Goal: Task Accomplishment & Management: Use online tool/utility

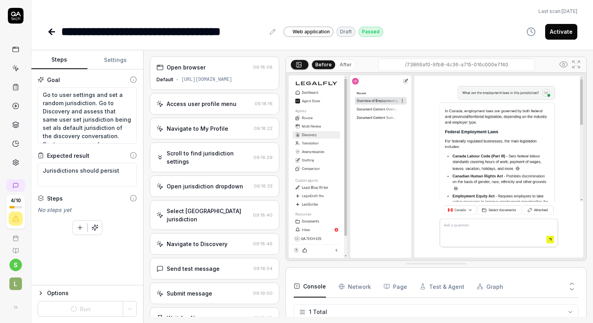
click at [15, 263] on html "**********" at bounding box center [296, 191] width 593 height 382
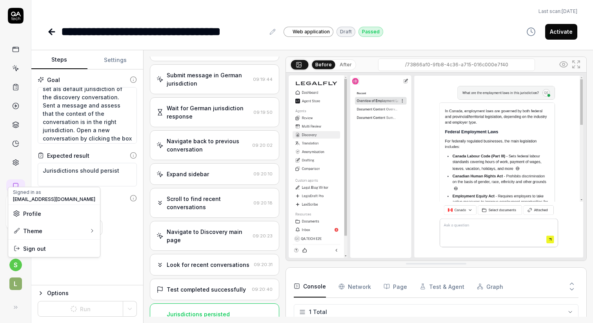
click at [20, 306] on html "**********" at bounding box center [296, 191] width 593 height 382
click at [18, 306] on button at bounding box center [16, 307] width 16 height 16
type textarea "*"
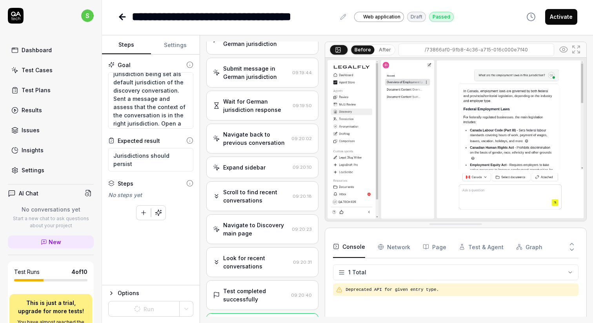
click at [36, 166] on div "Settings" at bounding box center [33, 170] width 23 height 8
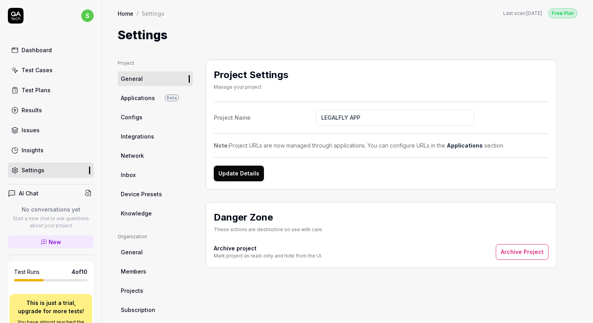
click at [138, 118] on span "Configs" at bounding box center [132, 117] width 22 height 8
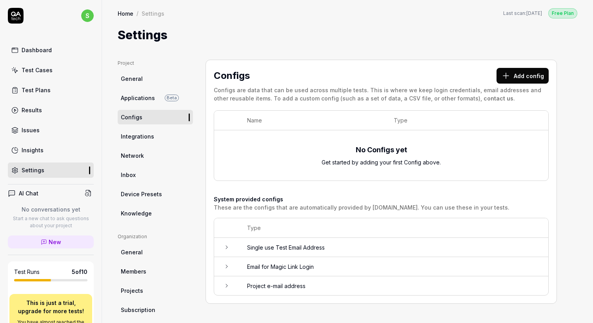
click at [531, 75] on button "Add config" at bounding box center [522, 76] width 52 height 16
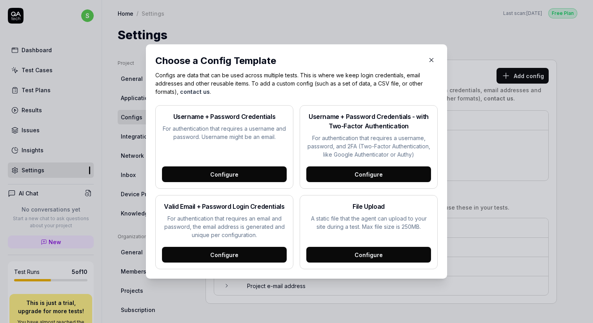
click at [351, 255] on div "Configure" at bounding box center [368, 255] width 125 height 16
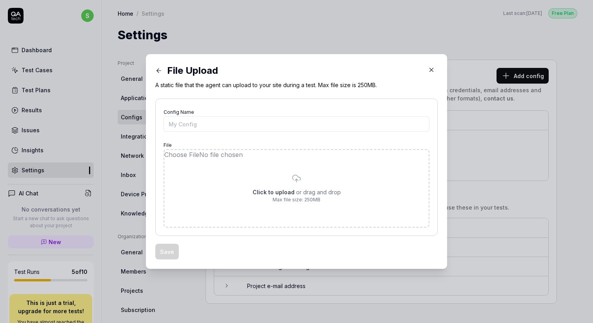
click at [291, 193] on input "file" at bounding box center [296, 188] width 264 height 77
type input "**********"
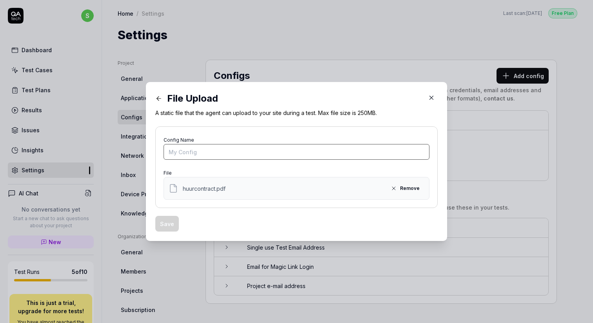
click at [229, 151] on input "Config Name" at bounding box center [297, 152] width 266 height 16
type input "Kasper's Huurcontract"
click at [173, 225] on button "Save" at bounding box center [167, 224] width 24 height 16
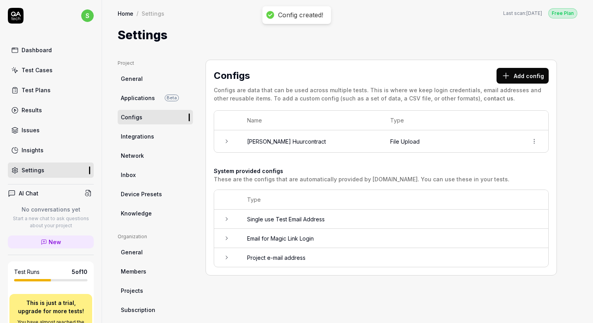
click at [227, 141] on icon at bounding box center [227, 141] width 6 height 6
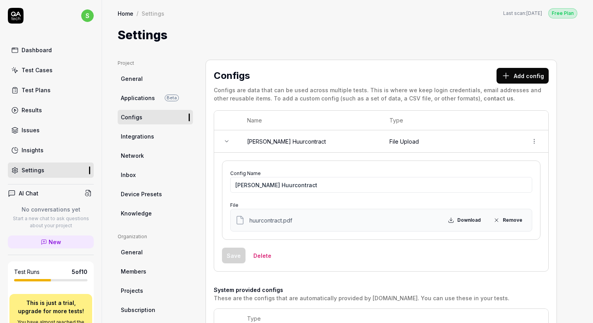
click at [227, 141] on icon at bounding box center [227, 141] width 6 height 6
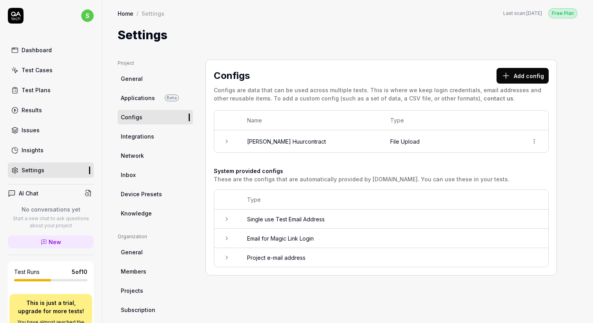
click at [533, 140] on html "s Dashboard Test Cases Test Plans Results Issues Insights Settings AI Chat No c…" at bounding box center [296, 191] width 593 height 382
click at [485, 128] on html "s Dashboard Test Cases Test Plans Results Issues Insights Settings AI Chat No c…" at bounding box center [296, 191] width 593 height 382
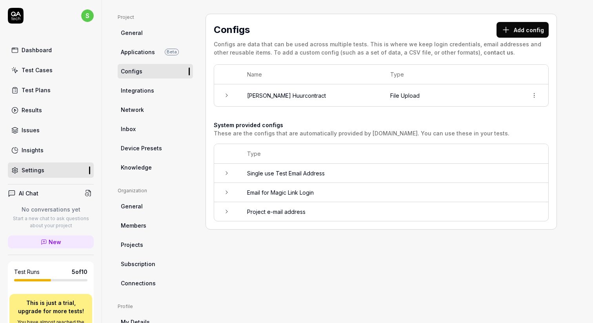
scroll to position [44, 0]
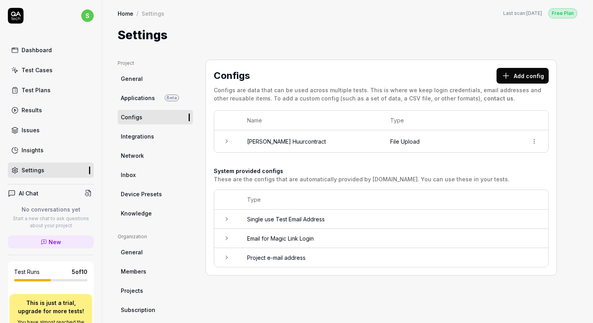
click at [35, 69] on div "Test Cases" at bounding box center [37, 70] width 31 height 8
click at [51, 240] on span "New" at bounding box center [55, 242] width 13 height 8
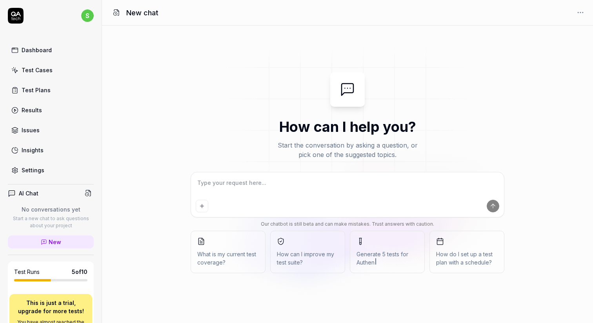
type textarea "*"
click at [291, 186] on textarea at bounding box center [347, 187] width 303 height 20
paste textarea "# Can upload documents in DMS [Can anonymise files and asses PII is anonymised]…"
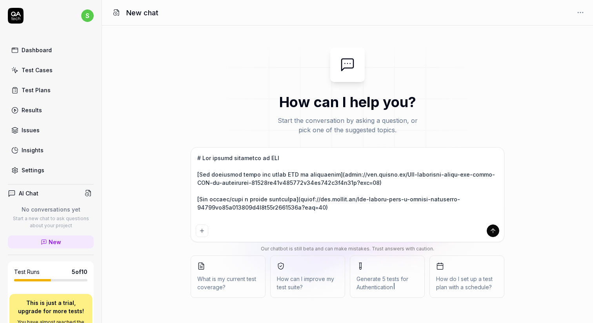
type textarea "# Can upload documents in DMS [Can anonymise files and asses PII is anonymised]…"
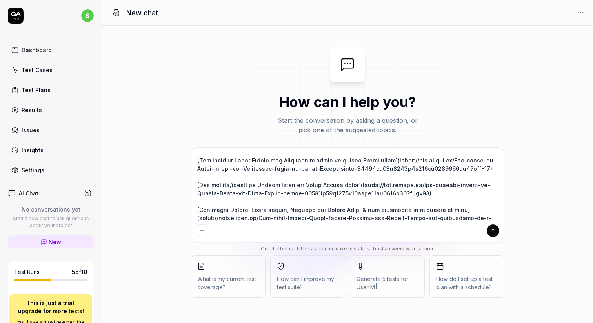
type textarea "*"
type textarea "# Can upload documents in DMS [Can anonymise files and asses PII is anonymised]…"
click at [269, 202] on textarea at bounding box center [347, 186] width 303 height 69
type textarea "*"
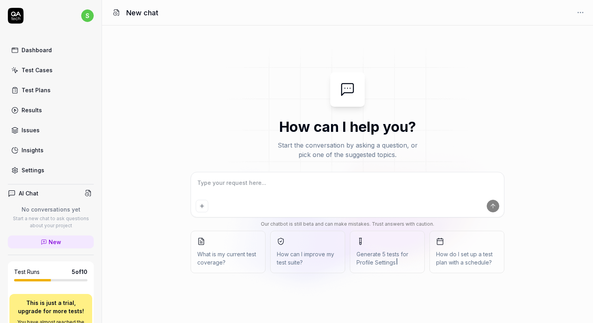
scroll to position [0, 0]
type textarea "C"
type textarea "*"
type textarea "Cr"
type textarea "*"
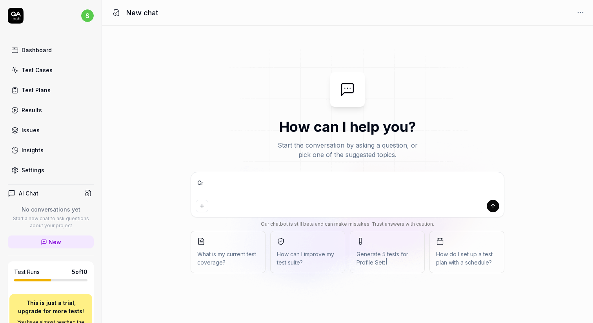
type textarea "Cre"
type textarea "*"
type textarea "Crea"
type textarea "*"
type textarea "Creat"
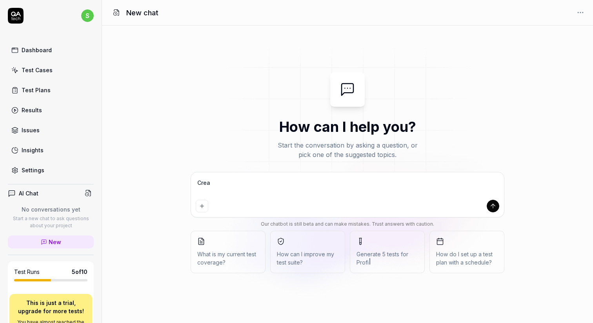
type textarea "*"
type textarea "Create"
type textarea "*"
type textarea "Create"
type textarea "*"
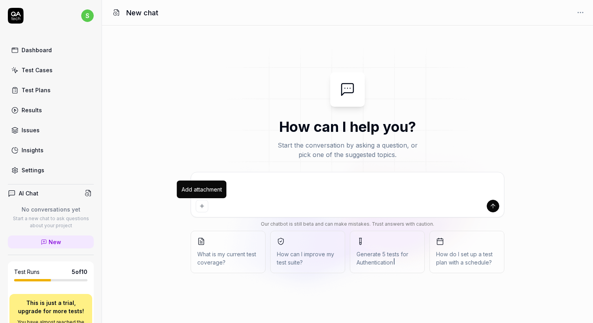
type textarea "Create"
type textarea "*"
click at [202, 208] on icon "Add attachment" at bounding box center [202, 206] width 6 height 6
type textarea "*"
type textarea "Create a"
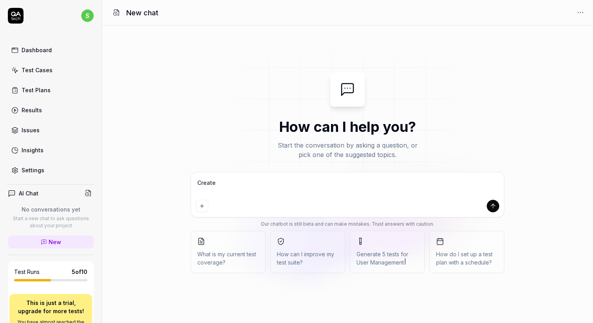
type textarea "*"
type textarea "Create a"
type textarea "*"
type textarea "Create a"
type textarea "*"
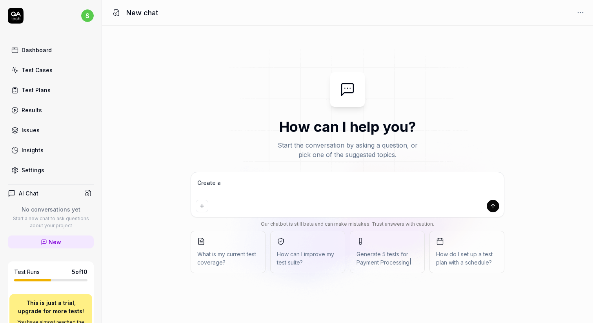
type textarea "Create a"
type textarea "*"
type textarea "Create a S"
type textarea "*"
type textarea "Create a Sm"
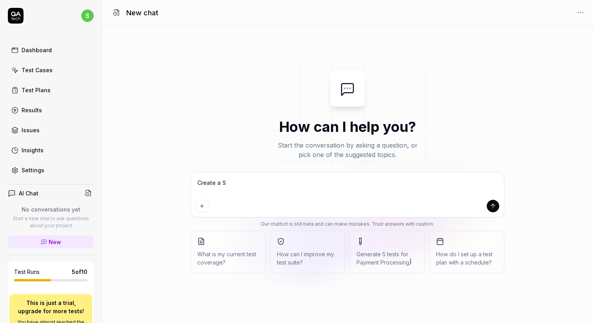
type textarea "*"
type textarea "Create a Smo"
type textarea "*"
type textarea "Create a Smok"
type textarea "*"
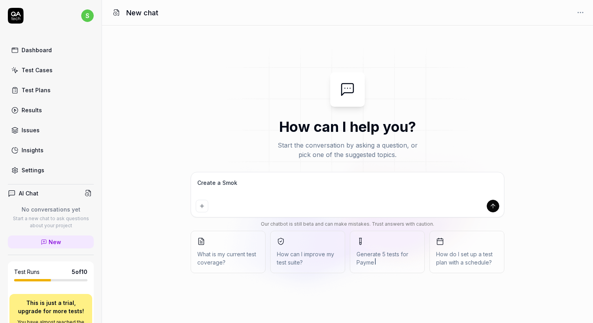
type textarea "Create a Smoke"
type textarea "*"
type textarea "Create a Smoke"
type textarea "*"
type textarea "Create a Smoke t"
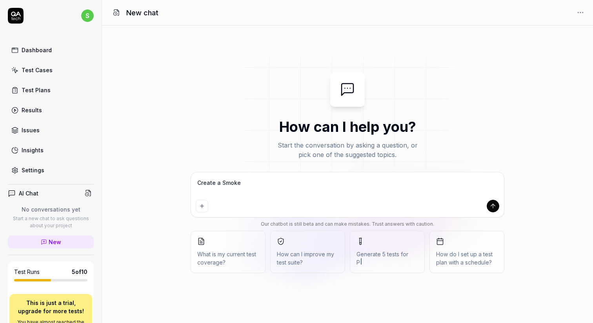
type textarea "*"
type textarea "Create a Smoke te"
type textarea "*"
type textarea "Create a Smoke tes"
type textarea "*"
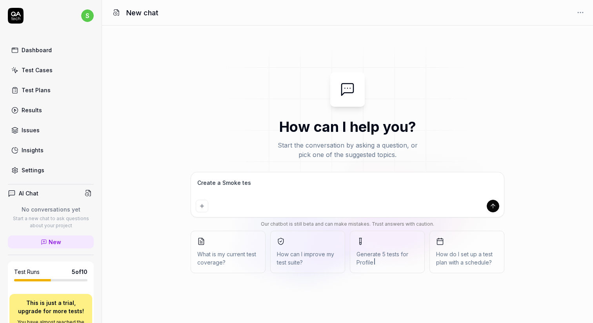
type textarea "Create a Smoke test"
type textarea "*"
type textarea "Create a Smoke test"
type textarea "*"
type textarea "Create a Smoke test"
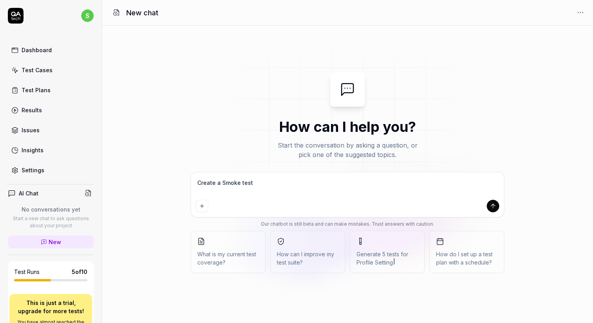
type textarea "*"
type textarea "Create a Smoke tes"
type textarea "*"
type textarea "Create a Smoke te"
type textarea "*"
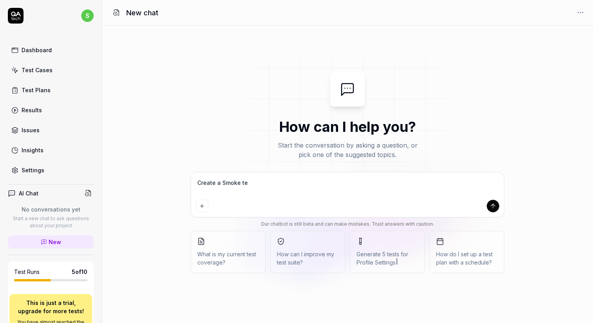
type textarea "Create a Smoke t"
type textarea "*"
type textarea "Create a Smoke"
type textarea "*"
type textarea "Create a Smoke T"
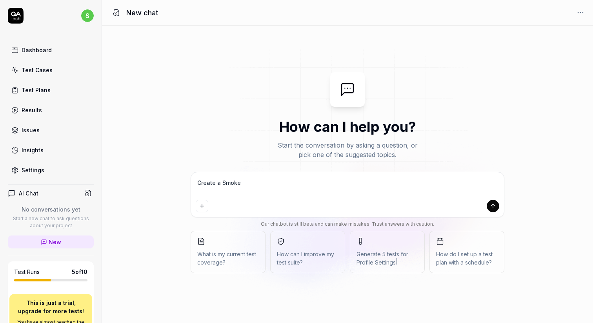
type textarea "*"
type textarea "Create a Smoke Te"
type textarea "*"
type textarea "Create a Smoke Tes"
type textarea "*"
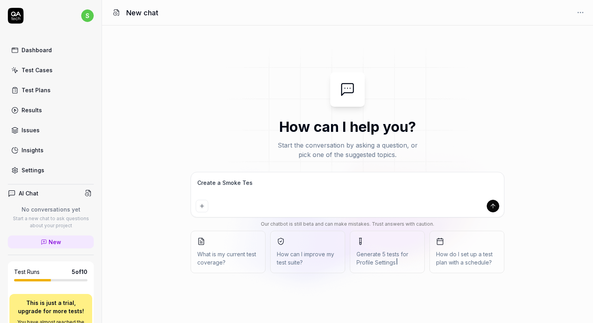
type textarea "Create a Smoke Test"
type textarea "*"
type textarea "Create a Smoke Test"
type textarea "*"
type textarea "Create a Smoke Test S"
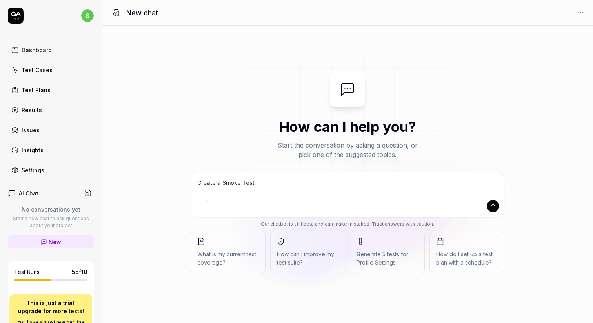
type textarea "*"
type textarea "Create a Smoke Test Su"
type textarea "*"
type textarea "Create a Smoke Test Sui"
type textarea "*"
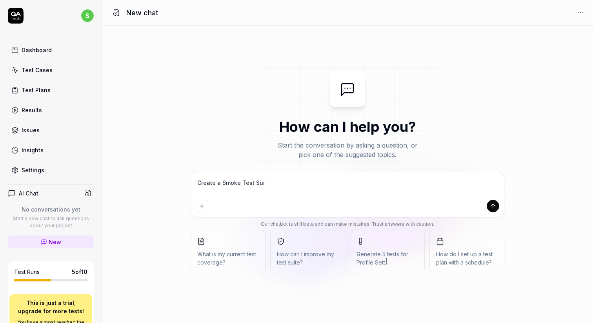
type textarea "Create a Smoke Test Suit"
type textarea "*"
type textarea "Create a Smoke Test Suite"
type textarea "*"
type textarea "Create a Smoke Test Suite"
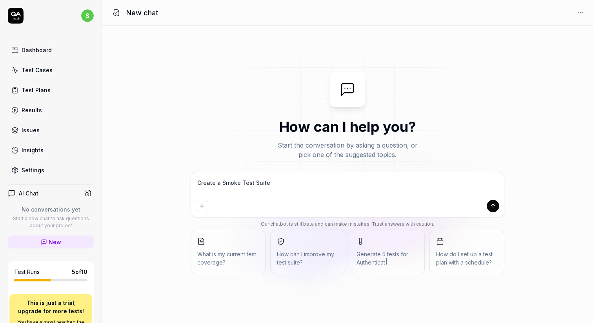
type textarea "*"
type textarea "Create a Smoke Test Suite a"
type textarea "*"
type textarea "Create a Smoke Test Suite al"
type textarea "*"
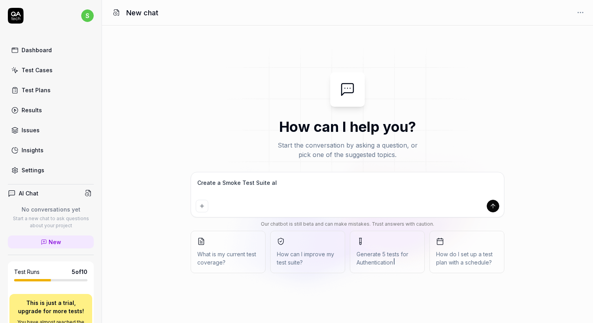
type textarea "Create a Smoke Test Suite all"
type textarea "*"
type textarea "Create a Smoke Test Suite all"
type textarea "*"
type textarea "Create a Smoke Test Suite all d"
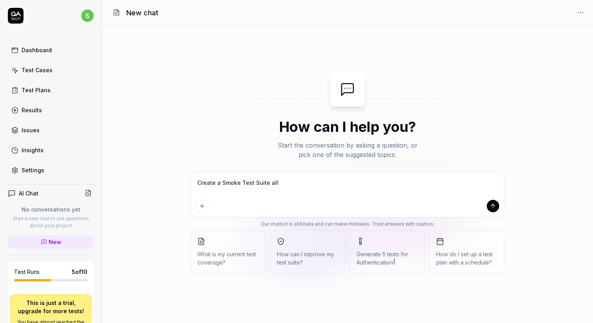
type textarea "*"
type textarea "Create a Smoke Test Suite all de"
type textarea "*"
type textarea "Create a Smoke Test Suite all dep"
type textarea "*"
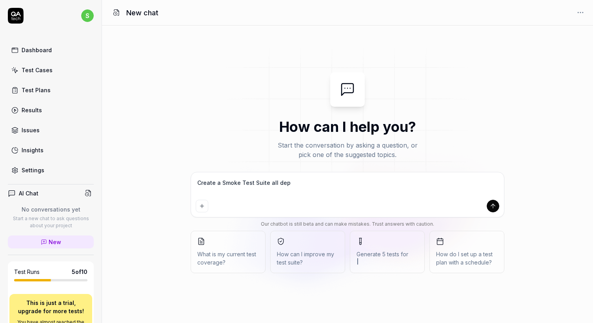
type textarea "Create a Smoke Test Suite all depe"
type textarea "*"
type textarea "Create a Smoke Test Suite all depen"
type textarea "*"
type textarea "Create a Smoke Test Suite all depend"
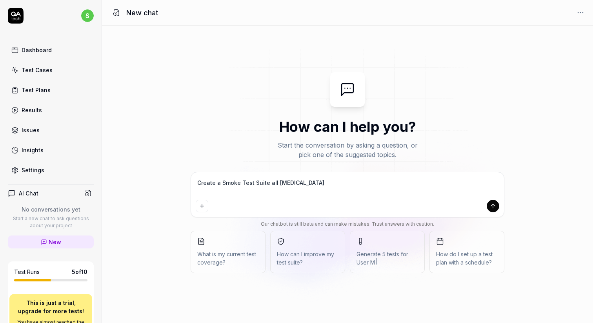
type textarea "*"
type textarea "Create a Smoke Test Suite all depende"
type textarea "*"
type textarea "Create a Smoke Test Suite all dependen"
type textarea "*"
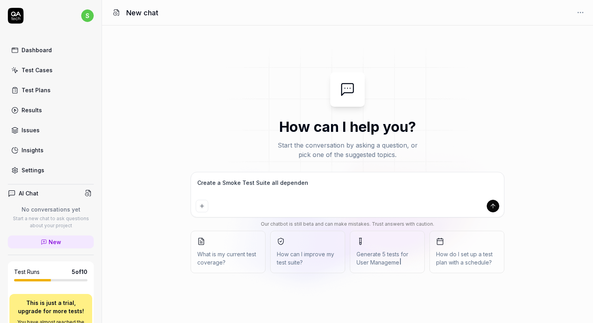
type textarea "Create a Smoke Test Suite all dependent"
type textarea "*"
type textarea "Create a Smoke Test Suite all dependent"
type textarea "*"
type textarea "Create a Smoke Test Suite all dependent"
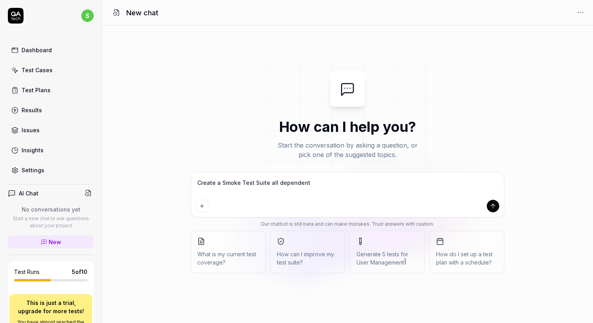
type textarea "*"
type textarea "Create a Smoke Test Suite all dependen"
type textarea "*"
type textarea "Create a Smoke Test Suite all dependend"
type textarea "*"
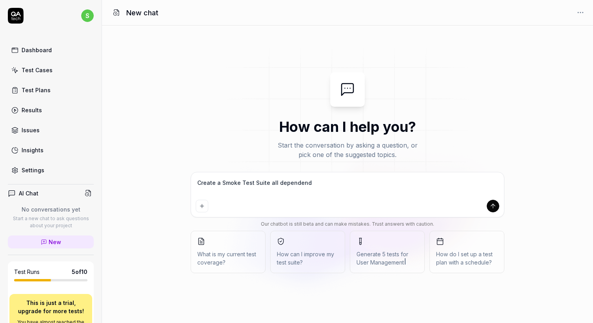
type textarea "Create a Smoke Test Suite all dependend"
type textarea "*"
type textarea "Create a Smoke Test Suite all dependend"
type textarea "*"
type textarea "Create a Smoke Test Suite all dependen"
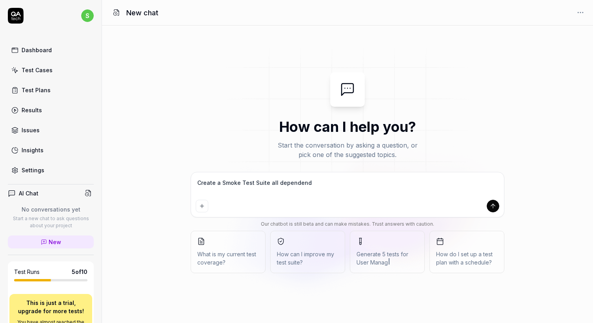
type textarea "*"
type textarea "Create a Smoke Test Suite all dependent"
type textarea "*"
type textarea "Create a Smoke Test Suite all dependent"
type textarea "*"
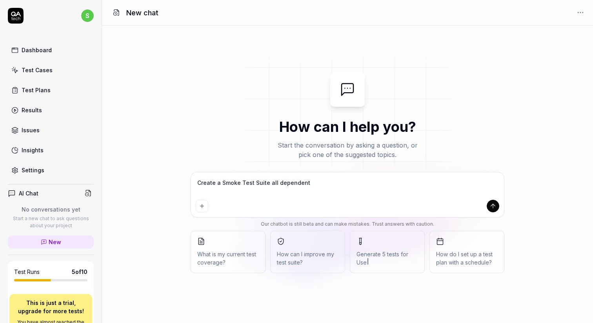
type textarea "Create a Smoke Test Suite all dependent o"
type textarea "*"
type textarea "Create a Smoke Test Suite all dependent on"
type textarea "*"
type textarea "Create a Smoke Test Suite all dependent on"
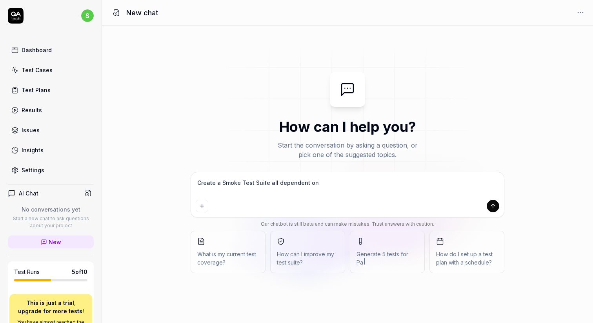
type textarea "*"
type textarea "Create a Smoke Test Suite all dependent on t"
type textarea "*"
type textarea "Create a Smoke Test Suite all dependent on th"
type textarea "*"
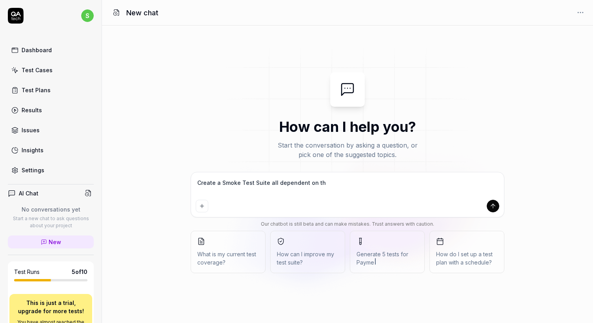
type textarea "Create a Smoke Test Suite all dependent on the"
type textarea "*"
type textarea "Create a Smoke Test Suite all dependent on the"
type textarea "*"
type textarea "Create a Smoke Test Suite all dependent on the A"
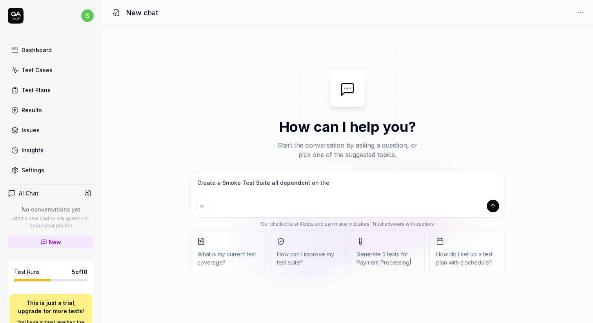
type textarea "*"
type textarea "Create a Smoke Test Suite all dependent on the Au"
type textarea "*"
type textarea "Create a Smoke Test Suite all dependent on the Aut"
type textarea "*"
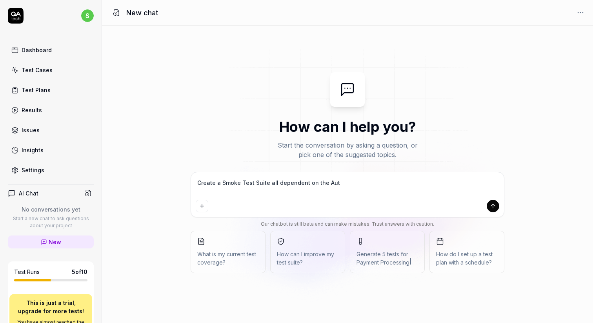
type textarea "Create a Smoke Test Suite all dependent on the Auth"
type textarea "*"
type textarea "Create a Smoke Test Suite all dependent on the Authe"
type textarea "*"
type textarea "Create a Smoke Test Suite all dependent on the Authen"
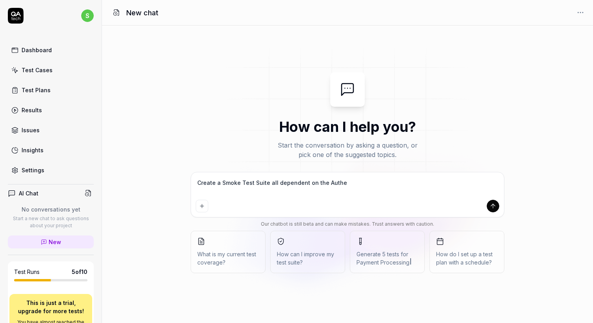
type textarea "*"
type textarea "Create a Smoke Test Suite all dependent on the Authent"
type textarea "*"
type textarea "Create a Smoke Test Suite all dependent on the Authenti"
type textarea "*"
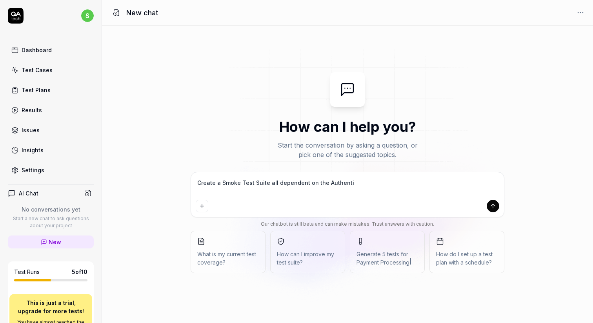
type textarea "Create a Smoke Test Suite all dependent on the Authentic"
type textarea "*"
type textarea "Create a Smoke Test Suite all dependent on the Authentica"
type textarea "*"
type textarea "Create a Smoke Test Suite all dependent on the Authenticat"
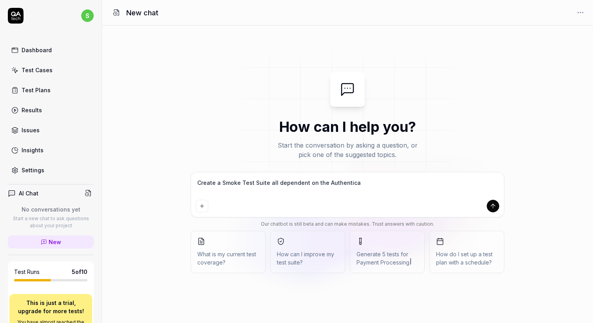
type textarea "*"
type textarea "Create a Smoke Test Suite all dependent on the Authenticati"
type textarea "*"
type textarea "Create a Smoke Test Suite all dependent on the Authenticatio"
type textarea "*"
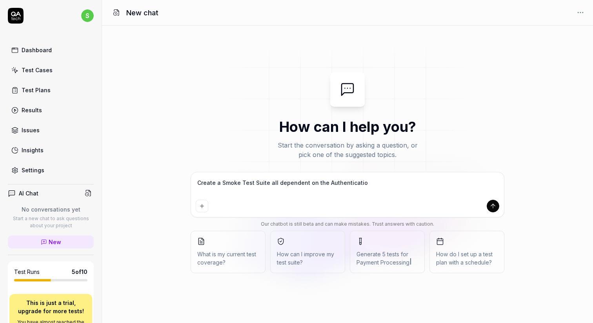
type textarea "Create a Smoke Test Suite all dependent on the Authentication"
type textarea "*"
type textarea "Create a Smoke Test Suite all dependent on the Authentication"
type textarea "*"
type textarea "Create a Smoke Test Suite all dependent on the Authentication w"
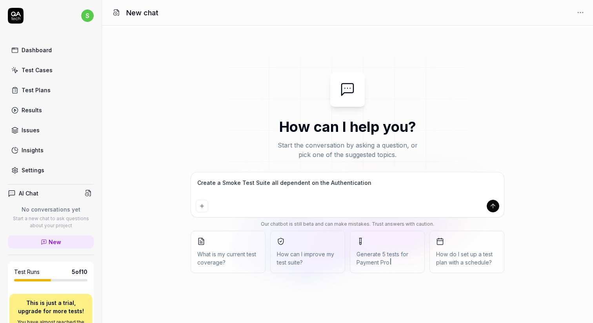
type textarea "*"
type textarea "Create a Smoke Test Suite all dependent on the Authentication wi"
type textarea "*"
type textarea "Create a Smoke Test Suite all dependent on the Authentication wit"
type textarea "*"
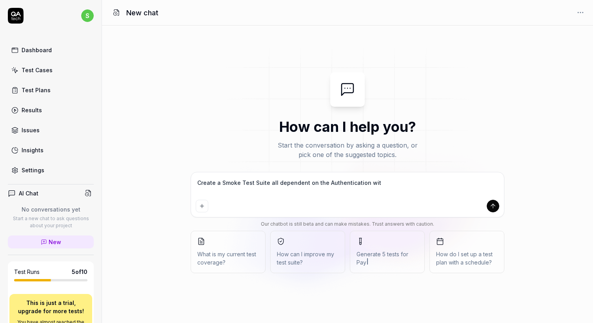
type textarea "Create a Smoke Test Suite all dependent on the Authentication with"
type textarea "*"
type textarea "Create a Smoke Test Suite all dependent on the Authentication with"
type textarea "*"
type textarea "Create a Smoke Test Suite all dependent on the Authentication with O"
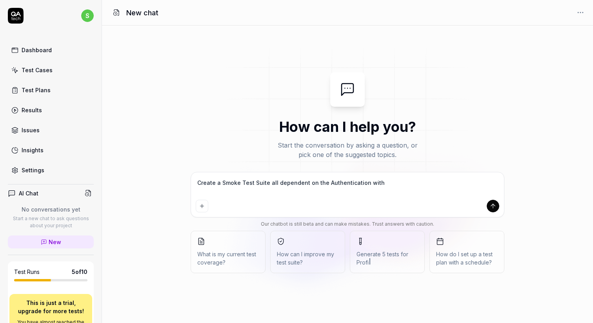
type textarea "*"
type textarea "Create a Smoke Test Suite all dependent on the Authentication with OP"
type textarea "*"
type textarea "Create a Smoke Test Suite all dependent on the Authentication with OPT"
type textarea "*"
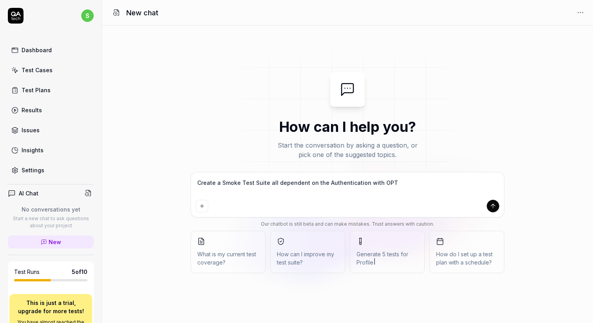
type textarea "Create a Smoke Test Suite all dependent on the Authentication with OPT"
type textarea "*"
type textarea "Create a Smoke Test Suite all dependent on the Authentication with OPT t"
type textarea "*"
type textarea "Create a Smoke Test Suite all dependent on the Authentication with OPT te"
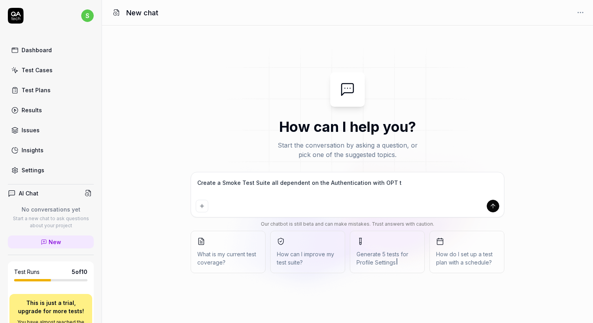
type textarea "*"
type textarea "Create a Smoke Test Suite all dependent on the Authentication with OPT tes"
type textarea "*"
type textarea "Create a Smoke Test Suite all dependent on the Authentication with OPT test"
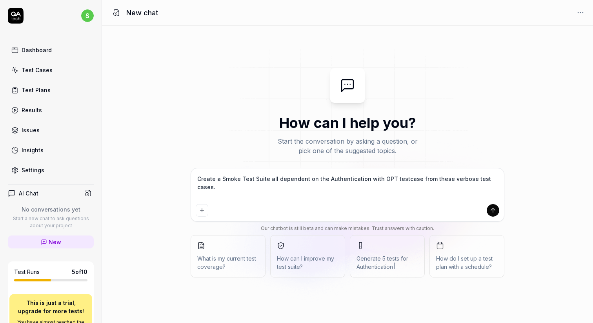
paste textarea "Can upload documents in DMS Can anonymise files and asses PII is anonymised Can…"
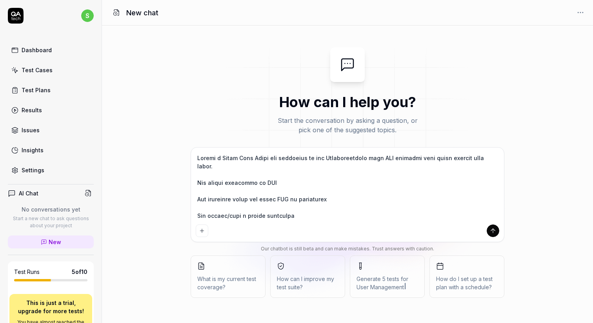
click at [337, 168] on textarea at bounding box center [347, 186] width 303 height 69
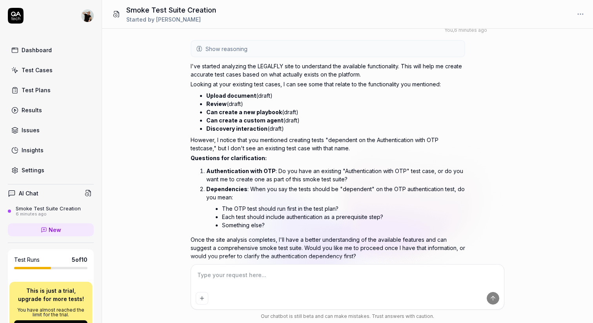
scroll to position [379, 0]
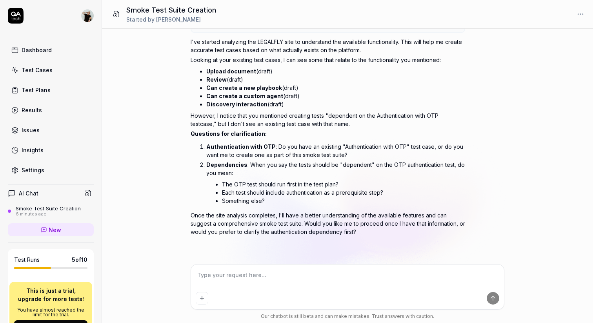
click at [67, 228] on link "New" at bounding box center [51, 229] width 86 height 13
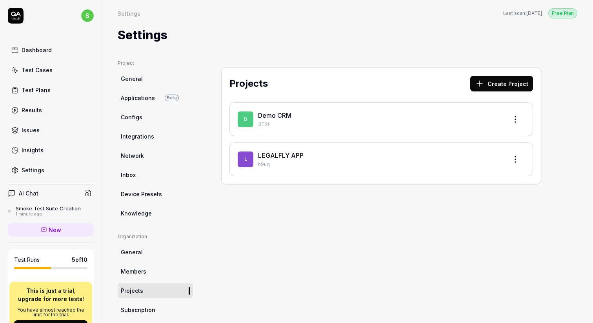
click at [133, 78] on span "General" at bounding box center [132, 79] width 22 height 8
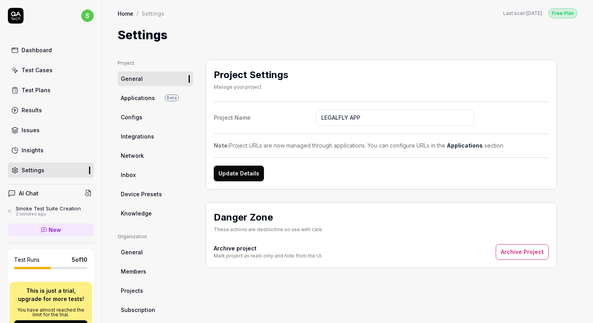
click at [135, 96] on span "Applications" at bounding box center [138, 98] width 34 height 8
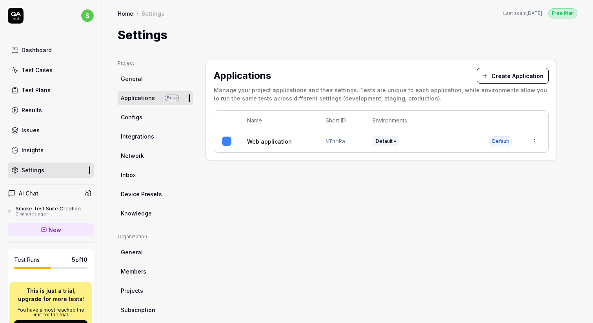
click at [132, 118] on span "Configs" at bounding box center [132, 117] width 22 height 8
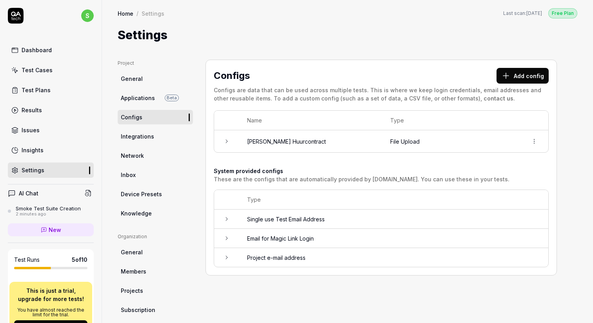
click at [132, 137] on span "Integrations" at bounding box center [137, 136] width 33 height 8
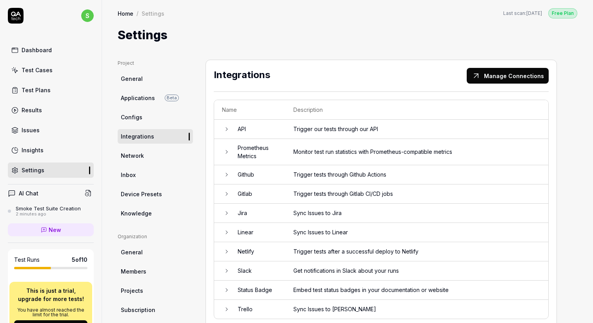
click at [131, 157] on span "Network" at bounding box center [132, 155] width 23 height 8
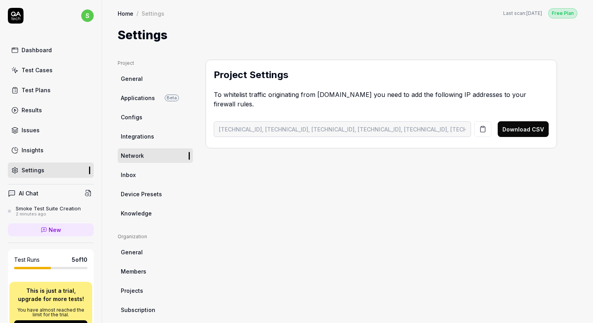
click at [130, 172] on span "Inbox" at bounding box center [128, 175] width 15 height 8
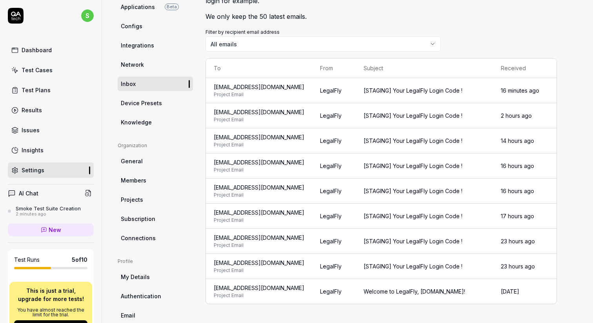
scroll to position [99, 0]
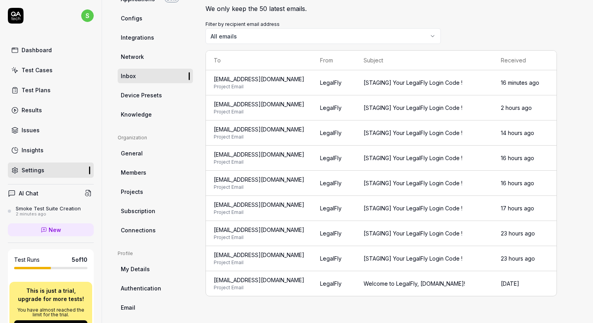
click at [144, 96] on span "Device Presets" at bounding box center [141, 95] width 41 height 8
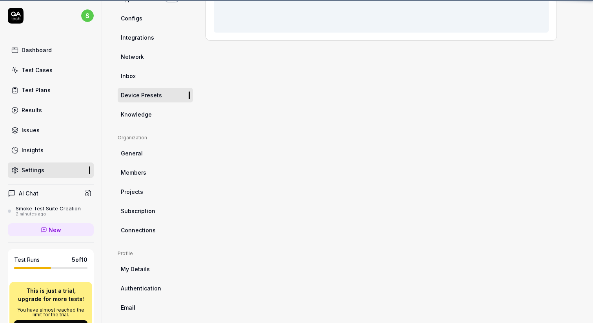
scroll to position [59, 0]
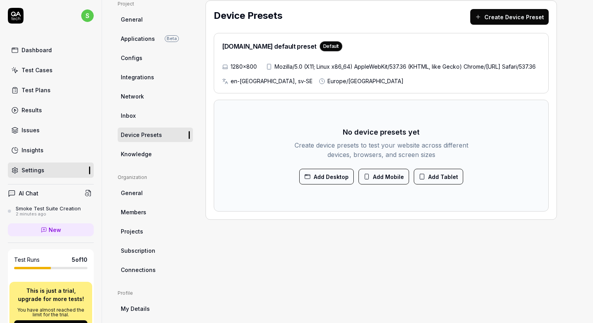
click at [145, 153] on span "Knowledge" at bounding box center [136, 154] width 31 height 8
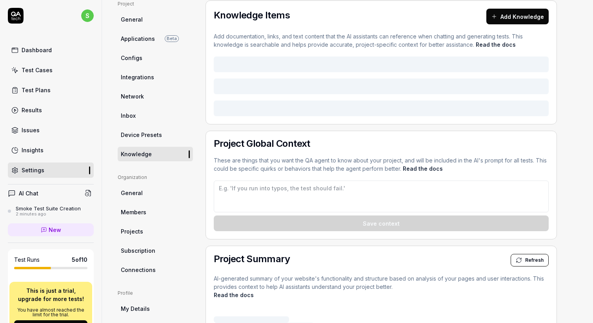
type textarea "*"
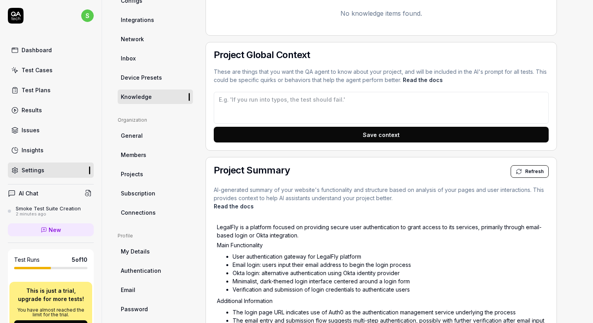
scroll to position [121, 0]
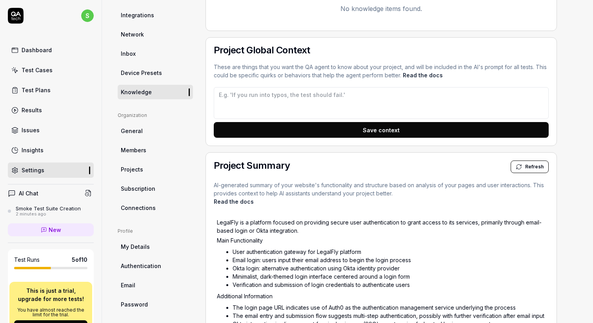
click at [146, 132] on link "General" at bounding box center [155, 131] width 75 height 15
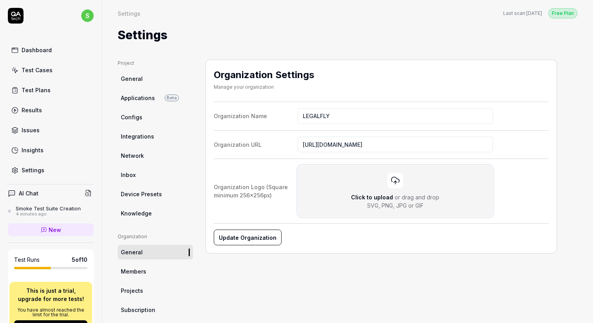
click at [398, 195] on span "or drag and drop" at bounding box center [416, 197] width 45 height 7
click at [0, 0] on input "Click to upload or drag and drop SVG, PNG, JPG or GIF" at bounding box center [0, 0] width 0 height 0
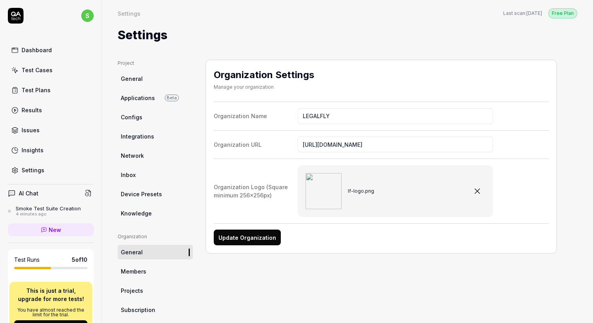
click at [253, 238] on button "Update Organization" at bounding box center [247, 237] width 67 height 16
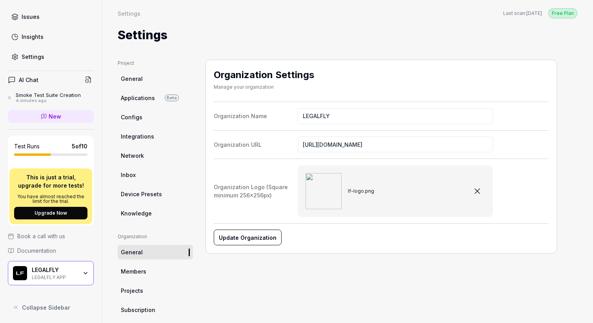
click at [149, 269] on link "Members" at bounding box center [155, 271] width 75 height 15
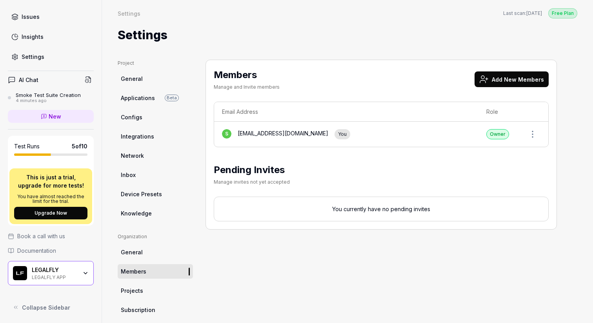
click at [487, 78] on icon at bounding box center [483, 79] width 9 height 9
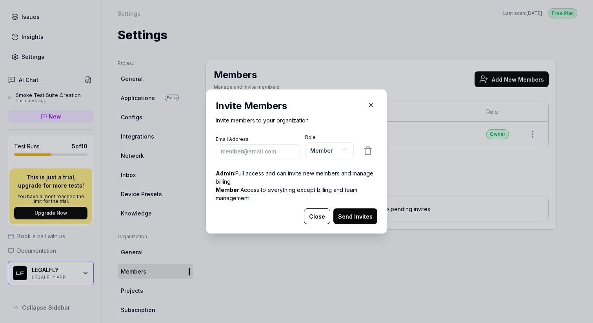
click at [287, 183] on p "Admin : Full access and can invite new members and manage billing" at bounding box center [297, 177] width 162 height 16
drag, startPoint x: 240, startPoint y: 173, endPoint x: 317, endPoint y: 174, distance: 76.9
click at [317, 174] on p "Admin : Full access and can invite new members and manage billing" at bounding box center [297, 177] width 162 height 16
drag, startPoint x: 271, startPoint y: 191, endPoint x: 302, endPoint y: 190, distance: 30.2
click at [301, 190] on p "Member : Access to everything except billing and team management" at bounding box center [297, 193] width 162 height 16
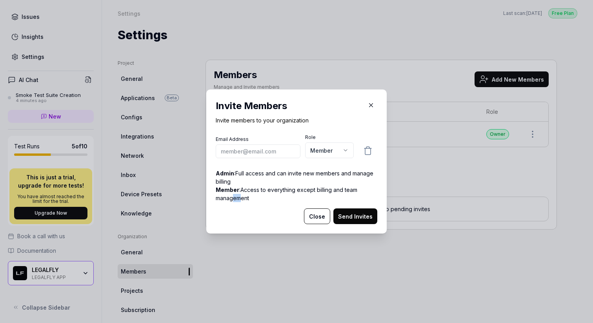
drag, startPoint x: 232, startPoint y: 200, endPoint x: 251, endPoint y: 200, distance: 18.4
click at [249, 200] on p "Member : Access to everything except billing and team management" at bounding box center [297, 193] width 162 height 16
click at [373, 104] on icon "button" at bounding box center [370, 105] width 7 height 7
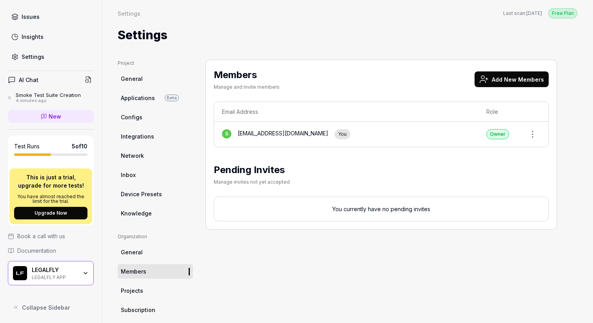
click at [140, 298] on ul "Organization General Members Projects Subscription Connections" at bounding box center [155, 284] width 75 height 103
click at [133, 291] on span "Projects" at bounding box center [132, 290] width 22 height 8
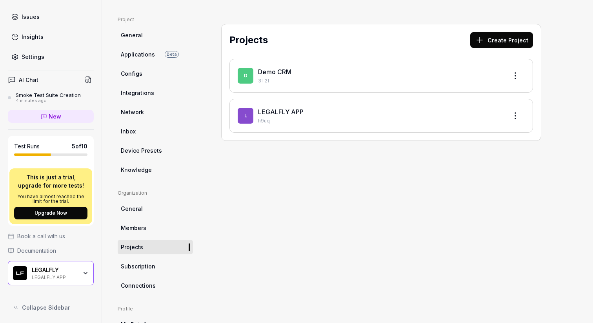
scroll to position [125, 0]
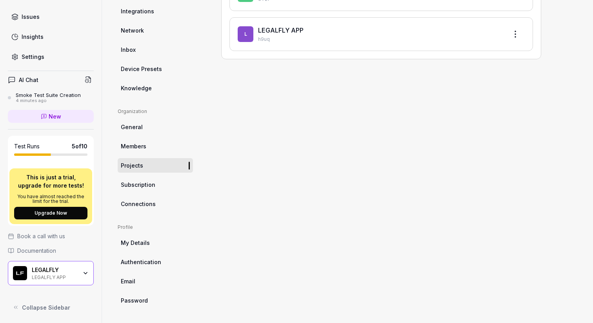
click at [144, 186] on span "Subscription" at bounding box center [138, 184] width 35 height 8
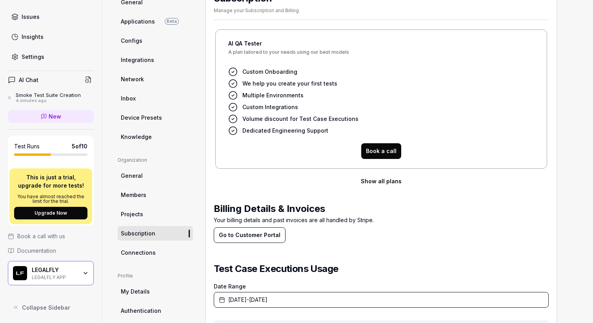
scroll to position [75, 0]
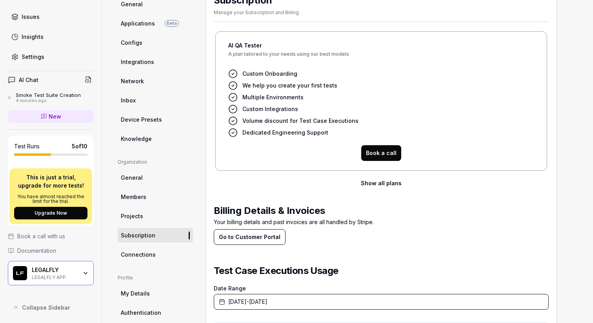
click at [365, 179] on button "Show all plans" at bounding box center [381, 183] width 335 height 16
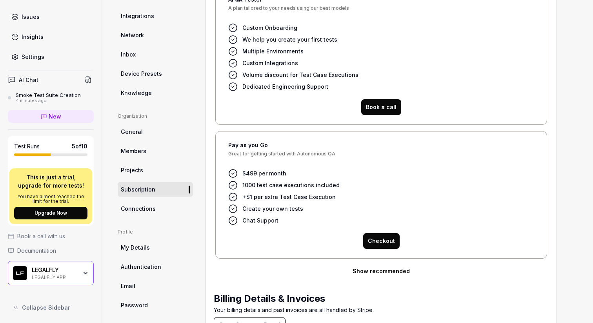
scroll to position [125, 0]
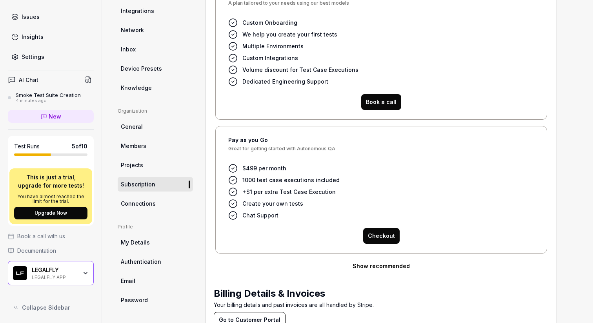
click at [136, 202] on span "Connections" at bounding box center [138, 203] width 35 height 8
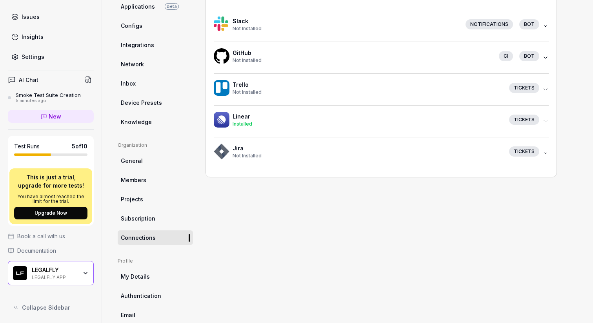
scroll to position [118, 0]
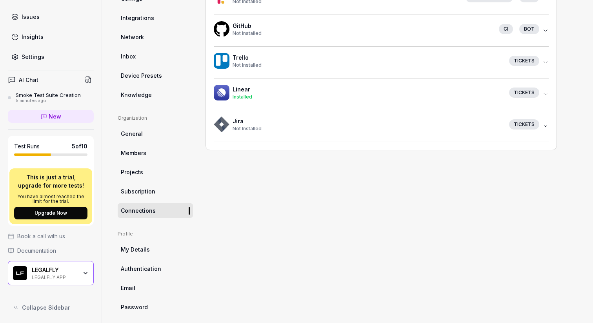
click at [153, 249] on link "My Details" at bounding box center [155, 249] width 75 height 15
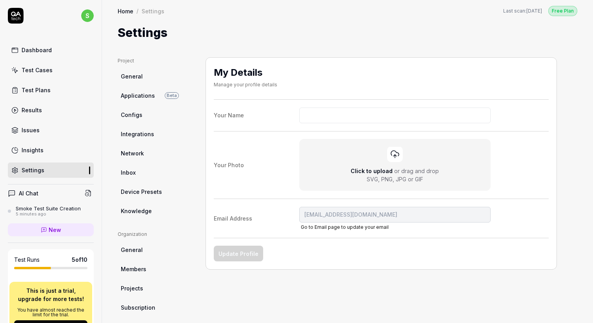
scroll to position [2, 0]
click at [310, 120] on input "Your Name" at bounding box center [395, 116] width 192 height 16
click at [257, 185] on label "Your Photo Click to upload or drag and drop SVG, PNG, JPG or GIF" at bounding box center [381, 165] width 335 height 52
click at [0, 0] on input "Click to upload or drag and drop SVG, PNG, JPG or GIF" at bounding box center [0, 0] width 0 height 0
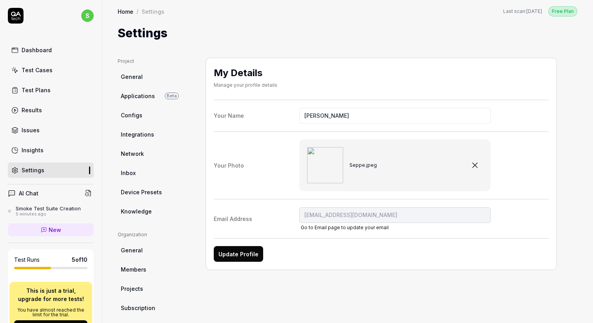
click at [244, 254] on button "Update Profile" at bounding box center [238, 254] width 49 height 16
type input "[PERSON_NAME]"
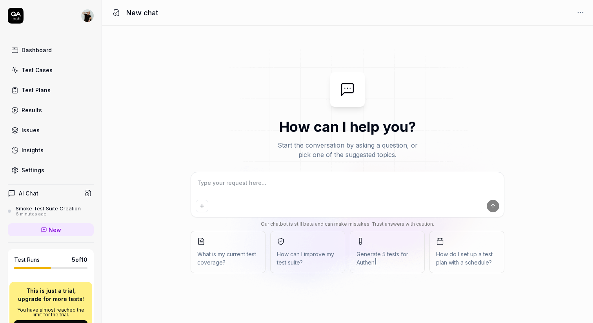
click at [324, 189] on textarea at bounding box center [347, 187] width 303 height 20
type textarea "*"
type textarea "H"
type textarea "*"
type textarea "He"
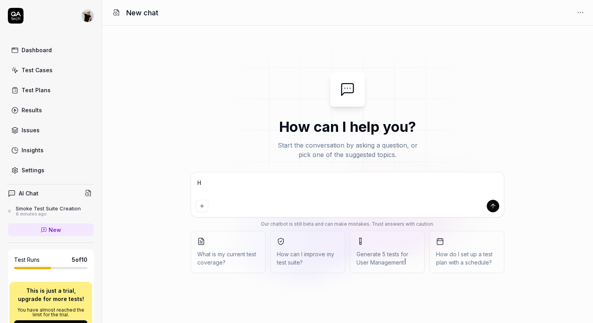
type textarea "*"
type textarea "Hel"
type textarea "*"
type textarea "Help"
type textarea "*"
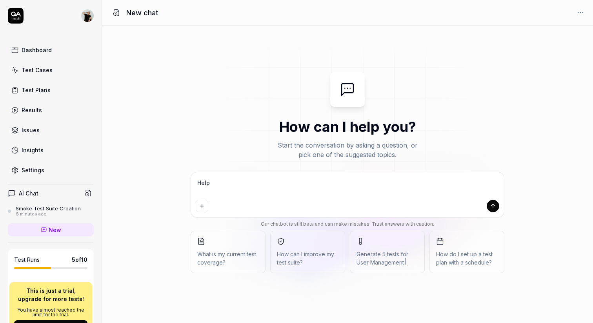
type textarea "Help"
type textarea "*"
type textarea "Help m"
type textarea "*"
type textarea "Help me"
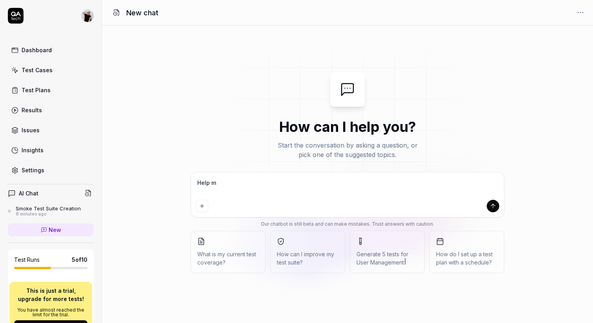
type textarea "*"
type textarea "Help me"
type textarea "*"
type textarea "Help me g"
type textarea "*"
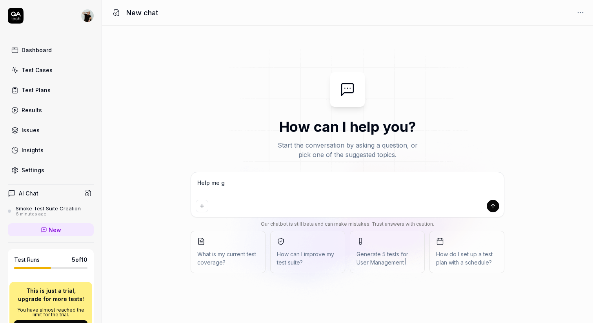
type textarea "Help me ge"
type textarea "*"
type textarea "Help me gen"
type textarea "*"
type textarea "Help me gene"
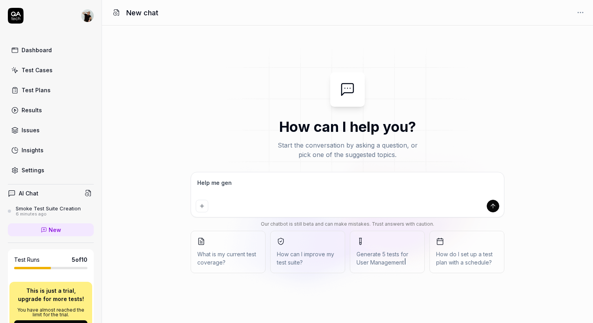
type textarea "*"
type textarea "Help me gener"
type textarea "*"
type textarea "Help me genera"
type textarea "*"
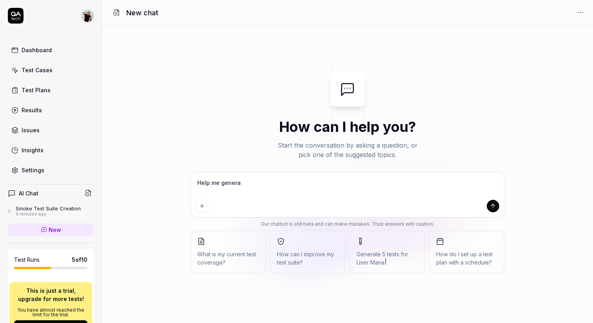
type textarea "Help me generat"
type textarea "*"
type textarea "Help me generate"
type textarea "*"
type textarea "Help me generate"
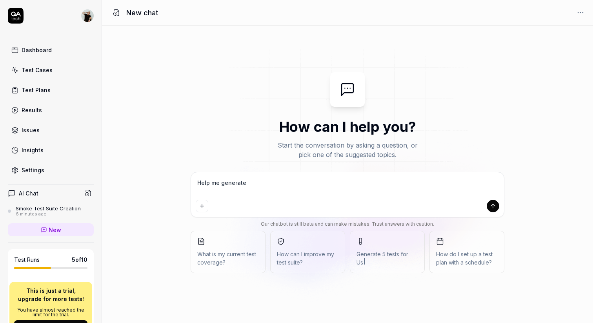
type textarea "*"
type textarea "Help me generate t"
type textarea "*"
type textarea "Help me generate te"
type textarea "*"
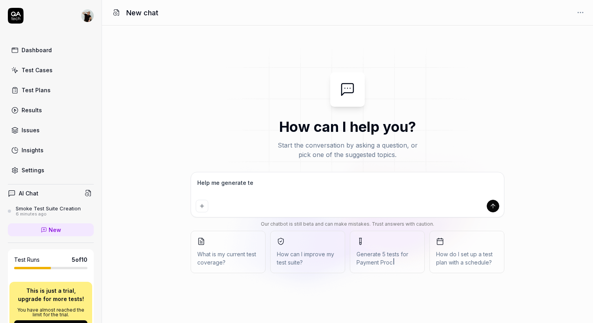
type textarea "Help me generate tes"
type textarea "*"
type textarea "Help me generate test"
type textarea "*"
type textarea "Help me generate tests"
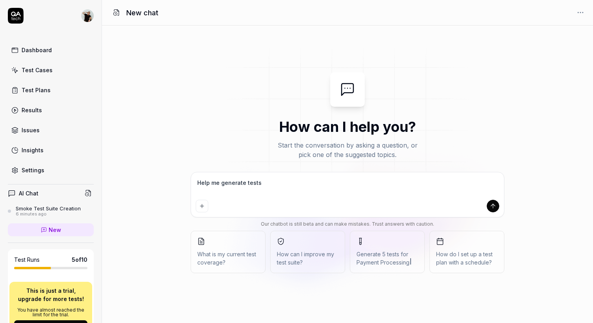
type textarea "*"
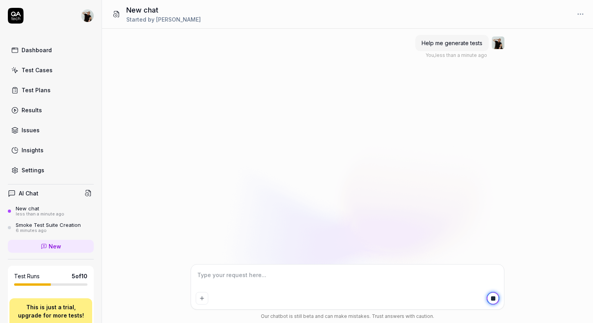
click at [61, 226] on div "Smoke Test Suite Creation" at bounding box center [48, 225] width 65 height 6
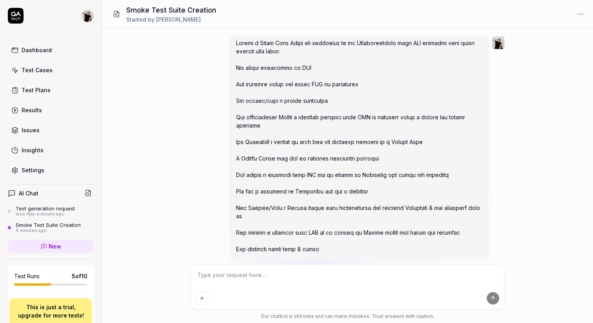
scroll to position [379, 0]
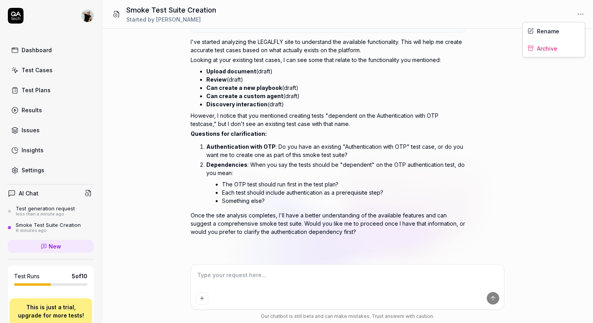
click at [585, 14] on html "Dashboard Test Cases Test Plans Results Issues Insights Settings AI Chat Test g…" at bounding box center [296, 191] width 593 height 382
click at [547, 48] on div "Archive" at bounding box center [554, 48] width 62 height 17
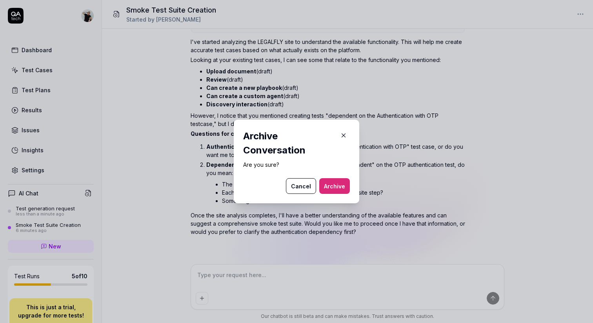
click at [344, 186] on button "Archive" at bounding box center [334, 186] width 31 height 16
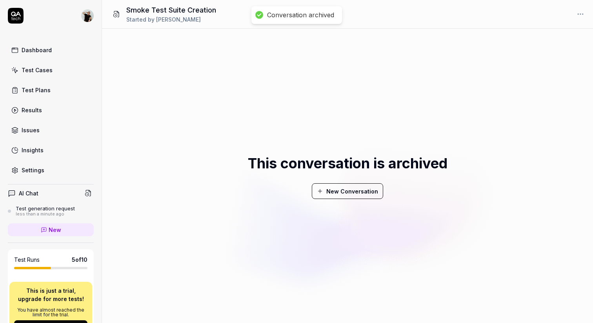
click at [60, 214] on div "less than a minute ago" at bounding box center [45, 213] width 59 height 5
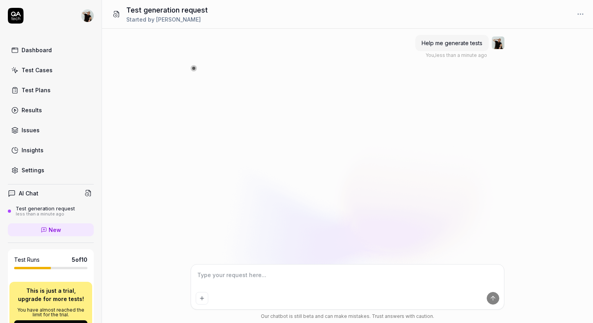
type textarea "*"
click at [34, 89] on div "Test Plans" at bounding box center [36, 90] width 29 height 8
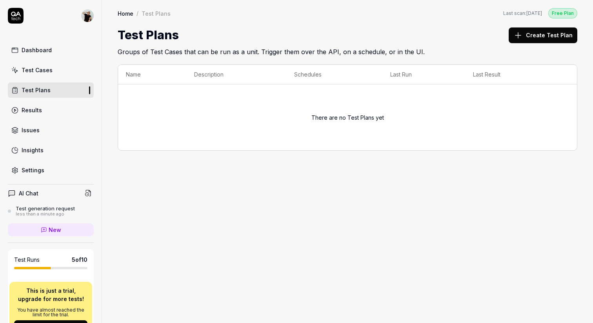
click at [548, 35] on button "Create Test Plan" at bounding box center [543, 35] width 69 height 16
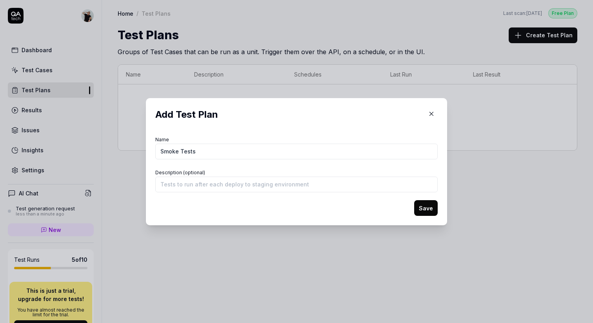
type input "Smoke Tests"
click at [414, 200] on button "Save" at bounding box center [426, 208] width 24 height 16
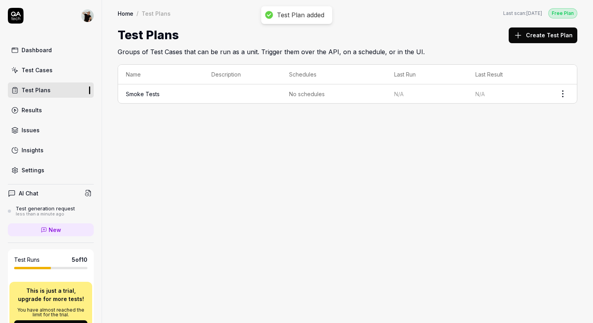
click at [308, 96] on span "No schedules" at bounding box center [307, 94] width 36 height 8
click at [563, 96] on html "Dashboard Test Cases Test Plans Results Issues Insights Settings AI Chat Test g…" at bounding box center [296, 191] width 593 height 382
click at [520, 160] on div "Edit" at bounding box center [530, 161] width 75 height 17
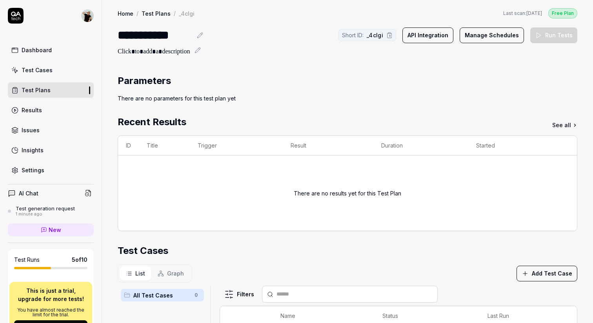
click at [38, 207] on div "Test generation request" at bounding box center [45, 208] width 59 height 6
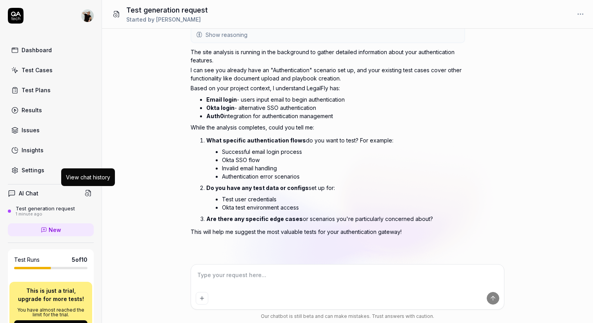
scroll to position [39, 0]
drag, startPoint x: 251, startPoint y: 218, endPoint x: 290, endPoint y: 218, distance: 38.4
click at [290, 218] on strong "Are there any specific edge cases" at bounding box center [254, 218] width 96 height 7
click at [39, 67] on div "Test Cases" at bounding box center [37, 70] width 31 height 8
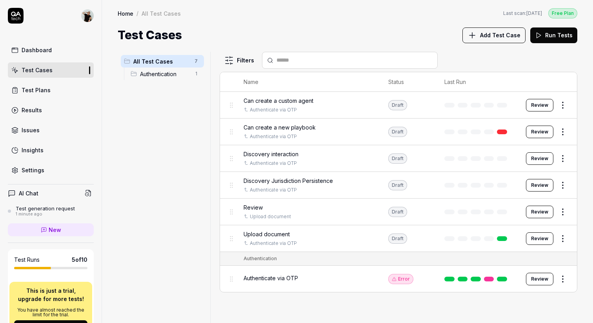
click at [339, 180] on div "Discovery Jurisdiction Persistence" at bounding box center [308, 180] width 129 height 8
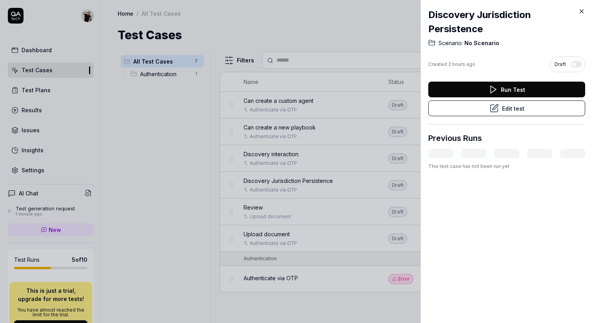
click at [513, 88] on button "Run Test" at bounding box center [506, 90] width 157 height 16
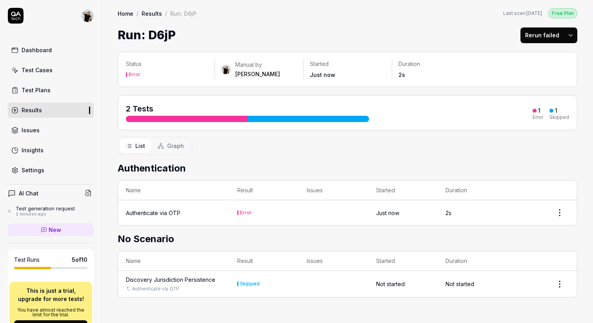
click at [37, 75] on link "Test Cases" at bounding box center [51, 69] width 86 height 15
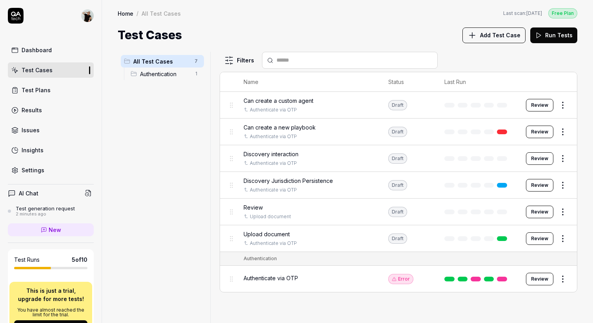
click at [537, 184] on button "Review" at bounding box center [539, 185] width 27 height 13
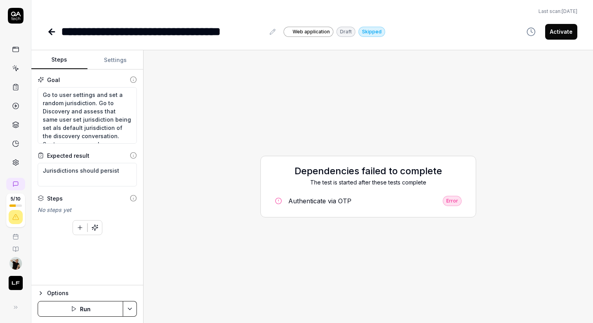
click at [86, 307] on button "Run" at bounding box center [80, 309] width 85 height 16
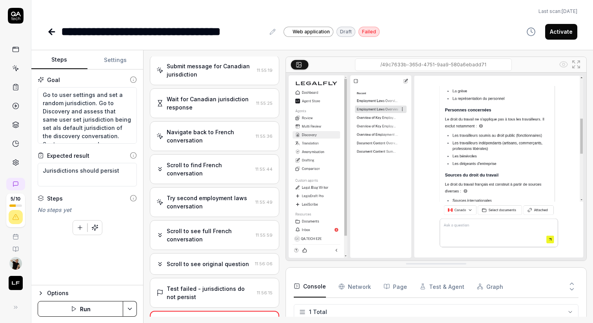
scroll to position [400, 0]
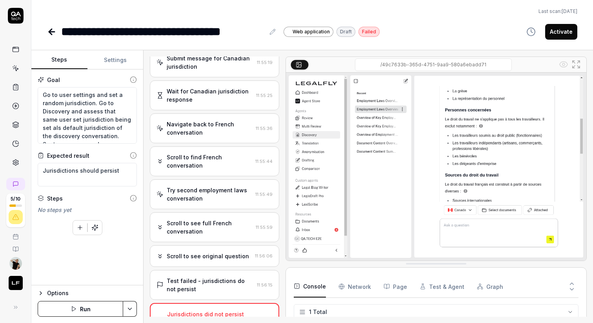
type textarea "*"
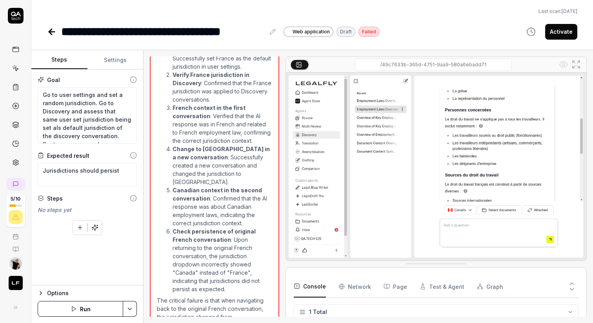
scroll to position [767, 0]
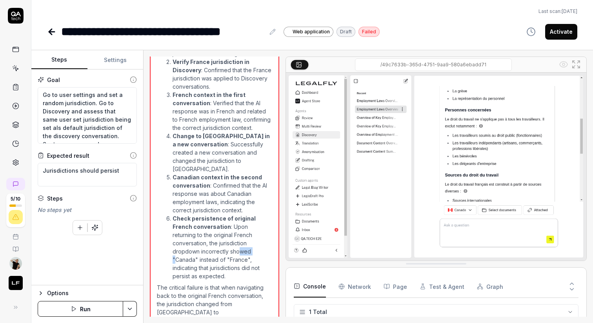
drag, startPoint x: 185, startPoint y: 236, endPoint x: 205, endPoint y: 236, distance: 19.6
click at [205, 236] on li "Check persistence of original French conversation : Upon returning to the origi…" at bounding box center [222, 247] width 99 height 66
drag, startPoint x: 176, startPoint y: 245, endPoint x: 202, endPoint y: 245, distance: 25.5
click at [202, 245] on li "Check persistence of original French conversation : Upon returning to the origi…" at bounding box center [222, 247] width 99 height 66
drag, startPoint x: 164, startPoint y: 263, endPoint x: 236, endPoint y: 263, distance: 71.8
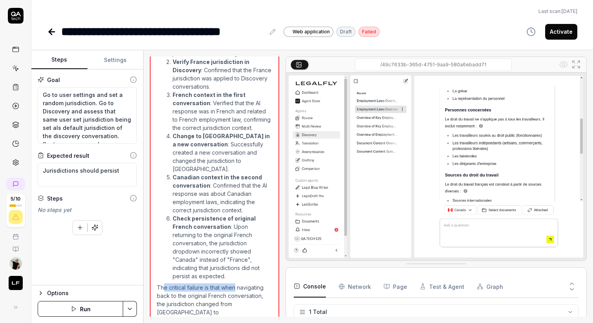
click at [236, 283] on p "The critical failure is that when navigating back to the original French conver…" at bounding box center [214, 316] width 115 height 66
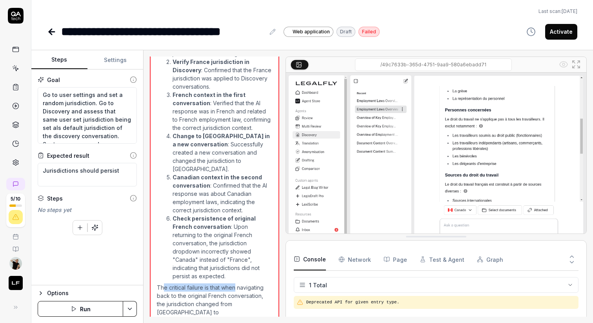
drag, startPoint x: 432, startPoint y: 263, endPoint x: 432, endPoint y: 234, distance: 29.0
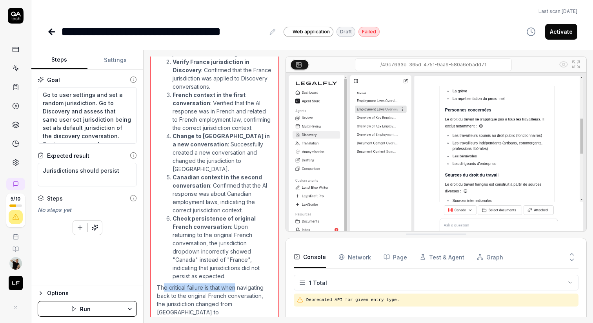
click at [440, 259] on button "Test & Agent" at bounding box center [442, 257] width 45 height 22
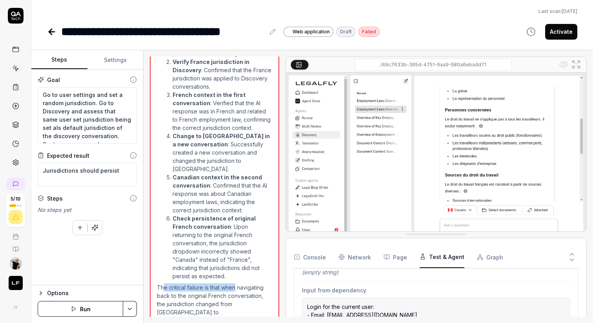
scroll to position [0, 0]
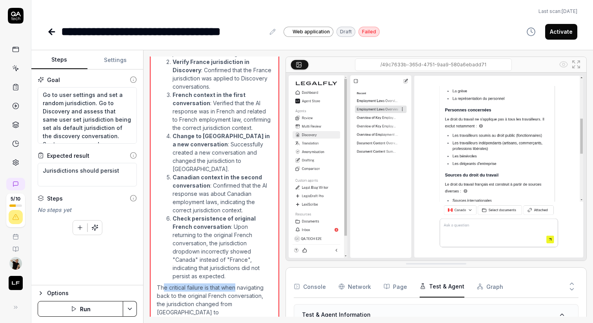
drag, startPoint x: 438, startPoint y: 234, endPoint x: 431, endPoint y: 264, distance: 30.6
click at [482, 283] on button "Graph" at bounding box center [490, 286] width 26 height 22
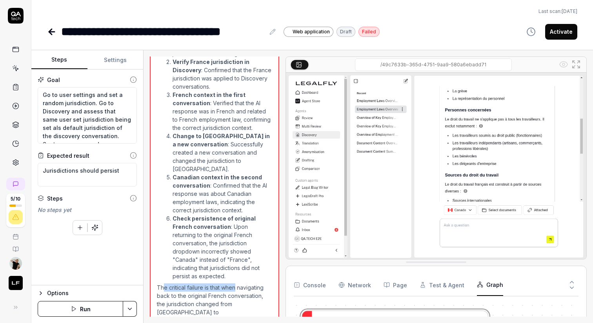
drag, startPoint x: 446, startPoint y: 265, endPoint x: 442, endPoint y: 262, distance: 5.7
click at [322, 286] on button "Console" at bounding box center [310, 283] width 32 height 22
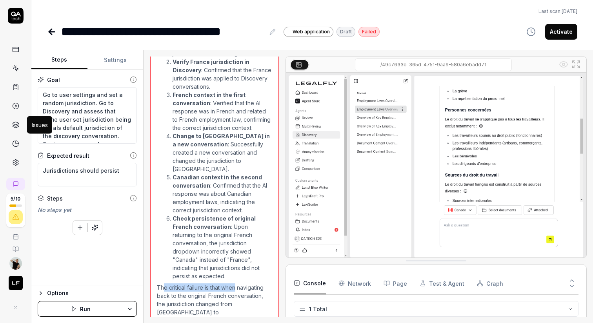
click at [15, 122] on icon at bounding box center [15, 124] width 7 height 7
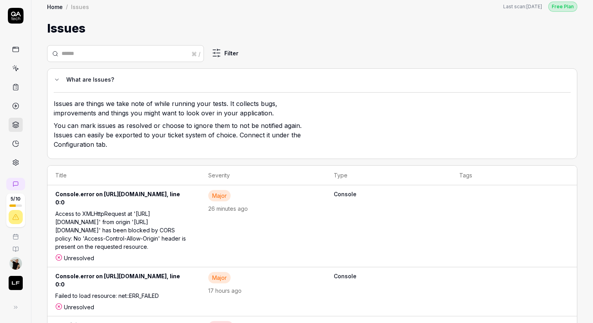
scroll to position [6, 0]
click at [15, 68] on icon at bounding box center [15, 68] width 7 height 7
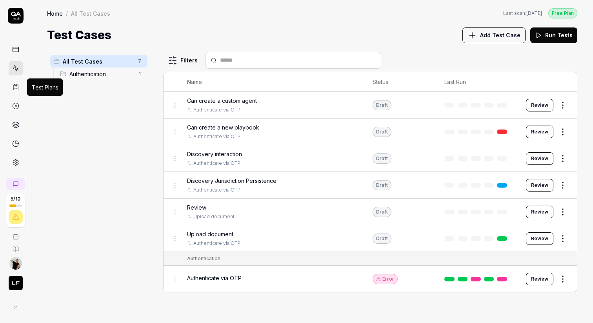
click at [16, 87] on icon at bounding box center [15, 87] width 7 height 7
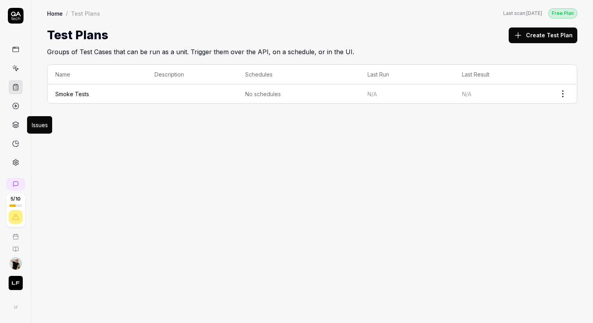
click at [15, 124] on icon at bounding box center [15, 124] width 7 height 7
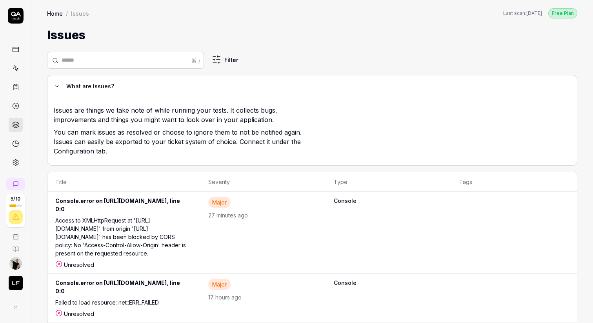
click at [16, 108] on circle at bounding box center [16, 106] width 6 height 6
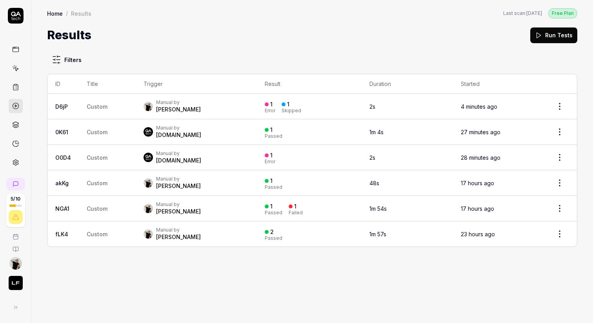
click at [537, 36] on icon at bounding box center [538, 35] width 7 height 7
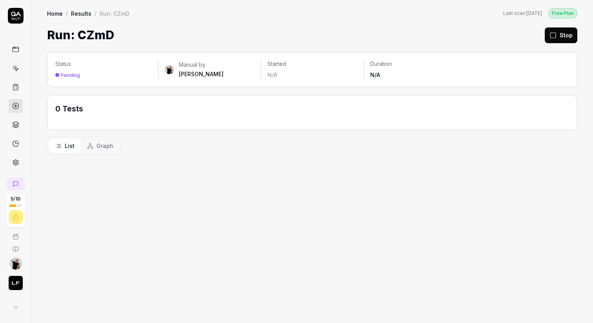
click at [212, 122] on div "0 Tests" at bounding box center [312, 112] width 530 height 35
click at [78, 12] on link "Results" at bounding box center [81, 13] width 20 height 8
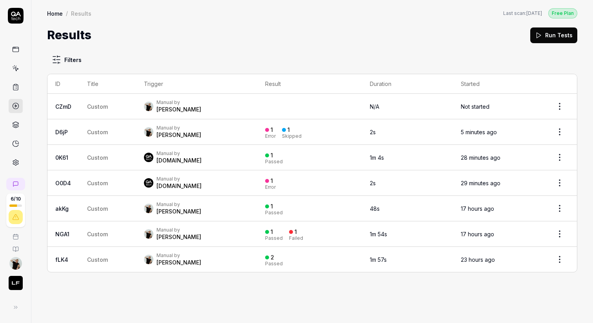
click at [257, 105] on td at bounding box center [309, 106] width 105 height 25
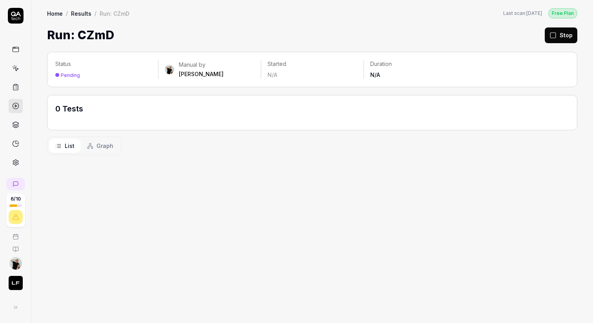
click at [561, 37] on button "Stop" at bounding box center [561, 35] width 33 height 16
click at [88, 11] on link "Results" at bounding box center [81, 13] width 20 height 8
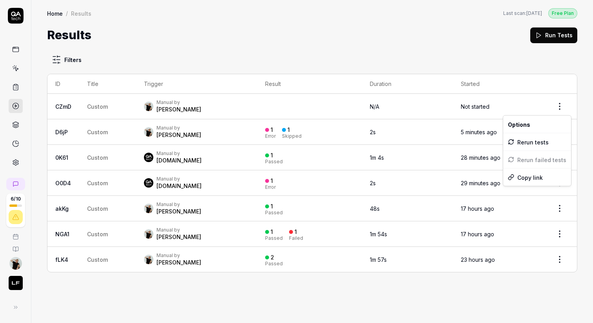
click at [556, 102] on html "6 / 10 Home / Results Free Plan Home / Results Last scan: Apr 16 2025 Free Plan…" at bounding box center [296, 191] width 593 height 382
click at [406, 110] on html "6 / 10 Home / Results Free Plan Home / Results Last scan: Apr 16 2025 Free Plan…" at bounding box center [296, 191] width 593 height 382
click at [16, 83] on link at bounding box center [16, 87] width 14 height 14
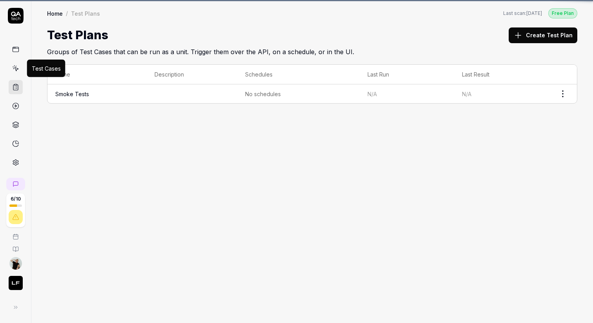
click at [16, 63] on link at bounding box center [16, 68] width 14 height 14
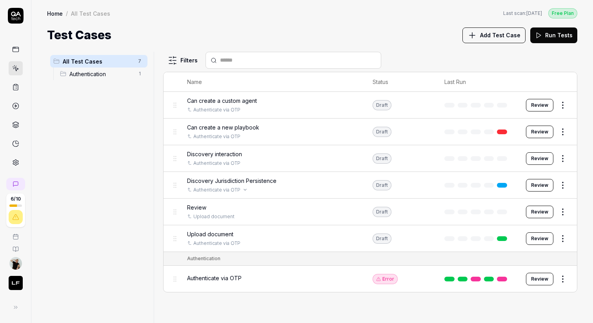
click at [312, 186] on div "Authenticate via OTP" at bounding box center [272, 189] width 170 height 7
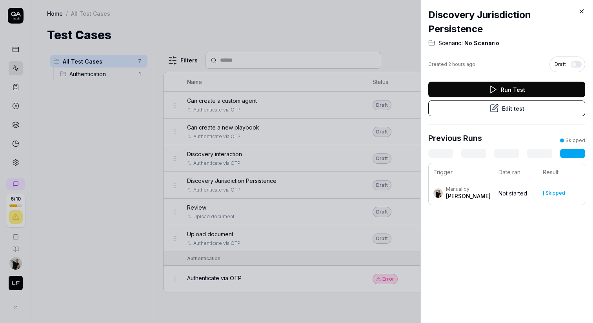
click at [518, 89] on button "Run Test" at bounding box center [506, 90] width 157 height 16
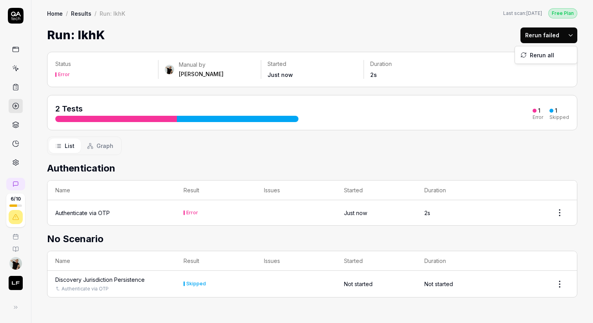
click at [569, 37] on html "6 / 10 Home / Results / Run: lkhK Free Plan Home / Results / Run: lkhK Last sca…" at bounding box center [296, 191] width 593 height 382
click at [539, 57] on div "Rerun all" at bounding box center [546, 54] width 62 height 17
click at [569, 39] on html "6 / 10 Home / Results / Run: lkhK Free Plan Home / Results / Run: lkhK Last sca…" at bounding box center [296, 191] width 593 height 382
click at [551, 54] on div "Rerun all" at bounding box center [546, 54] width 62 height 17
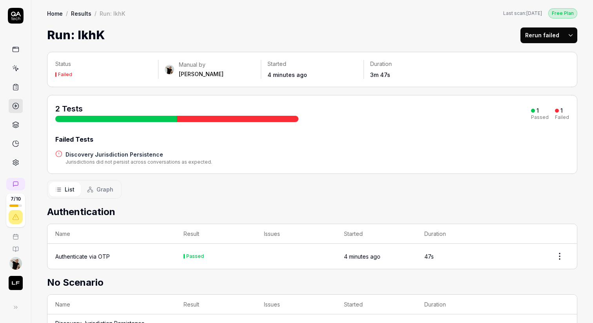
click at [246, 117] on div at bounding box center [238, 119] width 122 height 6
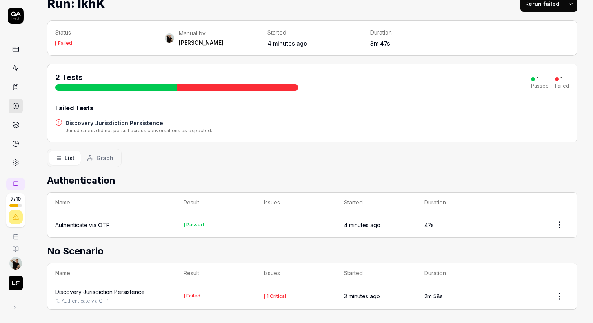
click at [131, 291] on div "Discovery Jurisdiction Persistence" at bounding box center [99, 291] width 89 height 8
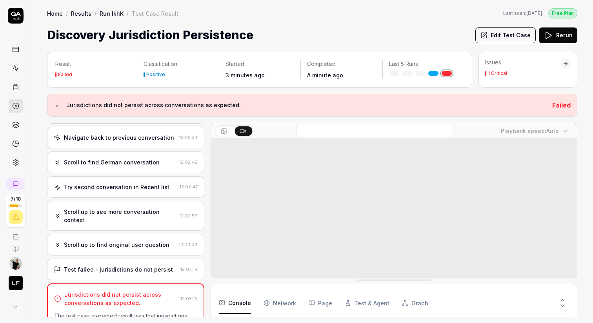
scroll to position [463, 0]
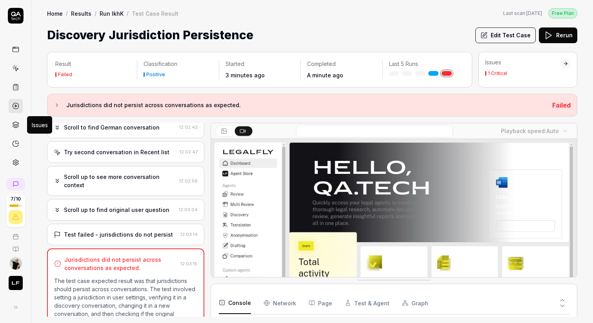
click at [16, 125] on icon at bounding box center [15, 124] width 7 height 7
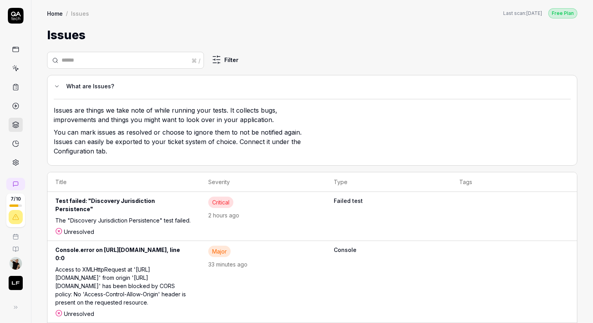
click at [193, 202] on div "Test failed: "Discovery Jurisdiction Persistence"" at bounding box center [123, 206] width 137 height 20
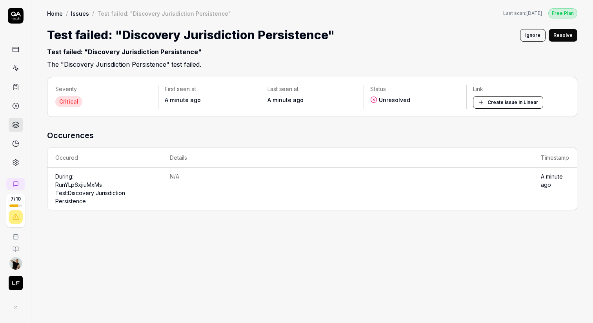
click at [511, 104] on button "Create Issue in Linear" at bounding box center [508, 102] width 70 height 13
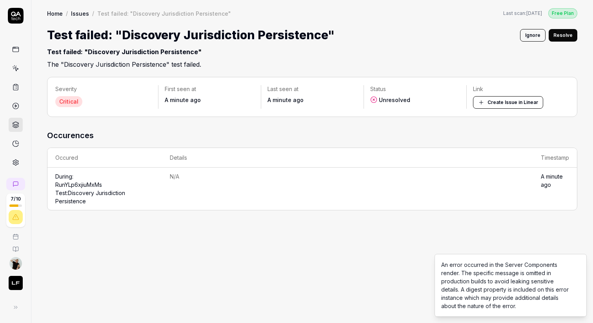
drag, startPoint x: 440, startPoint y: 264, endPoint x: 389, endPoint y: 289, distance: 56.8
click at [441, 289] on div "An error occurred in the Server Components render. The specific message is omit…" at bounding box center [505, 284] width 129 height 49
click at [472, 275] on div "An error occurred in the Server Components render. The specific message is omit…" at bounding box center [505, 284] width 129 height 49
click at [321, 257] on div "Severity Critical First seen at A minute ago Last seen at A minute ago Status U…" at bounding box center [312, 196] width 562 height 254
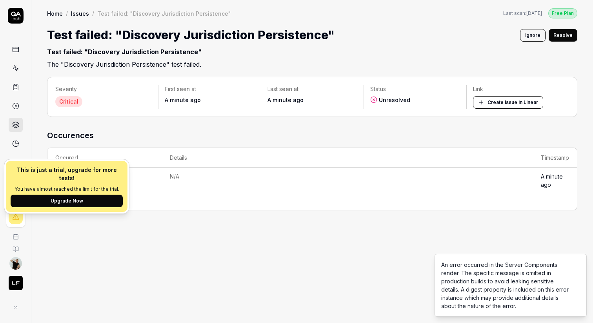
click at [63, 232] on div "Severity Critical First seen at A minute ago Last seen at A minute ago Status U…" at bounding box center [312, 196] width 562 height 254
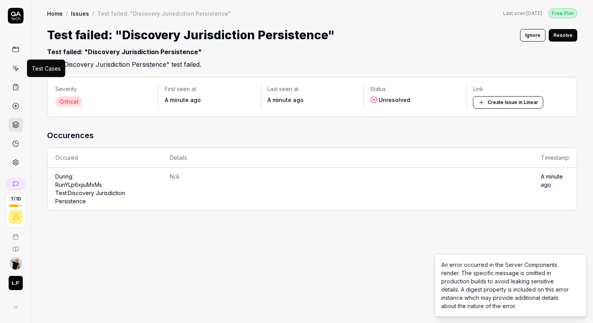
click at [18, 65] on icon at bounding box center [15, 68] width 7 height 7
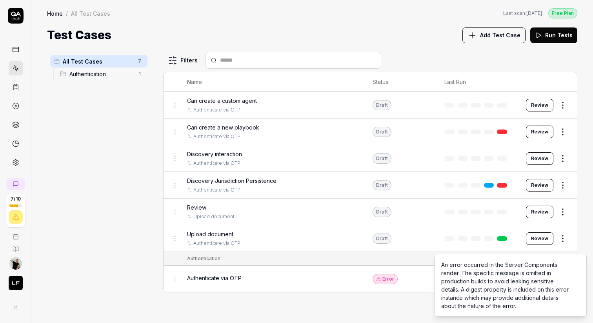
click at [15, 99] on link at bounding box center [16, 106] width 14 height 14
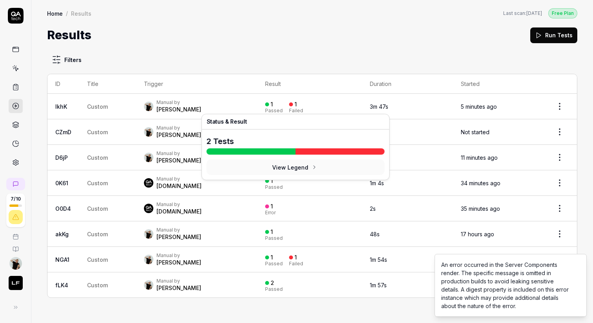
click at [327, 103] on div "1 Passed 1 Failed" at bounding box center [309, 106] width 89 height 13
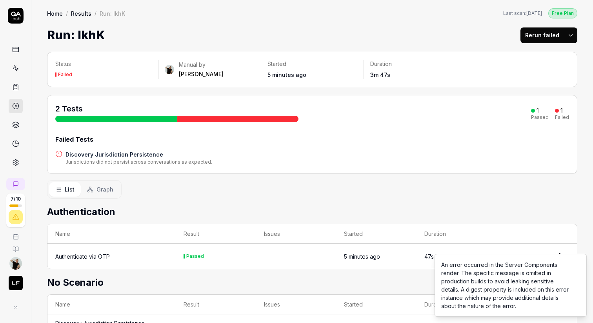
click at [101, 189] on span "Graph" at bounding box center [104, 189] width 17 height 8
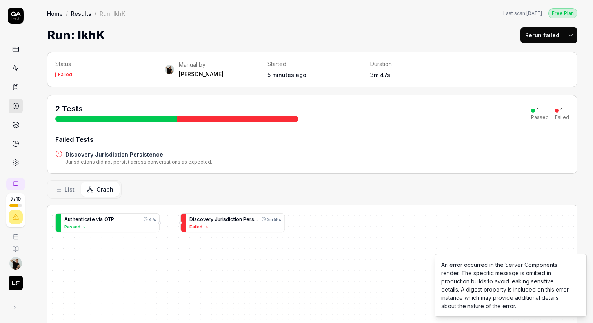
scroll to position [42, 0]
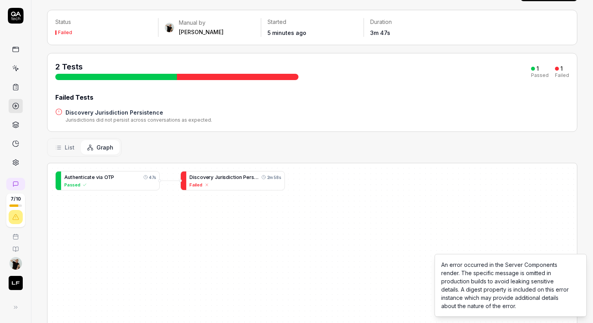
click at [66, 149] on span "List" at bounding box center [70, 147] width 10 height 8
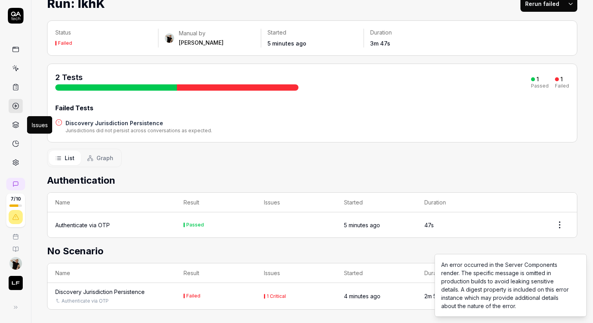
click at [16, 123] on icon at bounding box center [15, 124] width 7 height 7
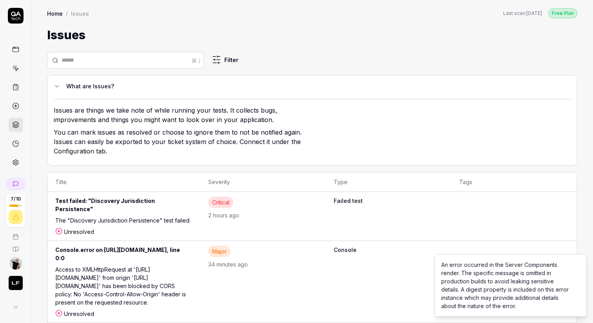
click at [220, 50] on div "⌘ / Filter What are Issues? Issues are things we take note of while running you…" at bounding box center [312, 293] width 562 height 499
click at [226, 57] on html "7 / 10 Home / Issues Free Plan Home / Issues Last scan: Apr 16 2025 Free Plan I…" at bounding box center [296, 191] width 593 height 382
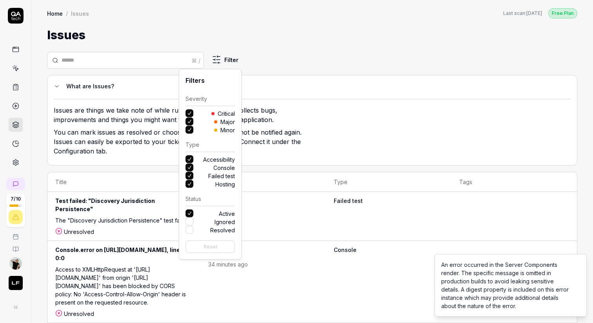
click at [191, 167] on button "Console" at bounding box center [189, 168] width 8 height 8
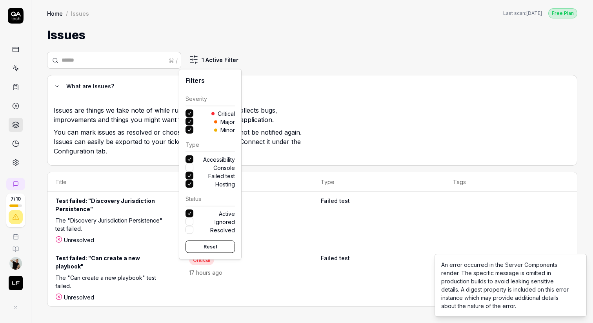
click at [280, 182] on html "7 / 10 Home / Issues Free Plan Home / Issues Last scan: Apr 16 2025 Free Plan I…" at bounding box center [296, 191] width 593 height 382
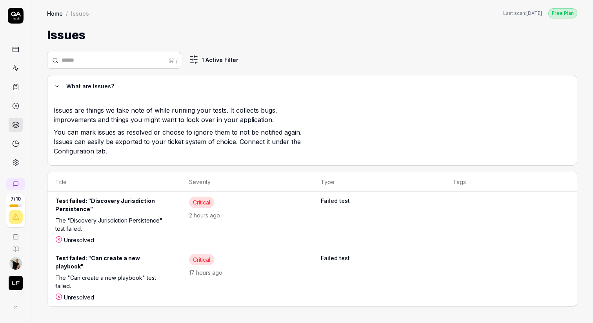
click at [13, 187] on link at bounding box center [15, 184] width 19 height 13
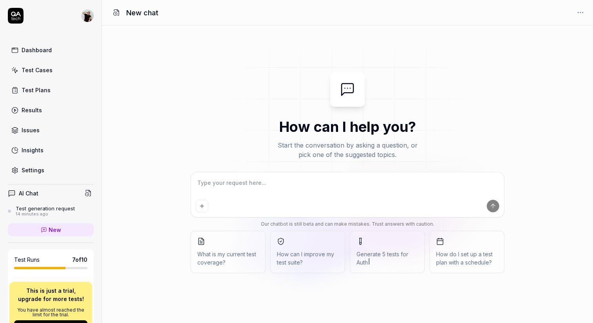
click at [36, 210] on div "Test generation request" at bounding box center [45, 208] width 59 height 6
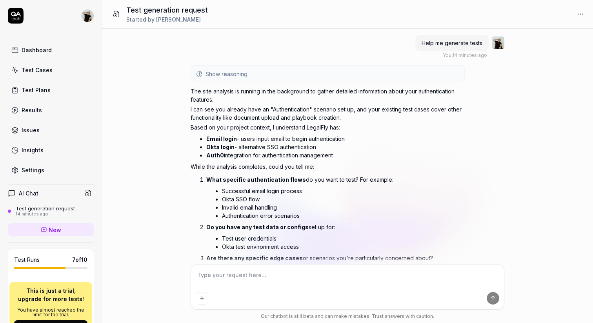
scroll to position [39, 0]
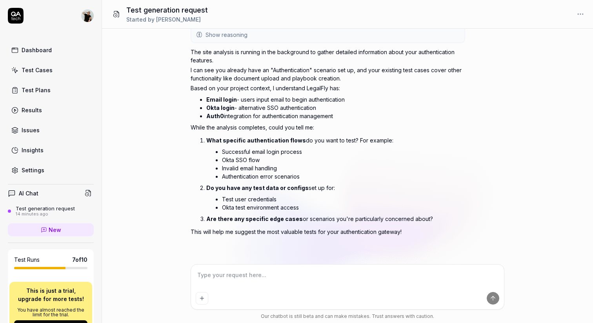
click at [33, 69] on div "Test Cases" at bounding box center [37, 70] width 31 height 8
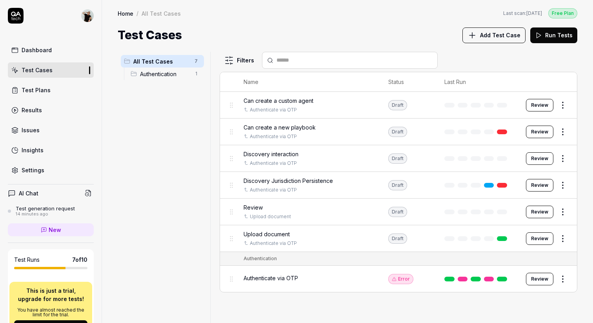
click at [507, 39] on button "Add Test Case" at bounding box center [493, 35] width 63 height 16
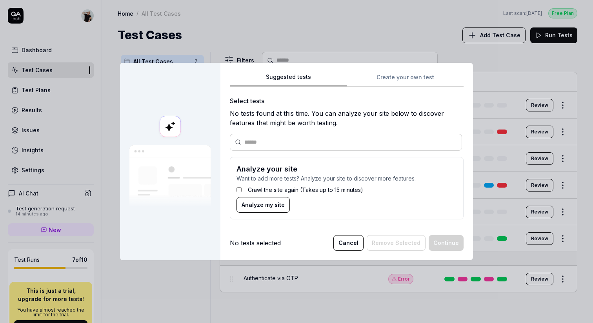
click at [253, 193] on label "Crawl the site again (Takes up to 15 minutes)" at bounding box center [305, 189] width 115 height 8
click at [267, 202] on span "Analyze my site" at bounding box center [263, 204] width 43 height 8
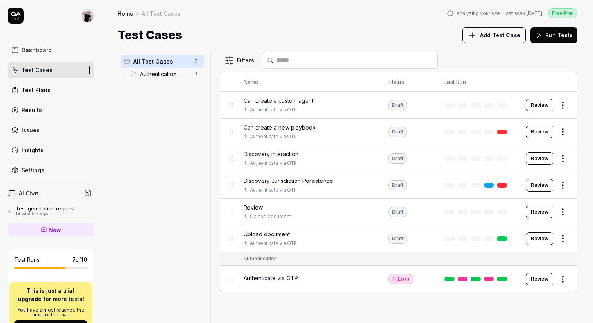
click at [469, 14] on div "Analyzing your site Last scan: [DATE]" at bounding box center [494, 13] width 95 height 7
click at [476, 11] on div "Analyzing your site Last scan: [DATE]" at bounding box center [494, 13] width 95 height 7
click at [366, 32] on div "Test Cases Add Test Case Run Tests" at bounding box center [348, 35] width 460 height 18
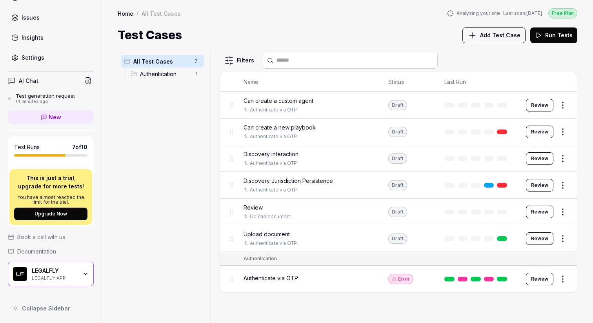
scroll to position [114, 0]
click at [82, 276] on div "LEGALFLY LEGALFLY APP" at bounding box center [57, 272] width 51 height 13
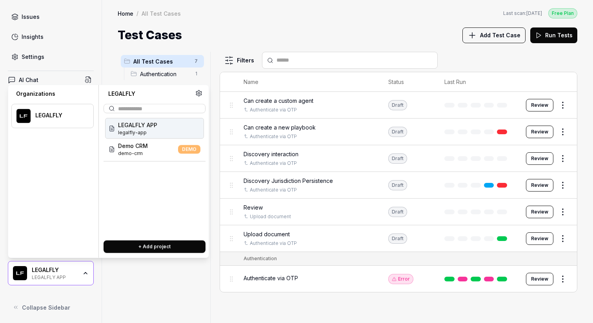
click at [199, 93] on icon at bounding box center [198, 93] width 7 height 7
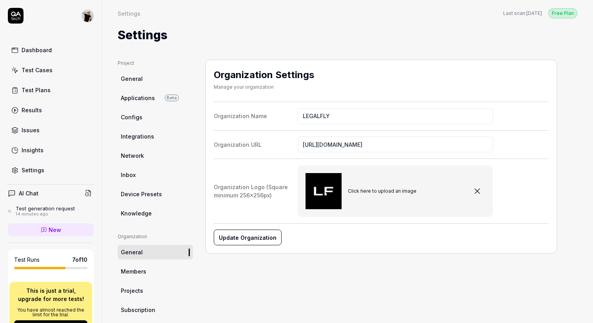
click at [38, 52] on div "Dashboard" at bounding box center [37, 50] width 30 height 8
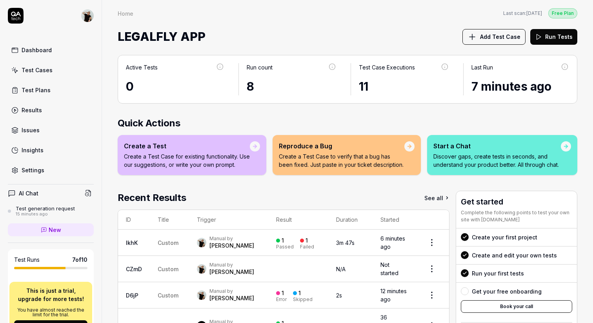
click at [24, 70] on div "Test Cases" at bounding box center [37, 70] width 31 height 8
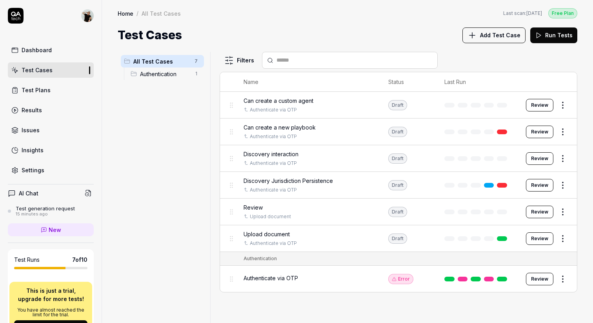
click at [278, 209] on div "Review" at bounding box center [308, 207] width 129 height 8
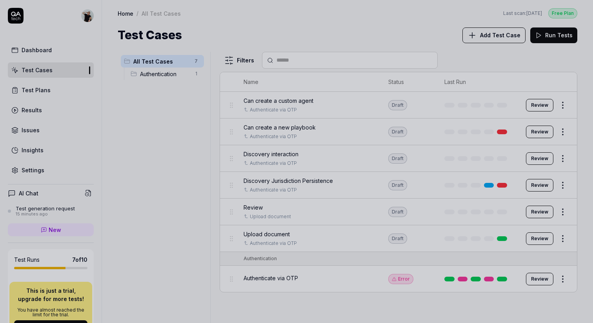
click at [302, 242] on div at bounding box center [296, 161] width 593 height 323
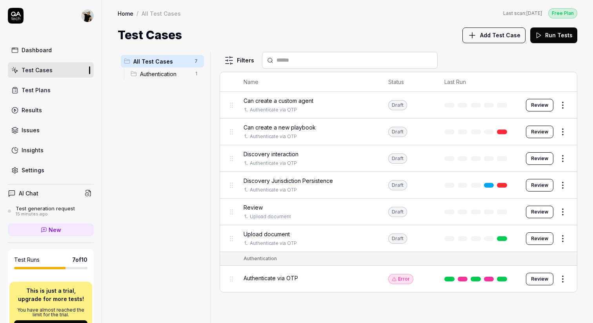
click at [311, 230] on div "Upload document" at bounding box center [308, 234] width 129 height 8
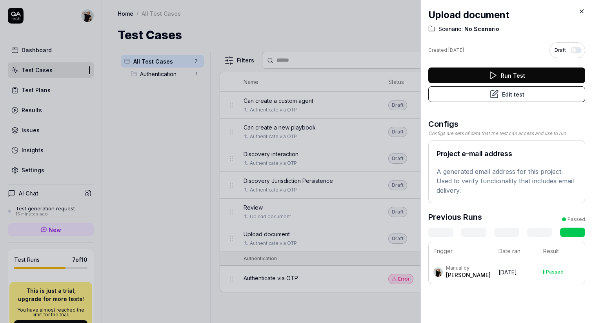
click at [511, 93] on button "Edit test" at bounding box center [506, 94] width 157 height 16
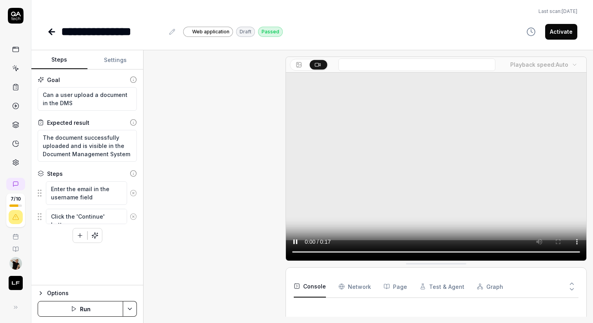
scroll to position [192, 0]
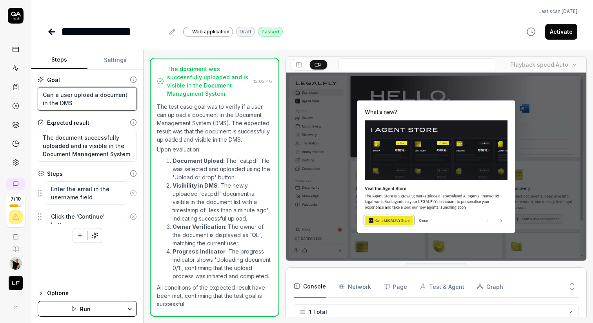
click at [81, 103] on textarea "Can a user upload a document in the DMS" at bounding box center [87, 99] width 99 height 24
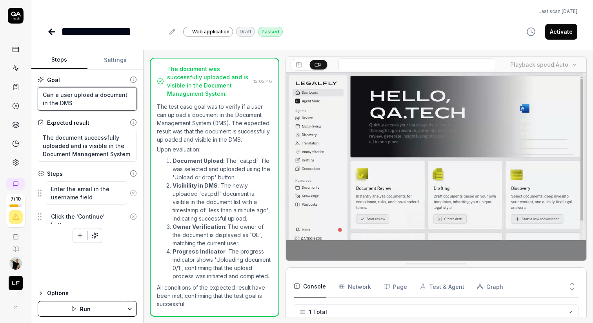
click at [90, 95] on textarea "Can a user upload a document in the DMS" at bounding box center [87, 99] width 99 height 24
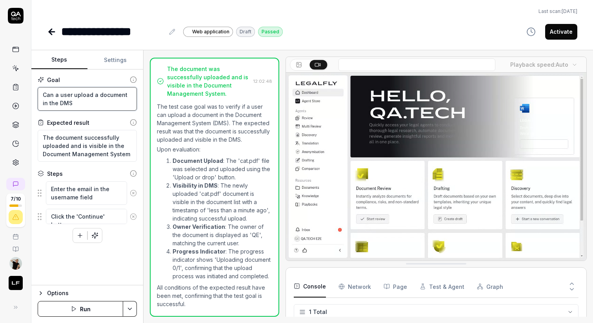
type textarea "*"
type textarea "Can a user upload a document in the DMS"
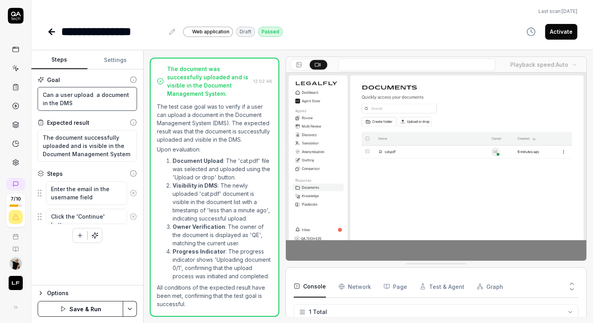
type textarea "*"
type textarea "Can a user upload K a document in the DMS"
type textarea "*"
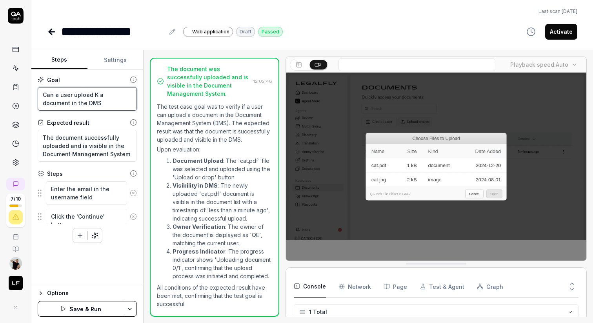
type textarea "Can a user upload Ka a document in the DMS"
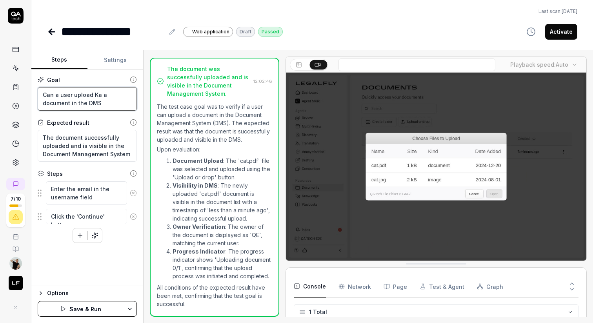
type textarea "*"
type textarea "Can a user upload Kas a document in the DMS"
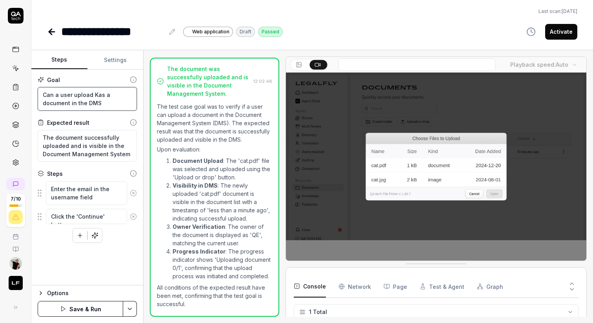
type textarea "*"
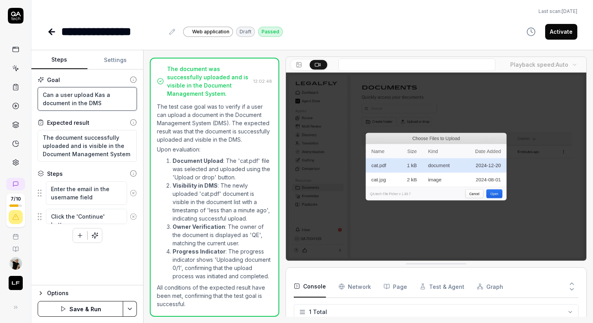
type textarea "Can a user upload Kasp a document in the DMS"
type textarea "*"
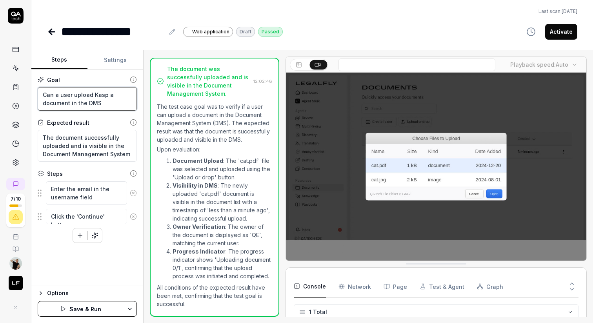
type textarea "Can a user upload Kaspe a document in the DMS"
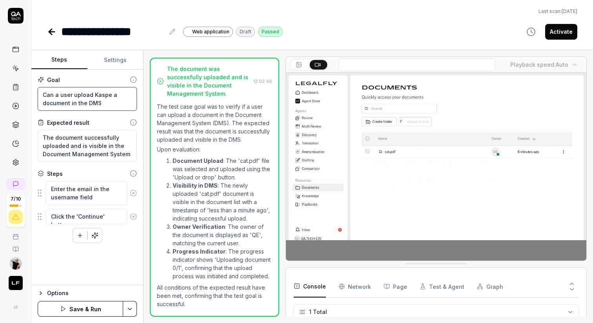
type textarea "*"
type textarea "Can a user upload Kasper a document in the DMS"
type textarea "*"
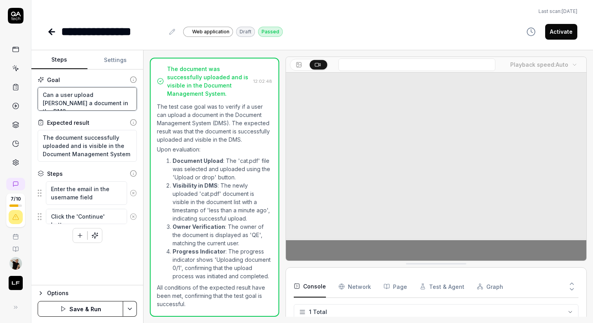
type textarea "Can a user upload Kaspers a document in the DMS"
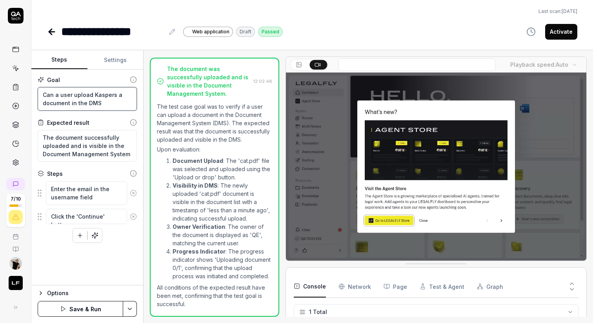
type textarea "*"
type textarea "Can a user upload Kasper a document in the DMS"
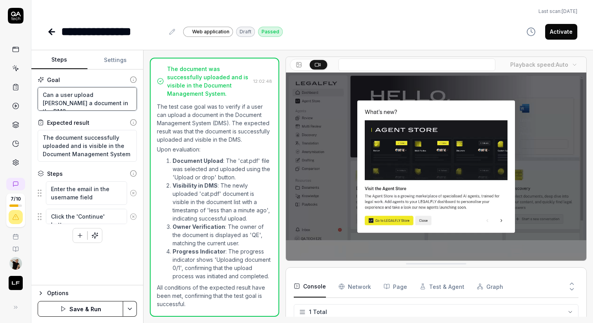
type textarea "*"
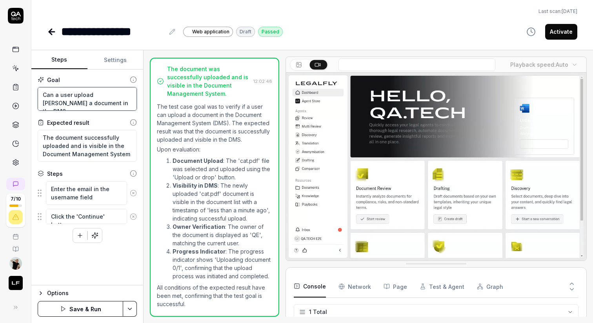
type textarea "Can a user upload Kasper' a document in the DMS"
type textarea "*"
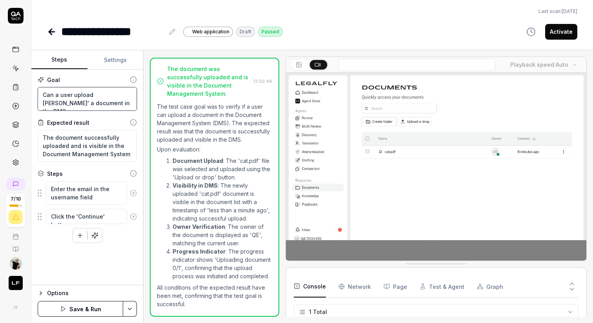
type textarea "Can a user upload Kasper's a document in the DMS"
type textarea "*"
type textarea "Can a user upload Kasper's a document in the DMS"
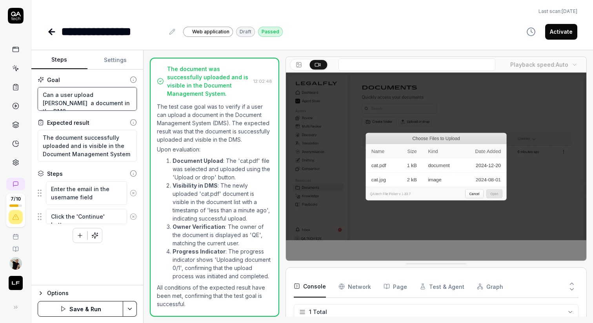
type textarea "*"
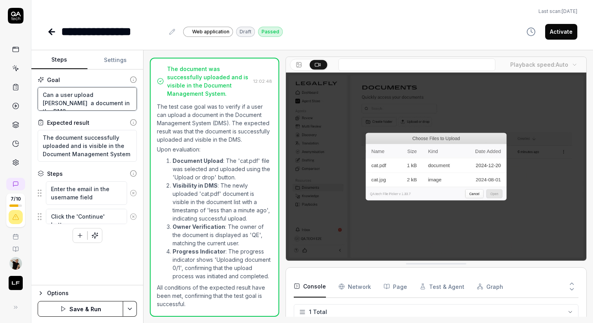
type textarea "Can a user upload Kasper's H a document in the DMS"
type textarea "*"
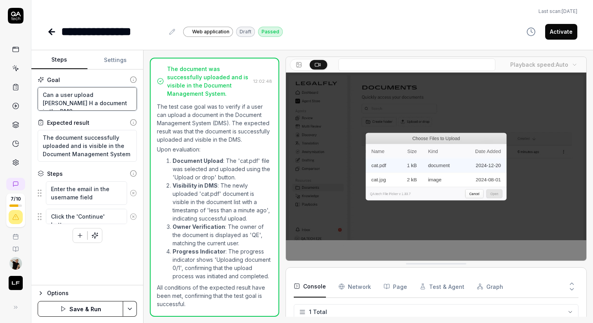
type textarea "Can a user upload Kasper's Hu a document in the DMS"
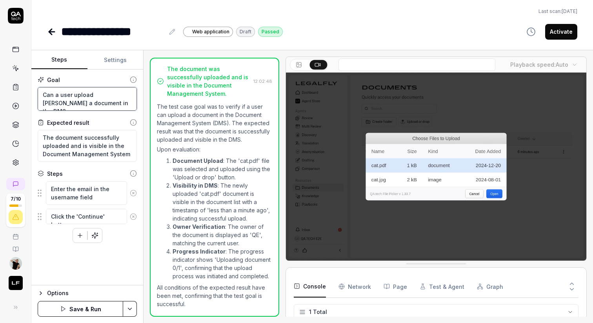
type textarea "*"
type textarea "Can a user upload Kasper's Huur a document in the DMS"
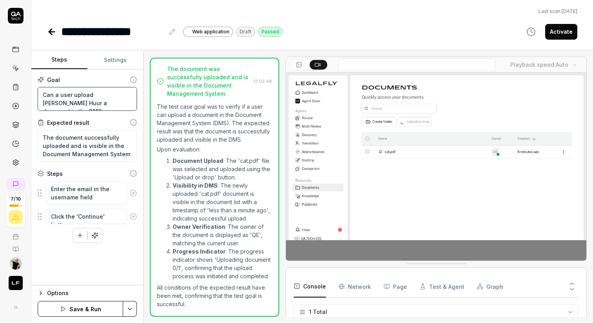
type textarea "*"
type textarea "Can a user upload Kasper's Huurc a document in the DMS"
type textarea "*"
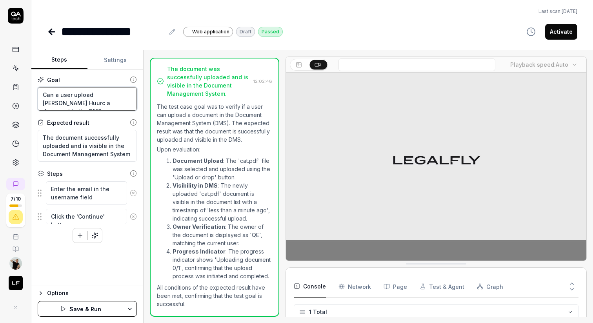
type textarea "Can a user upload Kasper's Huurco a document in the DMS"
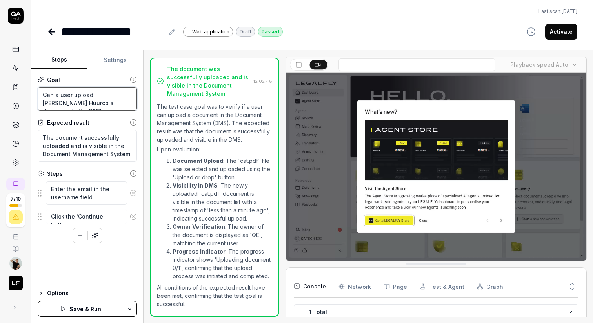
type textarea "*"
type textarea "Can a user upload Kasper's Huurcon a document in the DMS"
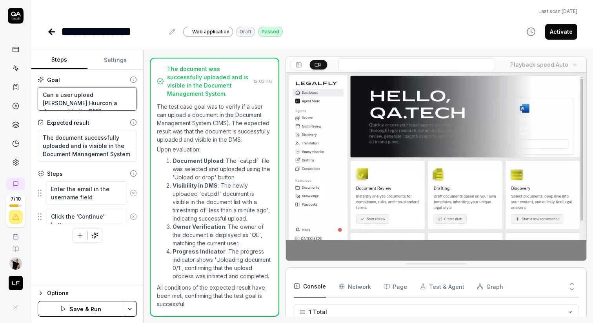
type textarea "*"
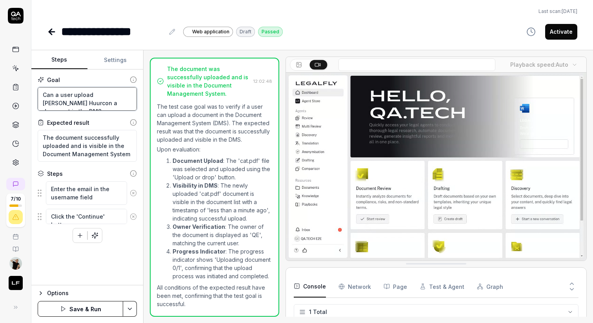
type textarea "Can a user upload Kasper's Huurcont a document in the DMS"
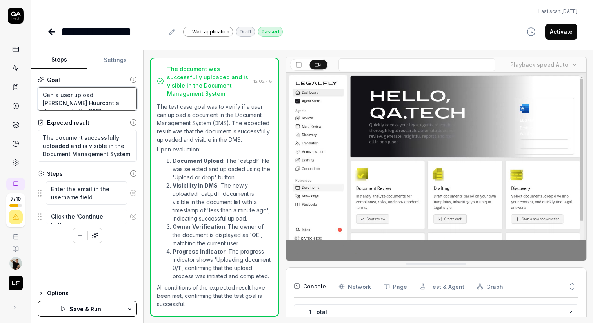
type textarea "*"
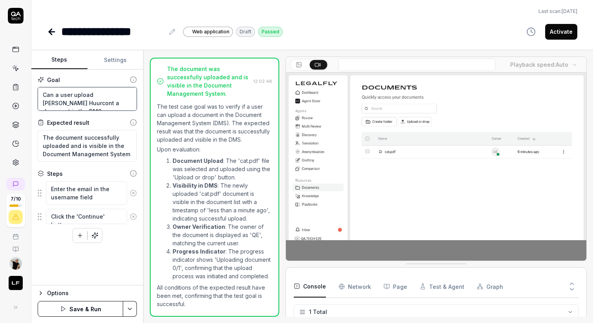
type textarea "Can a user upload Kasper's Huurcontr a document in the DMS"
type textarea "*"
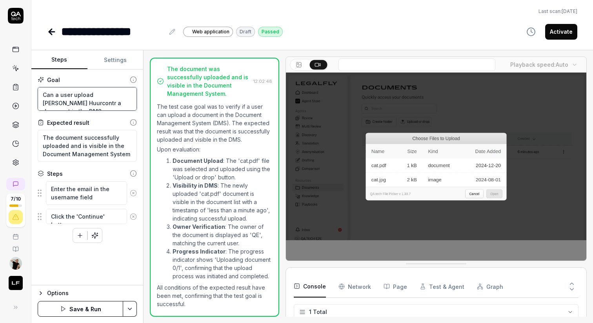
type textarea "Can a user upload Kasper's Huurcontra a document in the DMS"
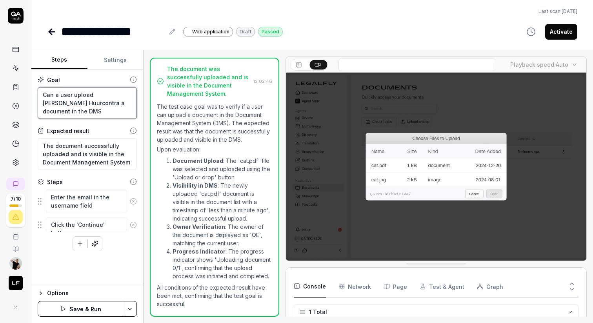
type textarea "*"
type textarea "Can a user upload Kasper's Huurcontrac a document in the DMS"
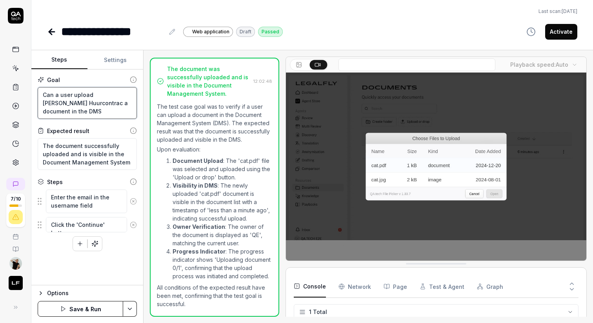
type textarea "*"
type textarea "Can a user upload Kasper's Huurcontract a document in the DMS"
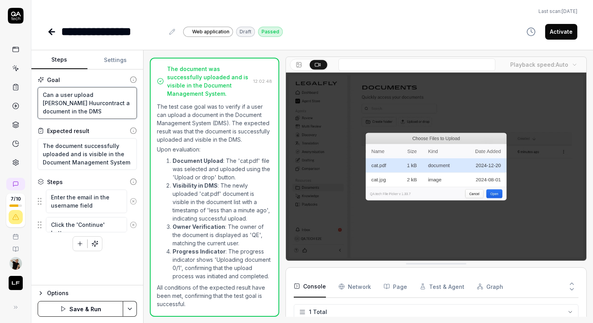
type textarea "*"
type textarea "Can a user upload Kasper's Huurcontract (a document in the DMS"
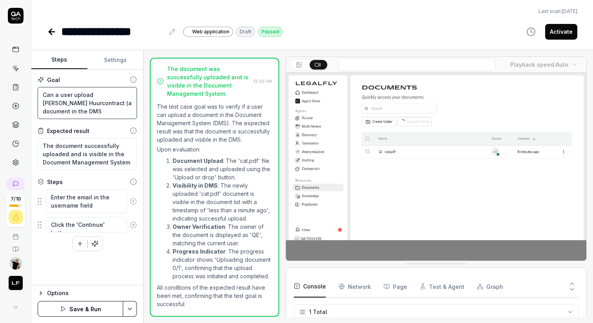
type textarea "*"
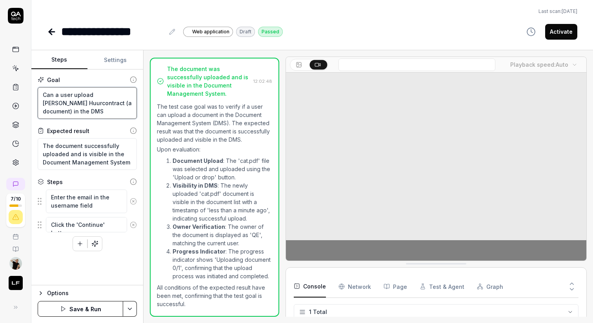
click at [76, 111] on textarea "Can a user upload Kasper's Huurcontract (a document) in the DMS" at bounding box center [87, 103] width 99 height 32
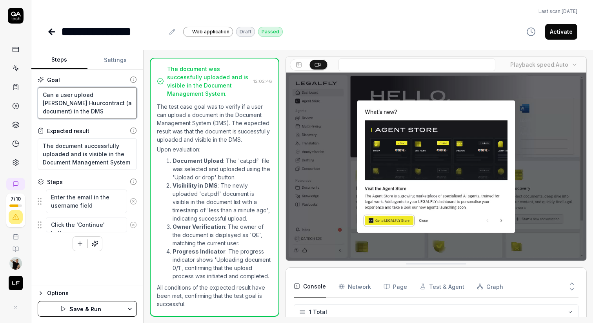
type textarea "Can a user upload Kasper's Huurcontract (a document) in the DMS"
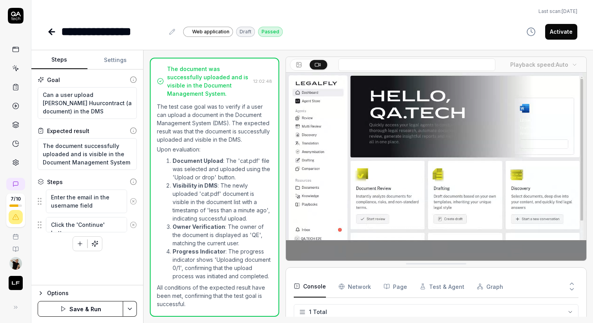
click at [65, 305] on button "Save & Run" at bounding box center [80, 309] width 85 height 16
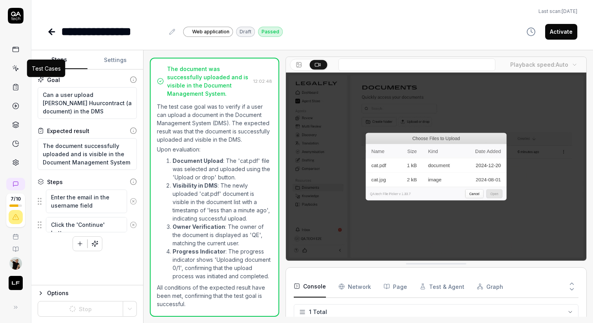
click at [18, 66] on icon at bounding box center [15, 68] width 7 height 7
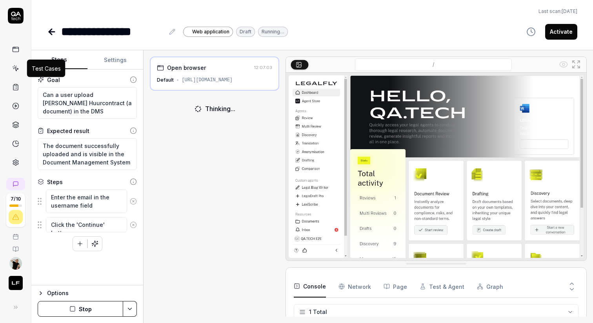
click at [13, 63] on link at bounding box center [16, 68] width 14 height 14
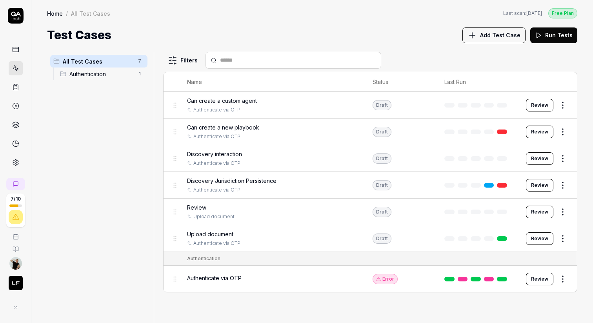
click at [204, 206] on span "Review" at bounding box center [196, 207] width 19 height 8
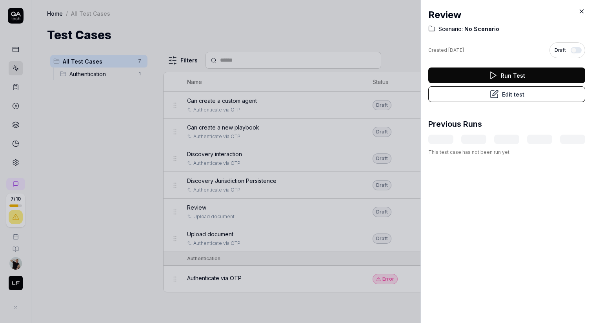
click at [502, 89] on button "Edit test" at bounding box center [506, 94] width 157 height 16
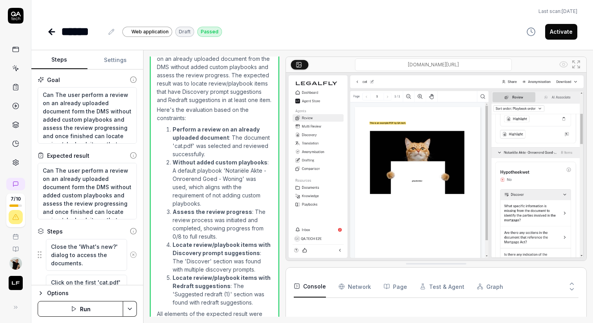
scroll to position [431, 0]
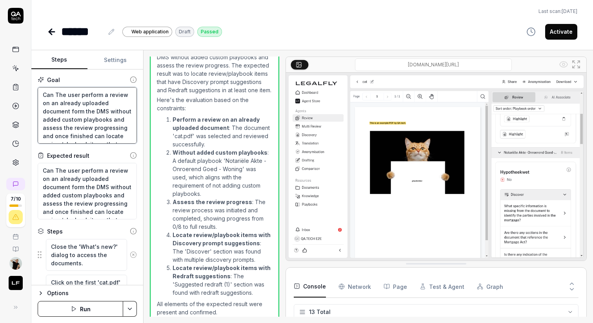
click at [70, 111] on textarea "Can The user perform a review on an already uploaded document form the DMS with…" at bounding box center [87, 115] width 99 height 56
type textarea "*"
type textarea "Can The user perform a review on an already uploaded document frm the DMS witho…"
type textarea "*"
type textarea "Can The user perform a review on an already uploaded document frpm the DMS with…"
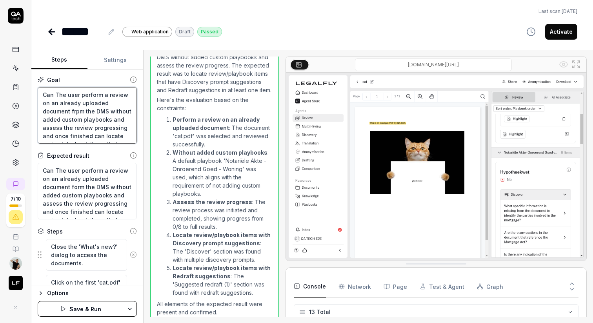
type textarea "*"
type textarea "Can The user perform a review on an already uploaded document frm the DMS witho…"
type textarea "*"
type textarea "Can The user perform a review on an already uploaded document from the DMS with…"
type textarea "*"
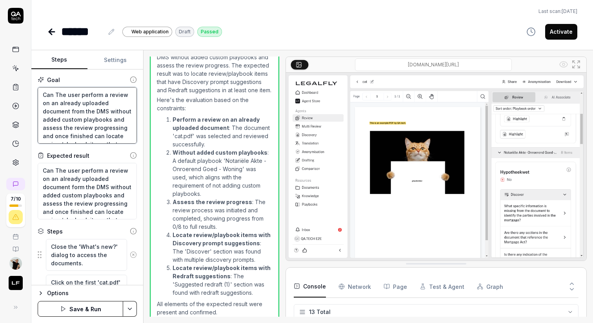
type textarea "Can The user perform a review on an already uploaded document (from the DMS wit…"
type textarea "*"
type textarea "Can The user perform a review on an already uploaded document ()from the DMS wi…"
type textarea "*"
type textarea "Can The user perform a review on an already uploaded document () from the DMS w…"
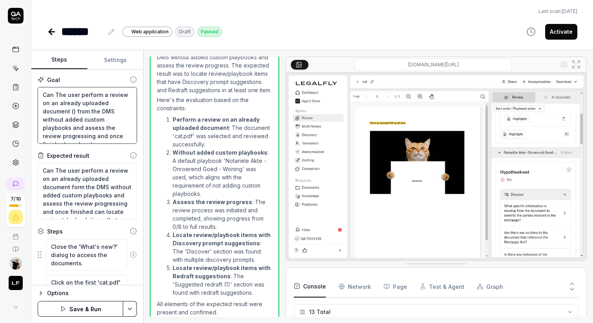
type textarea "*"
type textarea "Can The user perform a review on an already uploaded document (K) from the DMS …"
type textarea "*"
type textarea "Can The user perform a review on an already uploaded document (Ka) from the DMS…"
type textarea "*"
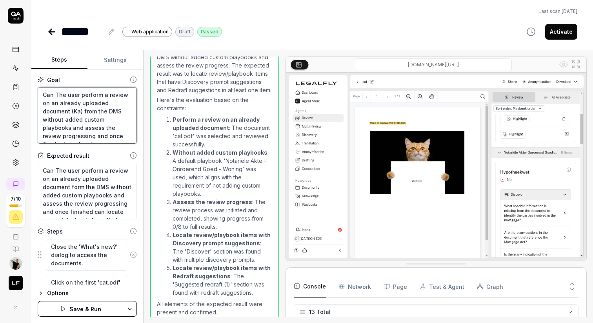
type textarea "Can The user perform a review on an already uploaded document (Kas) from the DM…"
type textarea "*"
type textarea "Can The user perform a review on an already uploaded document (Kasp) from the D…"
type textarea "*"
type textarea "Can The user perform a review on an already uploaded document (Kaspe) from the …"
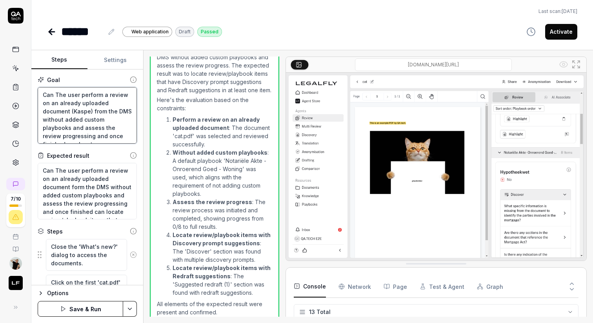
type textarea "*"
type textarea "Can The user perform a review on an already uploaded document (Kasper) from the…"
type textarea "*"
type textarea "Can The user perform a review on an already uploaded document (Kaspers) from th…"
type textarea "*"
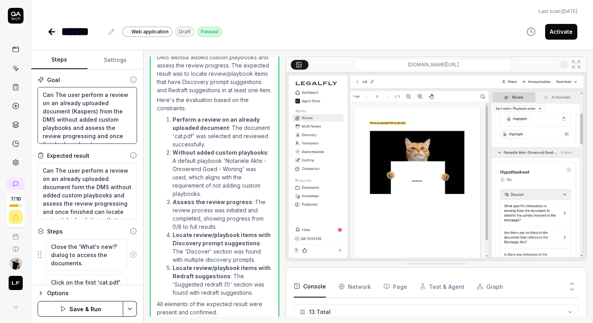
type textarea "Can The user perform a review on an already uploaded document (Kasper) from the…"
type textarea "*"
type textarea "Can The user perform a review on an already uploaded document (Kasper') from th…"
type textarea "*"
type textarea "Can The user perform a review on an already uploaded document (Kasper's) from t…"
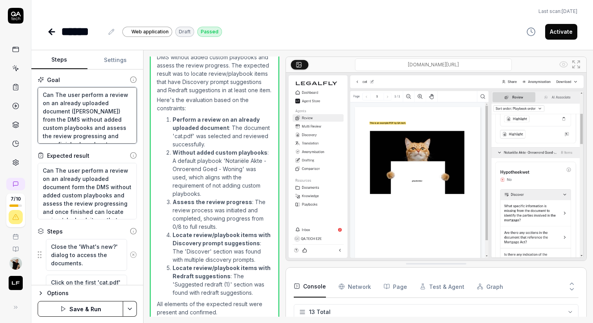
type textarea "*"
type textarea "Can The user perform a review on an already uploaded document (Kasper's ) from …"
type textarea "*"
type textarea "Can The user perform a review on an already uploaded document (Kasper's H) from…"
type textarea "*"
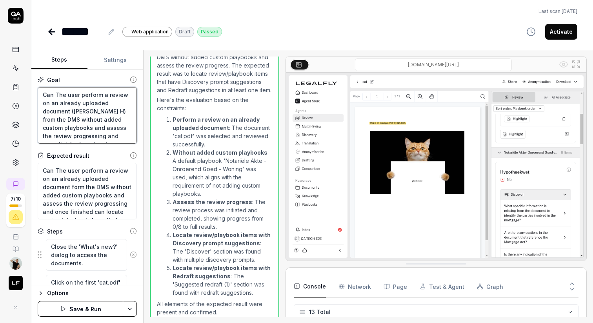
type textarea "Can The user perform a review on an already uploaded document (Kasper's Hu) fro…"
type textarea "*"
type textarea "Can The user perform a review on an already uploaded document (Kasper's Huu) fr…"
type textarea "*"
type textarea "Can The user perform a review on an already uploaded document (Kasper's Huur) f…"
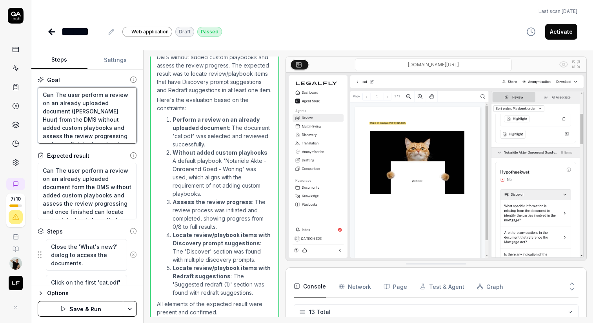
type textarea "*"
type textarea "Can The user perform a review on an already uploaded document (Kasper's Huurc) …"
type textarea "*"
type textarea "Can The user perform a review on an already uploaded document (Kasper's Huurco)…"
type textarea "*"
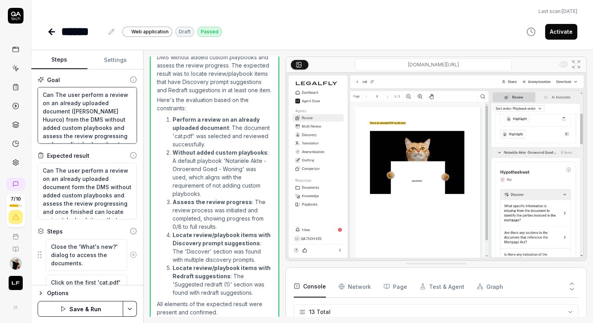
type textarea "Can The user perform a review on an already uploaded document (Kasper's Huurcon…"
type textarea "*"
type textarea "Can The user perform a review on an already uploaded document (Kasper's Huurcon…"
type textarea "*"
type textarea "Can The user perform a review on an already uploaded document (Kasper's Huurcon…"
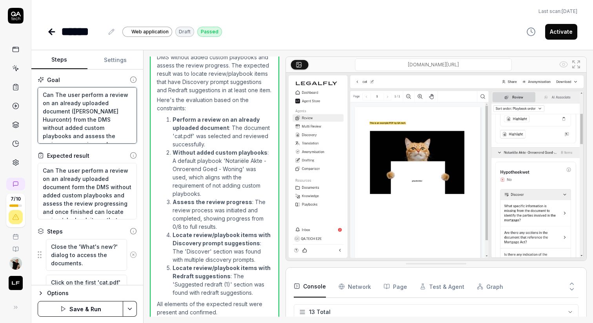
type textarea "*"
type textarea "Can The user perform a review on an already uploaded document (Kasper's Huurcon…"
type textarea "*"
type textarea "Can The user perform a review on an already uploaded document (Kasper's Huurcon…"
type textarea "*"
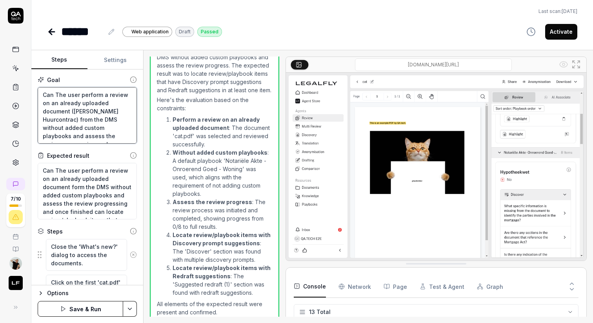
type textarea "Can The user perform a review on an already uploaded document (Kasper's Huurcon…"
click at [87, 137] on textarea "Can The user perform a review on an already uploaded document (Kasper's Huurcon…" at bounding box center [87, 115] width 99 height 56
type textarea "*"
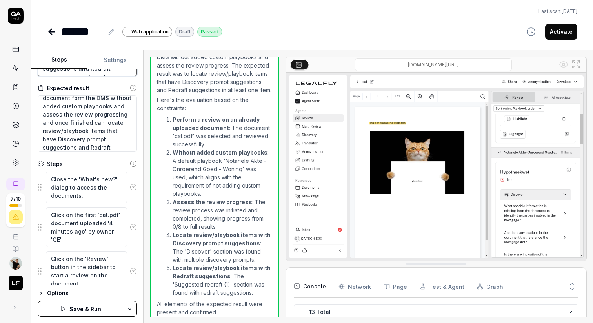
scroll to position [33, 0]
type textarea "Can The user perform a review on an already uploaded document (Kasper's Huurcon…"
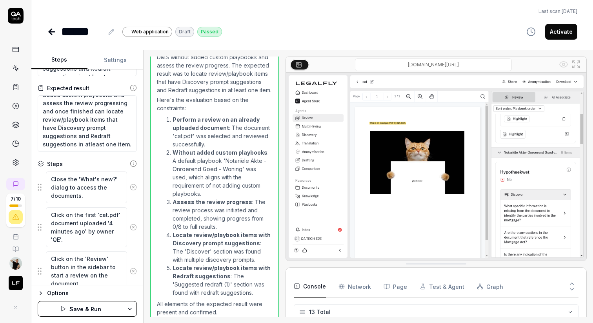
click at [90, 306] on button "Save & Run" at bounding box center [80, 309] width 85 height 16
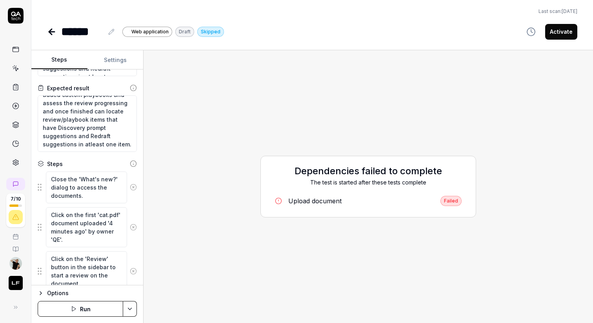
click at [302, 201] on div "Upload document" at bounding box center [314, 200] width 53 height 9
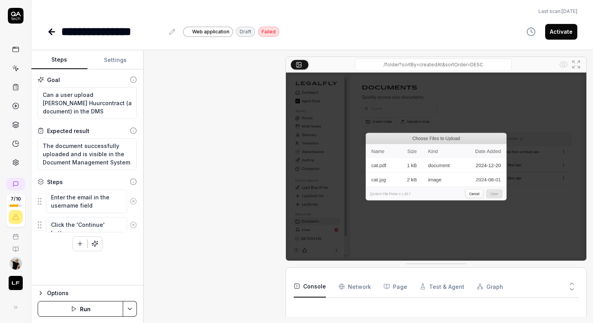
scroll to position [85, 0]
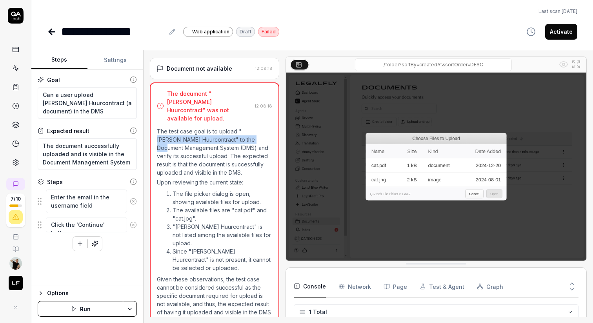
drag, startPoint x: 241, startPoint y: 122, endPoint x: 241, endPoint y: 130, distance: 8.6
click at [241, 130] on p "The test case goal is to upload "Kasper's Huurcontract" to the Document Managem…" at bounding box center [214, 151] width 115 height 49
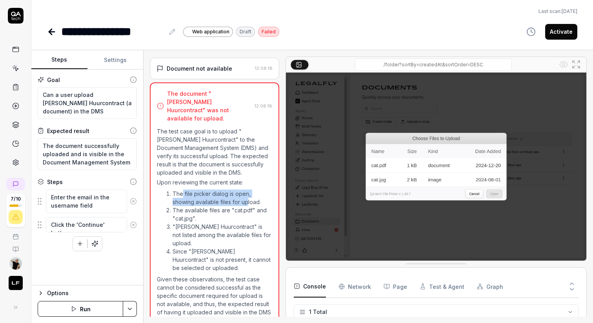
drag, startPoint x: 182, startPoint y: 186, endPoint x: 249, endPoint y: 189, distance: 66.7
click at [249, 189] on li "The file picker dialog is open, showing available files for upload." at bounding box center [222, 197] width 99 height 16
drag, startPoint x: 184, startPoint y: 204, endPoint x: 224, endPoint y: 203, distance: 40.4
click at [224, 206] on li "The available files are "cat.pdf" and "cat.jpg"." at bounding box center [222, 214] width 99 height 16
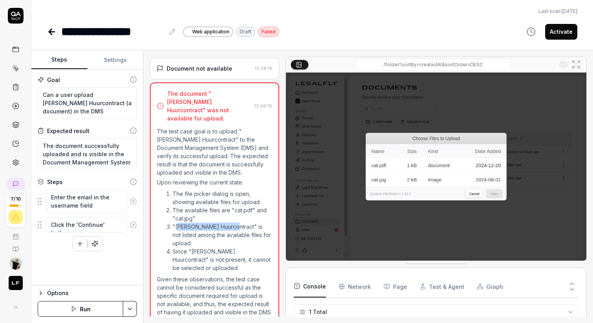
drag, startPoint x: 179, startPoint y: 217, endPoint x: 231, endPoint y: 217, distance: 52.2
click at [231, 222] on li ""Kasper's Huurcontract" is not listed among the available files for upload." at bounding box center [222, 234] width 99 height 25
drag, startPoint x: 189, startPoint y: 224, endPoint x: 215, endPoint y: 224, distance: 26.3
click at [215, 224] on li ""Kasper's Huurcontract" is not listed among the available files for upload." at bounding box center [222, 234] width 99 height 25
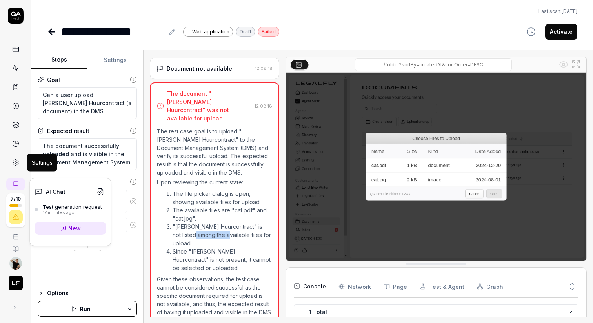
click at [15, 163] on icon at bounding box center [15, 162] width 7 height 7
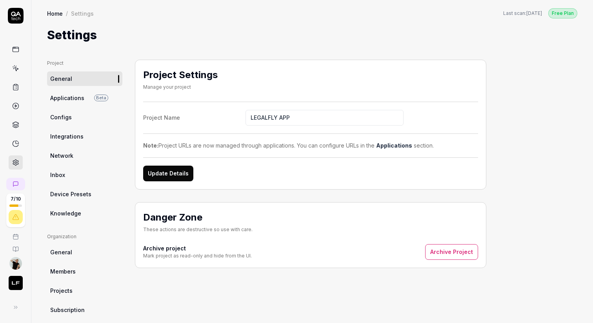
click at [68, 118] on span "Configs" at bounding box center [61, 117] width 22 height 8
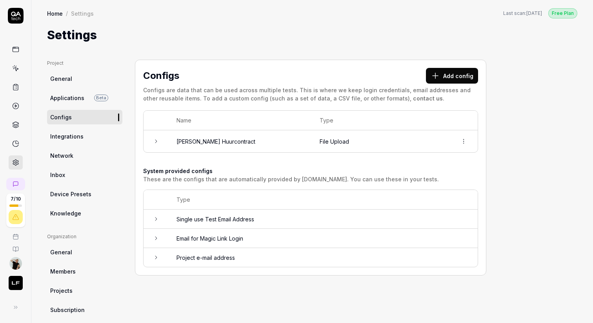
click at [286, 143] on td "Kasper's Huurcontract" at bounding box center [240, 141] width 143 height 22
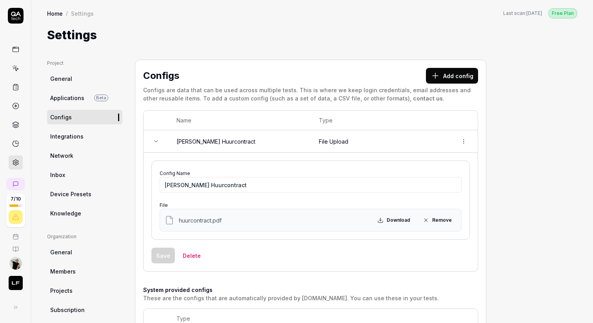
click at [284, 252] on div "Save Delete" at bounding box center [310, 255] width 318 height 16
click at [465, 140] on html "7 / 10 Home / Settings Free Plan Home / Settings Last scan: Apr 16 2025 Free Pl…" at bounding box center [296, 191] width 593 height 382
click at [352, 165] on html "7 / 10 Home / Settings Free Plan Home / Settings Last scan: Apr 16 2025 Free Pl…" at bounding box center [296, 191] width 593 height 382
click at [204, 140] on td "Kasper's Huurcontract" at bounding box center [240, 141] width 142 height 22
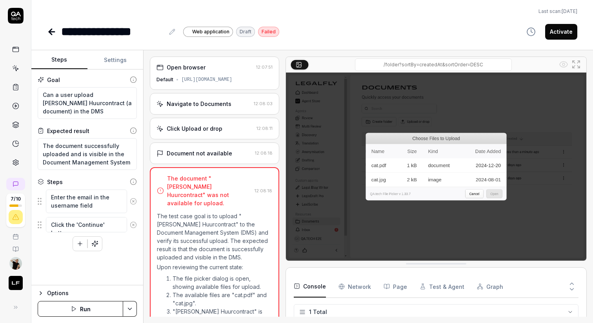
click at [215, 108] on div "Navigate to Documents 12:08:03" at bounding box center [214, 104] width 129 height 22
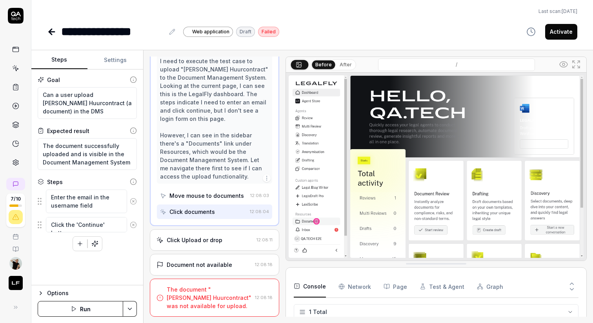
click at [204, 240] on div "Click Upload or drop" at bounding box center [195, 240] width 56 height 8
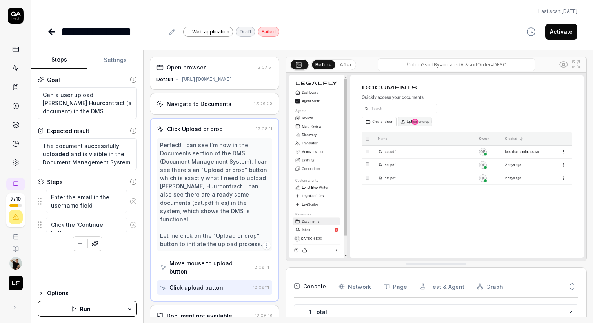
scroll to position [35, 0]
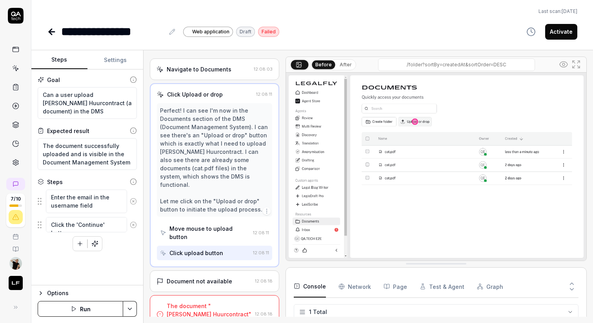
click at [194, 277] on div "Document not available" at bounding box center [199, 281] width 65 height 8
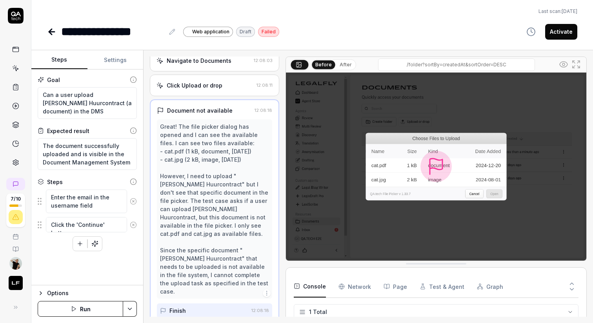
click at [134, 202] on icon at bounding box center [133, 201] width 7 height 7
click at [134, 198] on icon at bounding box center [133, 197] width 7 height 7
click at [74, 308] on button "Save & Run" at bounding box center [80, 309] width 85 height 16
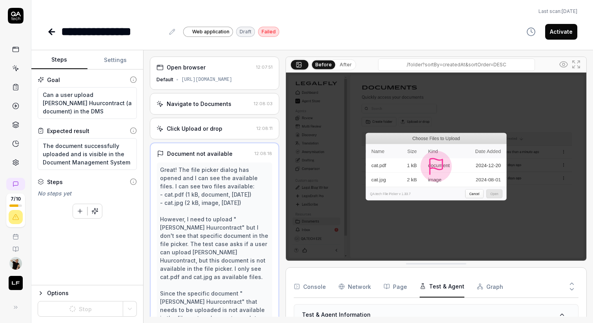
click at [449, 285] on button "Test & Agent" at bounding box center [442, 286] width 45 height 22
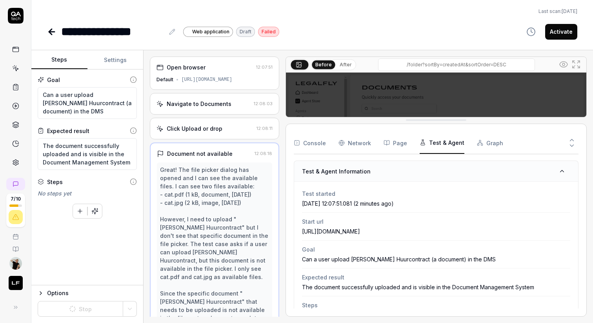
drag, startPoint x: 448, startPoint y: 265, endPoint x: 448, endPoint y: 122, distance: 143.1
click at [389, 141] on button "Page" at bounding box center [395, 143] width 24 height 22
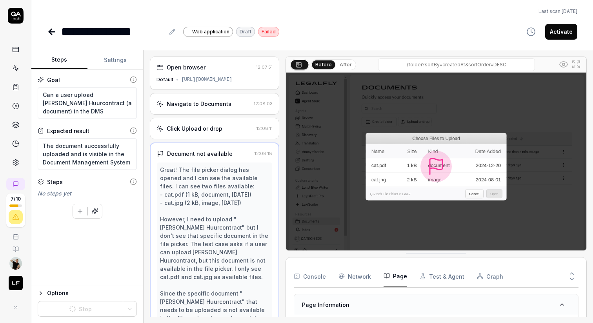
drag, startPoint x: 443, startPoint y: 122, endPoint x: 442, endPoint y: 254, distance: 132.9
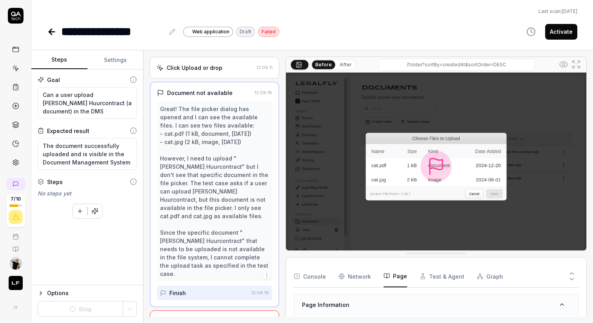
scroll to position [84, 0]
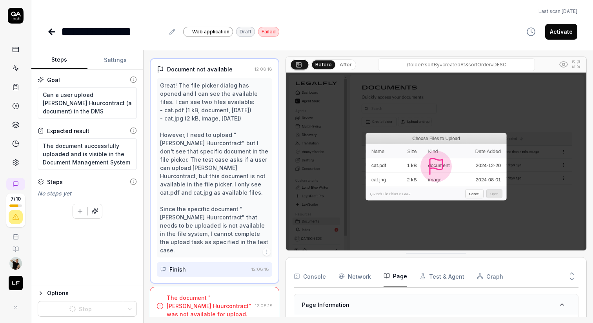
click at [213, 293] on div "The document "Kasper's Huurcontract" was not available for upload." at bounding box center [209, 305] width 85 height 25
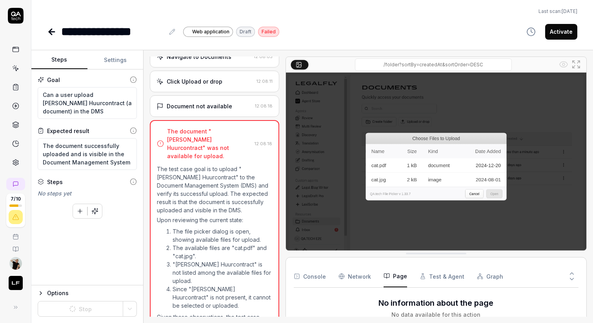
scroll to position [0, 0]
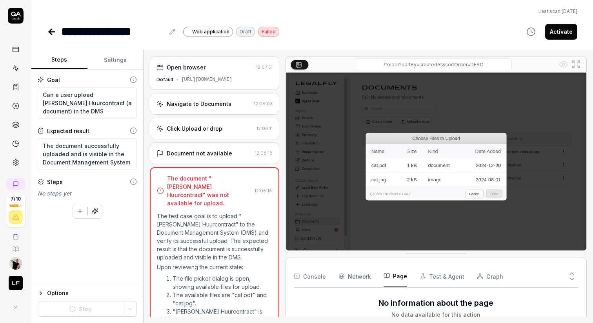
type textarea "*"
click at [109, 64] on button "Settings" at bounding box center [115, 60] width 56 height 19
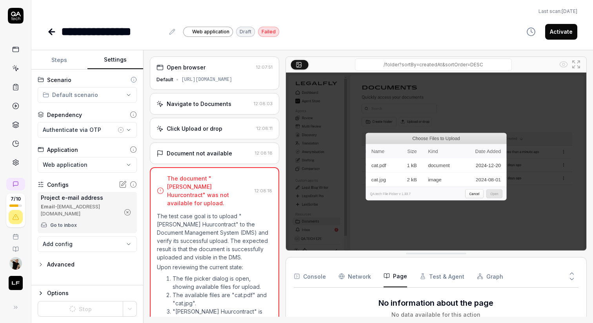
click at [83, 239] on body "**********" at bounding box center [296, 191] width 593 height 382
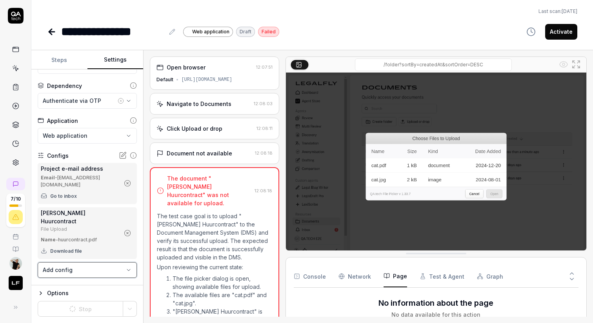
scroll to position [30, 0]
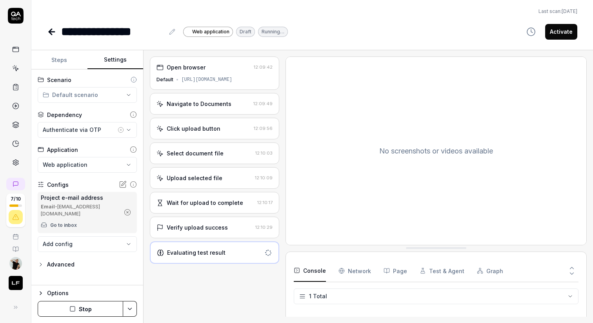
click at [100, 236] on body "**********" at bounding box center [296, 191] width 593 height 382
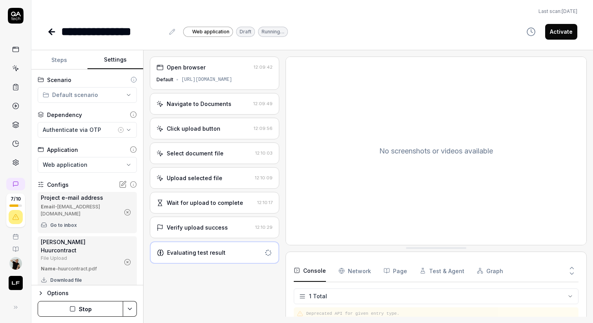
scroll to position [30, 0]
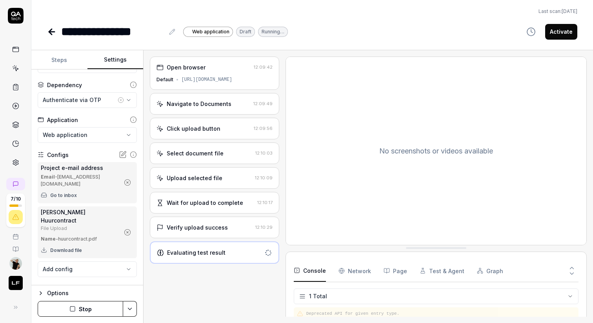
click at [66, 64] on button "Steps" at bounding box center [59, 60] width 56 height 19
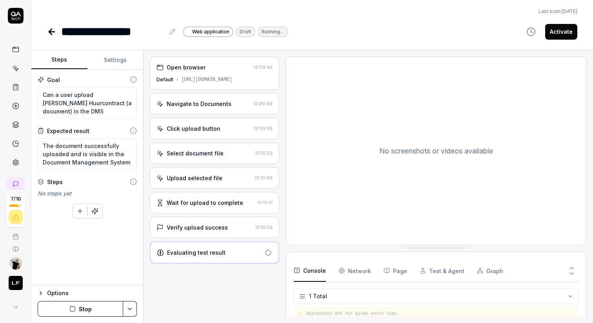
click at [208, 227] on div "Verify upload success" at bounding box center [197, 227] width 61 height 8
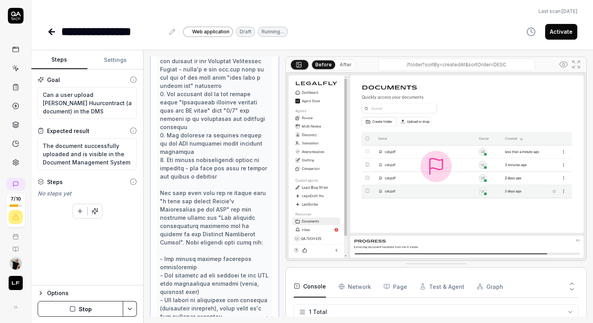
scroll to position [241, 0]
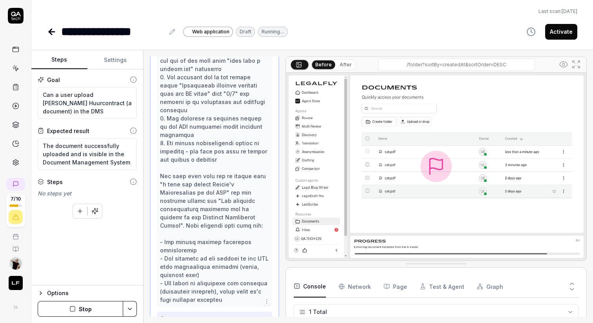
click at [83, 305] on button "Stop" at bounding box center [80, 309] width 85 height 16
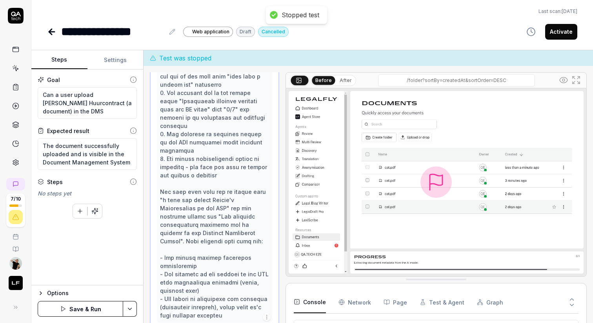
click at [82, 307] on button "Save & Run" at bounding box center [80, 309] width 85 height 16
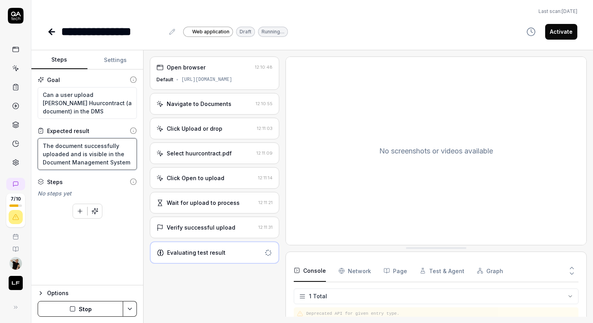
click at [104, 159] on textarea "The document successfully uploaded and is visible in the Document Management Sy…" at bounding box center [87, 154] width 99 height 32
click at [93, 112] on textarea "Can a user upload Kasper's Huurcontract (a document) in the DMS" at bounding box center [87, 103] width 99 height 32
click at [127, 162] on textarea "The document successfully uploaded and is visible in the Document Management Sy…" at bounding box center [87, 154] width 99 height 32
type textarea "*"
type textarea "The document successfully uploaded and is visible in the Document Management Sy…"
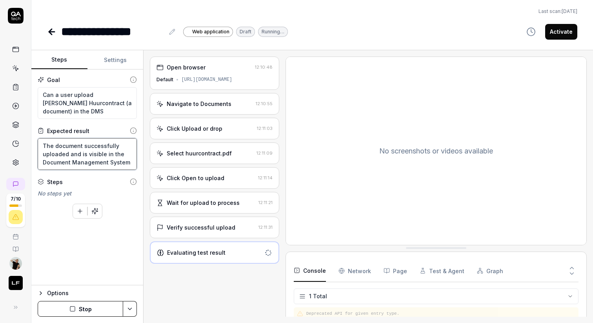
type textarea "*"
type textarea "The document successfully uploaded and is visible in the Document Management Sy…"
type textarea "*"
type textarea "The document successfully uploaded and is visible in the Document Management Sy…"
type textarea "*"
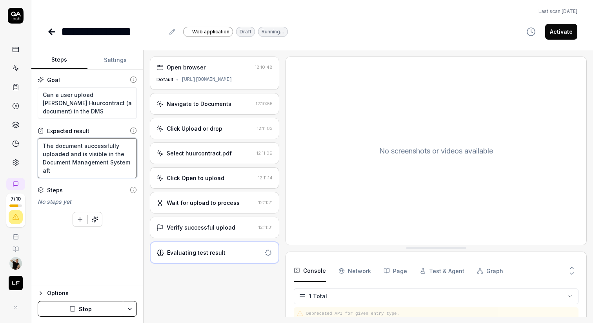
type textarea "The document successfully uploaded and is visible in the Document Management Sy…"
type textarea "*"
type textarea "The document successfully uploaded and is visible in the Document Management Sy…"
type textarea "*"
type textarea "The document successfully uploaded and is visible in the Document Management Sy…"
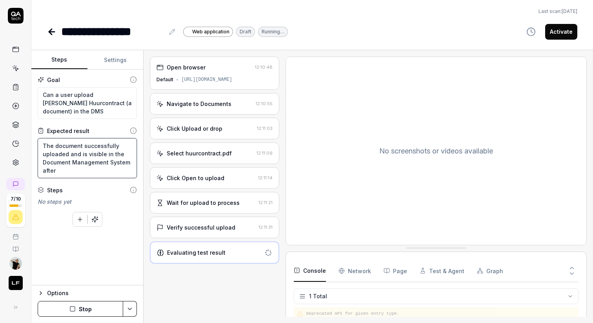
type textarea "*"
type textarea "The document successfully uploaded and is visible in the Document Management Sy…"
type textarea "*"
type textarea "The document successfully uploaded and is visible in the Document Management Sy…"
type textarea "*"
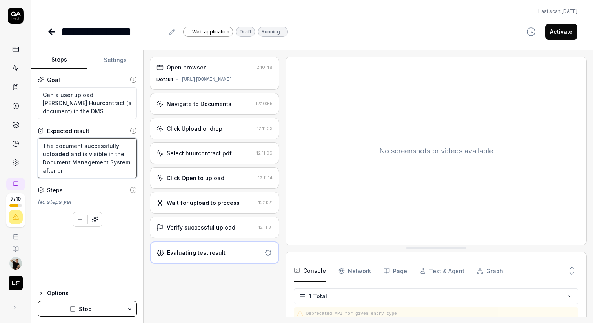
type textarea "The document successfully uploaded and is visible in the Document Management Sy…"
type textarea "*"
type textarea "The document successfully uploaded and is visible in the Document Management Sy…"
type textarea "*"
type textarea "The document successfully uploaded and is visible in the Document Management Sy…"
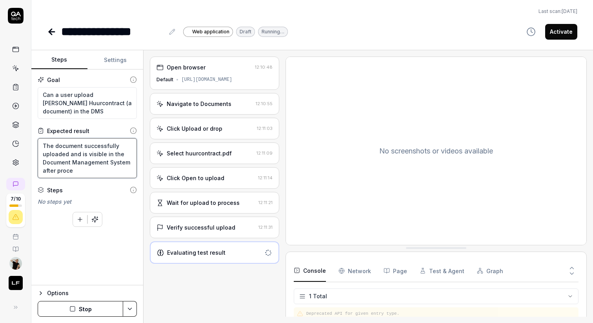
type textarea "*"
type textarea "The document successfully uploaded and is visible in the Document Management Sy…"
type textarea "*"
type textarea "The document successfully uploaded and is visible in the Document Management Sy…"
type textarea "*"
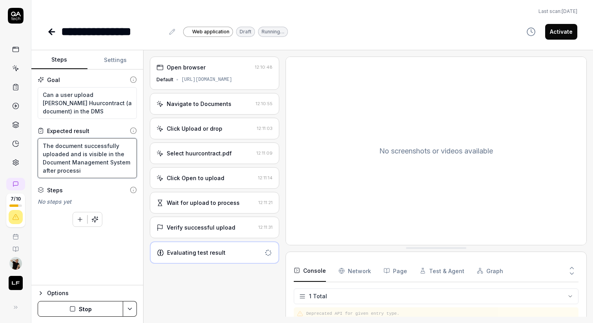
type textarea "The document successfully uploaded and is visible in the Document Management Sy…"
type textarea "*"
type textarea "The document successfully uploaded and is visible in the Document Management Sy…"
type textarea "*"
type textarea "The document successfully uploaded and is visible in the Document Management Sy…"
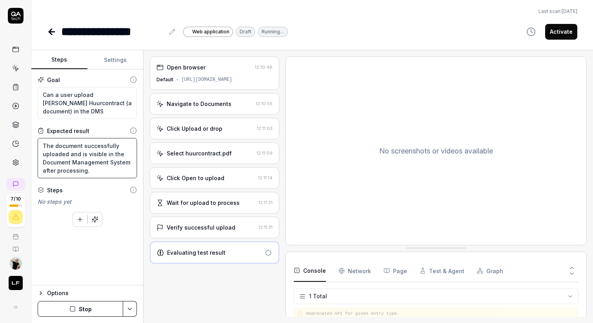
type textarea "*"
type textarea "The document successfully uploaded and is visible in the Document Management Sy…"
click at [79, 110] on textarea "Can a user upload Kasper's Huurcontract (a document) in the DMS" at bounding box center [87, 103] width 99 height 32
type textarea "*"
type textarea "Can a user upload Kasper's Huurcontract (a document) in the DMS."
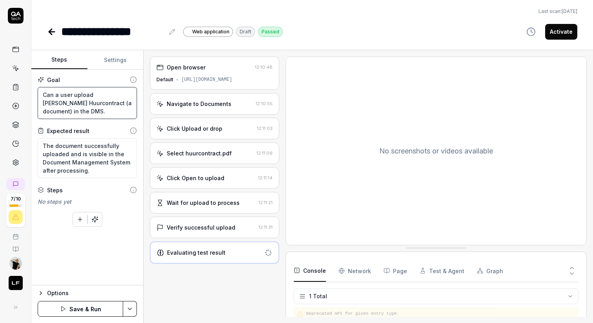
type textarea "*"
type textarea "Can a user upload Kasper's Huurcontract (a document) in the DMS."
type textarea "*"
type textarea "Can a user upload Kasper's Huurcontract (a document) in the DMS. O"
type textarea "*"
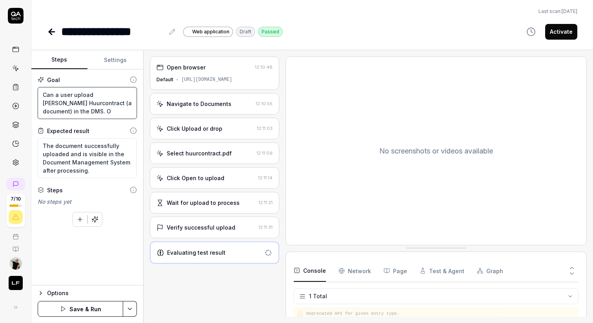
type textarea "Can a user upload Kasper's Huurcontract (a document) in the DMS. Ob"
type textarea "*"
type textarea "Can a user upload Kasper's Huurcontract (a document) in the DMS. Obs"
type textarea "*"
type textarea "Can a user upload Kasper's Huurcontract (a document) in the DMS. Obser"
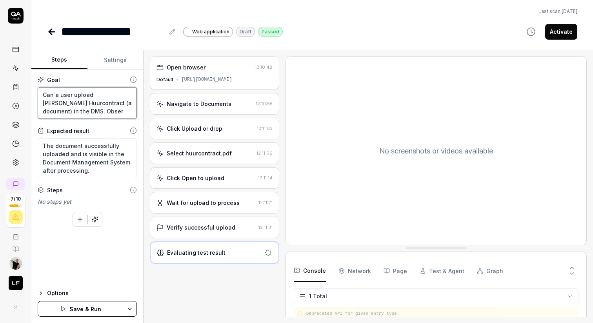
type textarea "*"
type textarea "Can a user upload Kasper's Huurcontract (a document) in the DMS. Observ"
type textarea "*"
type textarea "Can a user upload Kasper's Huurcontract (a document) in the DMS. Observe"
type textarea "*"
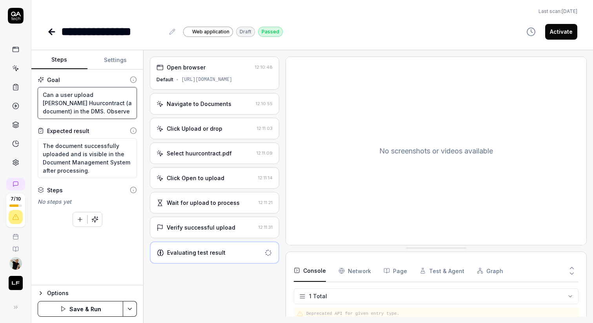
type textarea "Can a user upload Kasper's Huurcontract (a document) in the DMS. Observe"
type textarea "*"
type textarea "Can a user upload Kasper's Huurcontract (a document) in the DMS. Observe t"
type textarea "*"
type textarea "Can a user upload Kasper's Huurcontract (a document) in the DMS. Observe th"
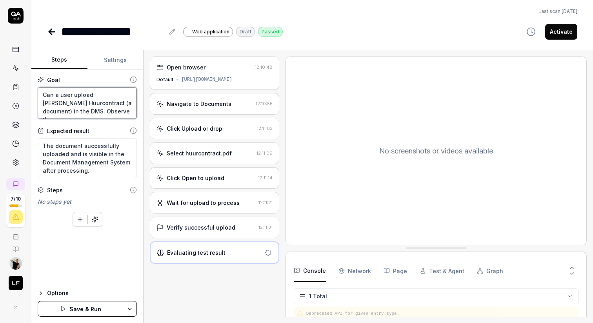
type textarea "*"
type textarea "Can a user upload Kasper's Huurcontract (a document) in the DMS. Observe the"
type textarea "*"
type textarea "Can a user upload Kasper's Huurcontract (a document) in the DMS. Observe the"
type textarea "*"
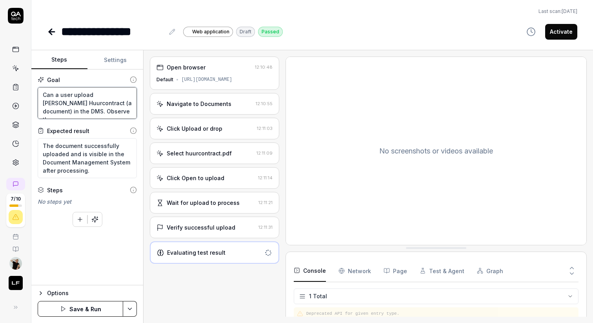
type textarea "Can a user upload Kasper's Huurcontract (a document) in the DMS. Observe the f"
type textarea "*"
type textarea "Can a user upload Kasper's Huurcontract (a document) in the DMS. Observe the fi"
type textarea "*"
type textarea "Can a user upload Kasper's Huurcontract (a document) in the DMS. Observe the fil"
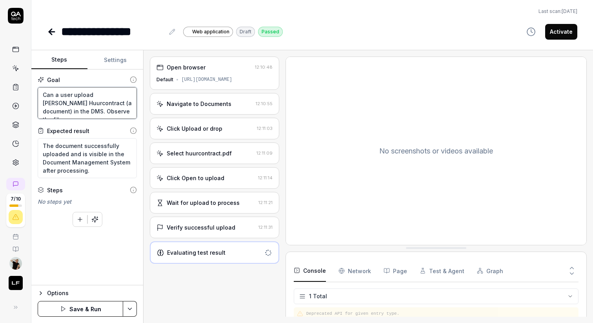
type textarea "*"
type textarea "Can a user upload Kasper's Huurcontract (a document) in the DMS. Observe the fi…"
type textarea "*"
type textarea "Can a user upload Kasper's Huurcontract (a document) in the DMS. Observe the fi…"
type textarea "*"
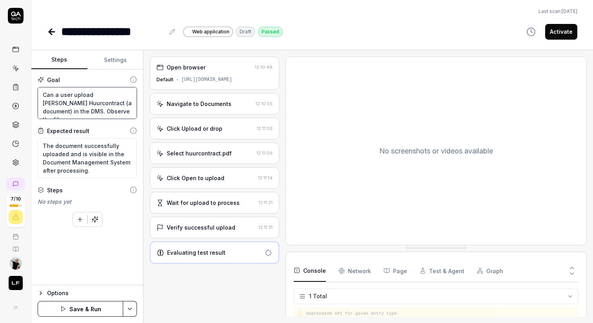
type textarea "Can a user upload Kasper's Huurcontract (a document) in the DMS. Observe the fi…"
type textarea "*"
type textarea "Can a user upload Kasper's Huurcontract (a document) in the DMS. Observe the fi…"
type textarea "*"
type textarea "Can a user upload Kasper's Huurcontract (a document) in the DMS. Observe the fi…"
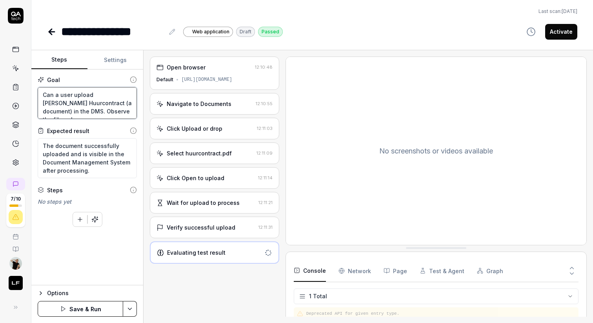
type textarea "*"
type textarea "Can a user upload Kasper's Huurcontract (a document) in the DMS. Observe the fi…"
type textarea "*"
type textarea "Can a user upload Kasper's Huurcontract (a document) in the DMS. Observe the fi…"
type textarea "*"
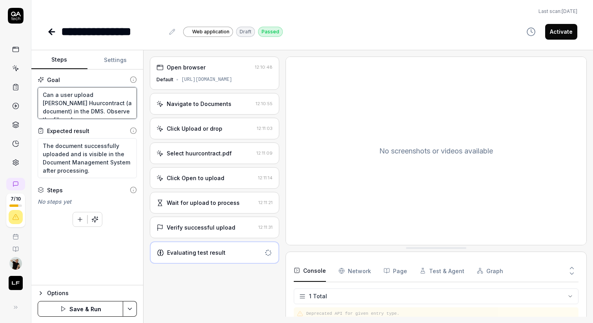
type textarea "Can a user upload Kasper's Huurcontract (a document) in the DMS. Observe the fi…"
type textarea "*"
type textarea "Can a user upload Kasper's Huurcontract (a document) in the DMS. Observe the fi…"
type textarea "*"
type textarea "Can a user upload Kasper's Huurcontract (a document) in the DMS. Observe the fi…"
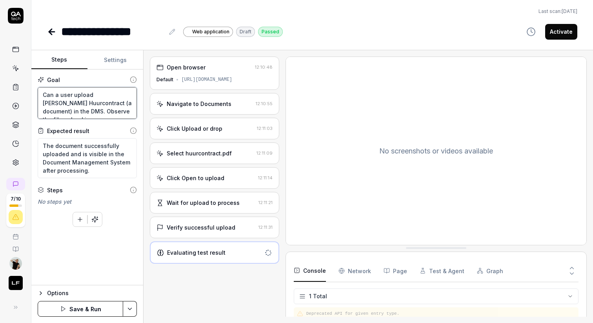
type textarea "*"
type textarea "Can a user upload Kasper's Huurcontract (a document) in the DMS. Observe the fi…"
type textarea "*"
type textarea "Can a user upload Kasper's Huurcontract (a document) in the DMS. Observe the fi…"
type textarea "*"
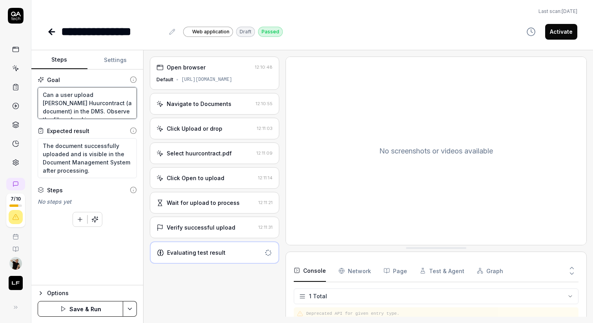
type textarea "Can a user upload Kasper's Huurcontract (a document) in the DMS. Observe the fi…"
type textarea "*"
type textarea "Can a user upload Kasper's Huurcontract (a document) in the DMS. Observe the fi…"
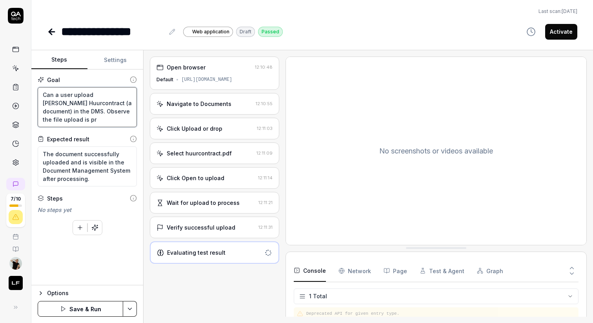
type textarea "*"
type textarea "Can a user upload Kasper's Huurcontract (a document) in the DMS. Observe the fi…"
type textarea "*"
type textarea "Can a user upload Kasper's Huurcontract (a document) in the DMS. Observe the fi…"
type textarea "*"
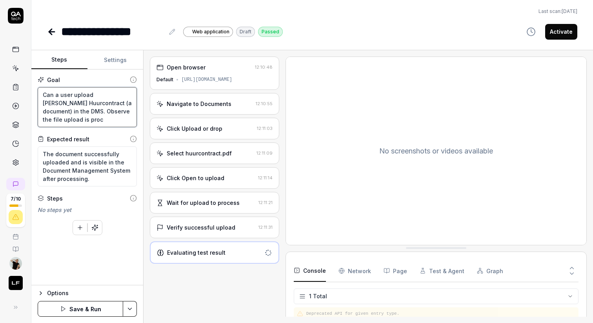
type textarea "Can a user upload Kasper's Huurcontract (a document) in the DMS. Observe the fi…"
type textarea "*"
type textarea "Can a user upload Kasper's Huurcontract (a document) in the DMS. Observe the fi…"
type textarea "*"
type textarea "Can a user upload Kasper's Huurcontract (a document) in the DMS. Observe the fi…"
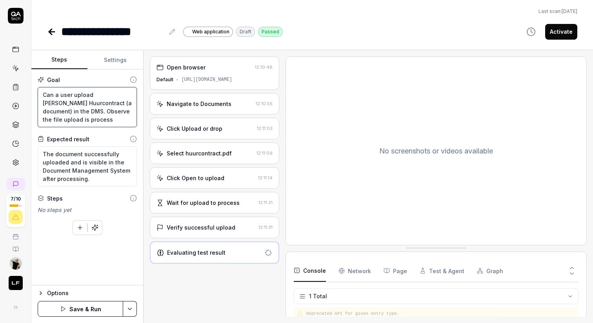
type textarea "*"
type textarea "Can a user upload Kasper's Huurcontract (a document) in the DMS. Observe the fi…"
type textarea "*"
type textarea "Can a user upload Kasper's Huurcontract (a document) in the DMS. Observe the fi…"
type textarea "*"
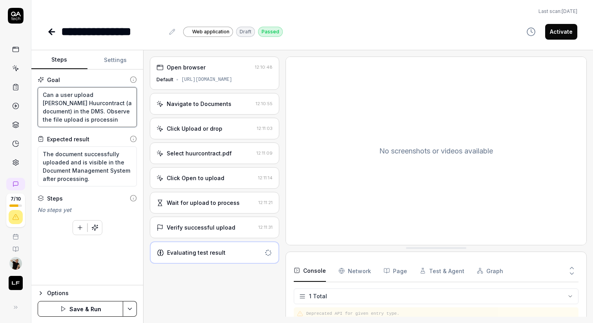
type textarea "Can a user upload Kasper's Huurcontract (a document) in the DMS. Observe the fi…"
type textarea "*"
type textarea "Can a user upload Kasper's Huurcontract (a document) in the DMS. Observe the fi…"
type textarea "*"
type textarea "Can a user upload Kasper's Huurcontract (a document) in the DMS. Observe the fi…"
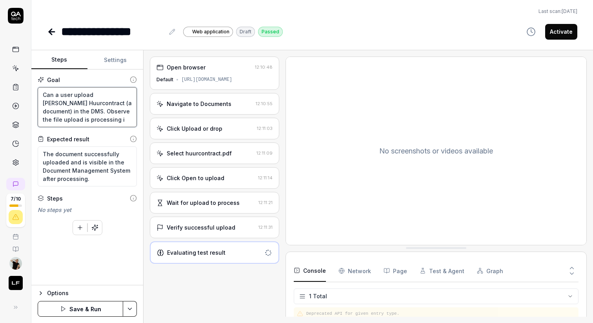
type textarea "*"
type textarea "Can a user upload Kasper's Huurcontract (a document) in the DMS. Observe the fi…"
type textarea "*"
type textarea "Can a user upload Kasper's Huurcontract (a document) in the DMS. Observe the fi…"
type textarea "*"
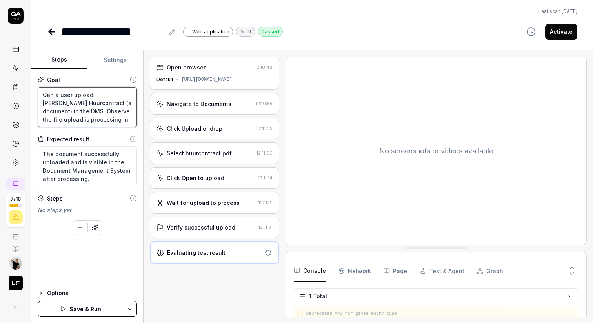
type textarea "Can a user upload Kasper's Huurcontract (a document) in the DMS. Observe the fi…"
type textarea "*"
type textarea "Can a user upload Kasper's Huurcontract (a document) in the DMS. Observe the fi…"
type textarea "*"
type textarea "Can a user upload Kasper's Huurcontract (a document) in the DMS. Observe the fi…"
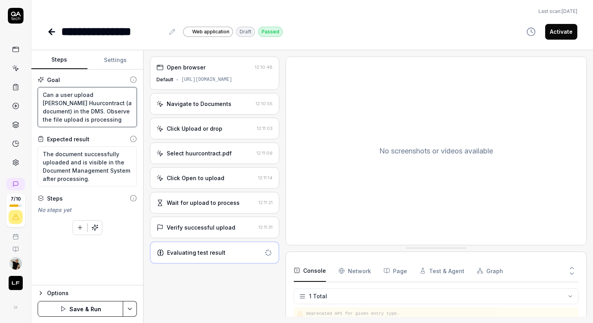
type textarea "*"
type textarea "Can a user upload Kasper's Huurcontract (a document) in the DMS. Observe the fi…"
type textarea "*"
type textarea "Can a user upload Kasper's Huurcontract (a document) in the DMS. Observe the fi…"
type textarea "*"
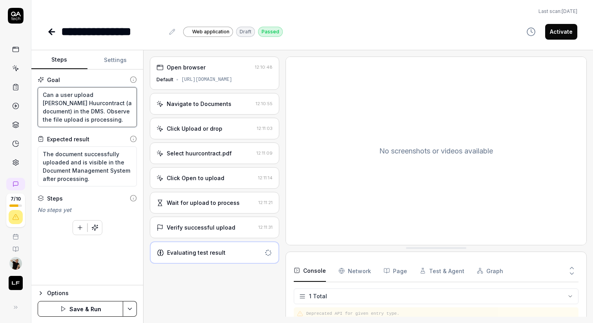
type textarea "Can a user upload Kasper's Huurcontract (a document) in the DMS. Observe the fi…"
type textarea "*"
type textarea "Can a user upload Kasper's Huurcontract (a document) in the DMS. Observe the fi…"
type textarea "*"
type textarea "Can a user upload Kasper's Huurcontract (a document) in the DMS. Observe the fi…"
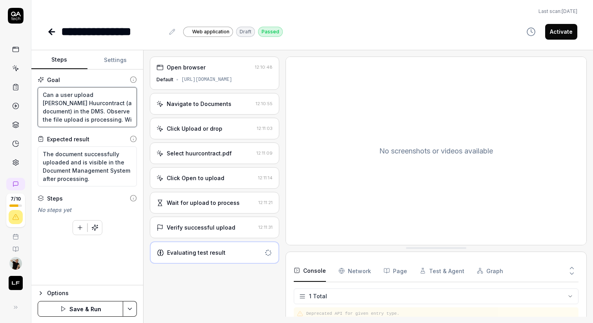
type textarea "*"
type textarea "Can a user upload Kasper's Huurcontract (a document) in the DMS. Observe the fi…"
type textarea "*"
type textarea "Can a user upload Kasper's Huurcontract (a document) in the DMS. Observe the fi…"
type textarea "*"
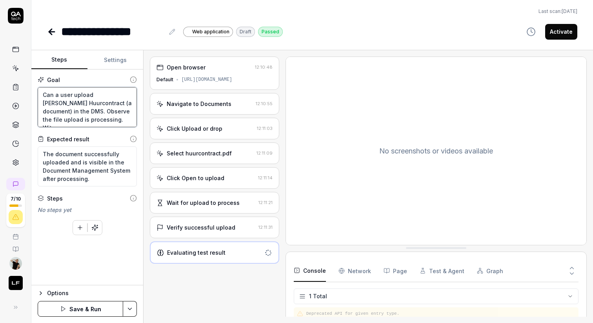
type textarea "Can a user upload Kasper's Huurcontract (a document) in the DMS. Observe the fi…"
type textarea "*"
type textarea "Can a user upload Kasper's Huurcontract (a document) in the DMS. Observe the fi…"
type textarea "*"
type textarea "Can a user upload Kasper's Huurcontract (a document) in the DMS. Observe the fi…"
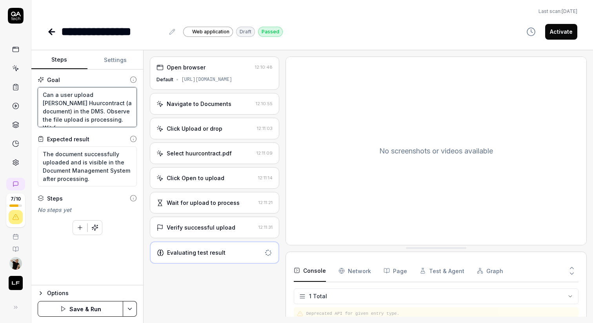
type textarea "*"
type textarea "Can a user upload Kasper's Huurcontract (a document) in the DMS. Observe the fi…"
type textarea "*"
type textarea "Can a user upload Kasper's Huurcontract (a document) in the DMS. Observe the fi…"
type textarea "*"
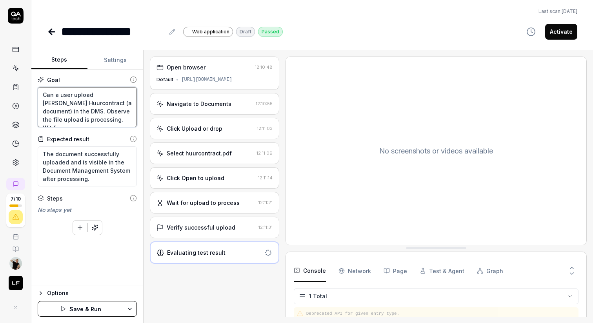
type textarea "Can a user upload Kasper's Huurcontract (a document) in the DMS. Observe the fi…"
type textarea "*"
type textarea "Can a user upload Kasper's Huurcontract (a document) in the DMS. Observe the fi…"
type textarea "*"
type textarea "Can a user upload Kasper's Huurcontract (a document) in the DMS. Observe the fi…"
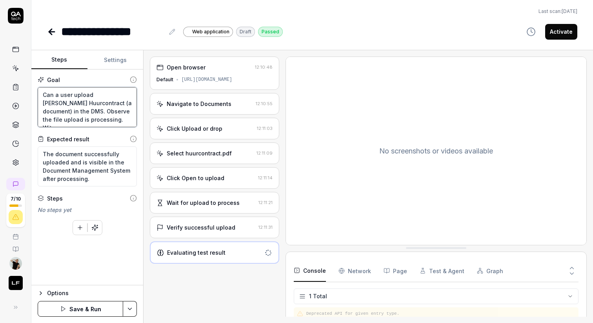
type textarea "*"
type textarea "Can a user upload Kasper's Huurcontract (a document) in the DMS. Observe the fi…"
type textarea "*"
type textarea "Can a user upload Kasper's Huurcontract (a document) in the DMS. Observe the fi…"
type textarea "*"
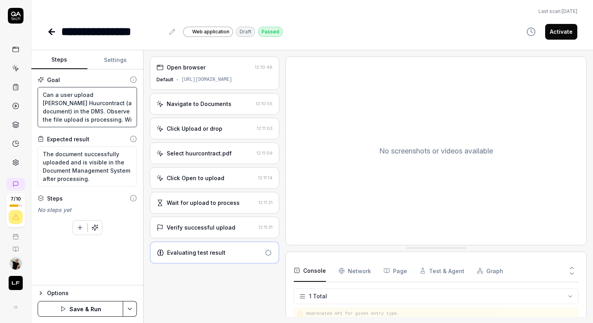
type textarea "Can a user upload Kasper's Huurcontract (a document) in the DMS. Observe the fi…"
type textarea "*"
type textarea "Can a user upload Kasper's Huurcontract (a document) in the DMS. Observe the fi…"
type textarea "*"
type textarea "Can a user upload Kasper's Huurcontract (a document) in the DMS. Observe the fi…"
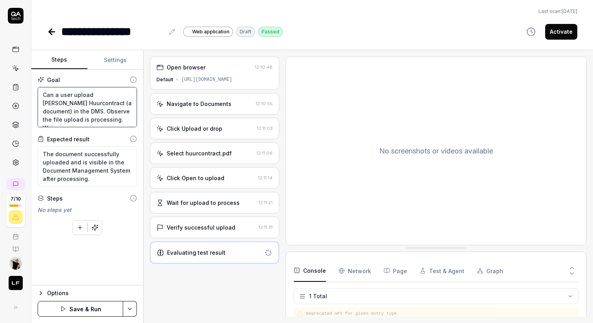
type textarea "*"
type textarea "Can a user upload Kasper's Huurcontract (a document) in the DMS. Observe the fi…"
type textarea "*"
type textarea "Can a user upload Kasper's Huurcontract (a document) in the DMS. Observe the fi…"
type textarea "*"
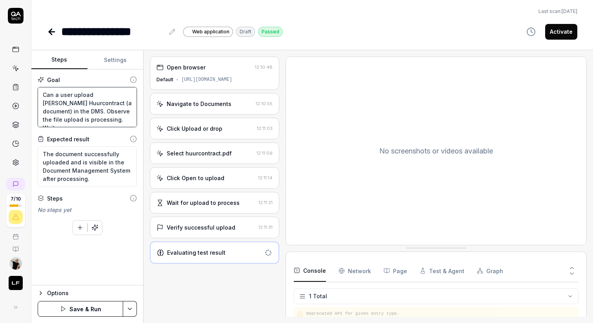
type textarea "Can a user upload Kasper's Huurcontract (a document) in the DMS. Observe the fi…"
type textarea "*"
type textarea "Can a user upload Kasper's Huurcontract (a document) in the DMS. Observe the fi…"
type textarea "*"
type textarea "Can a user upload Kasper's Huurcontract (a document) in the DMS. Observe the fi…"
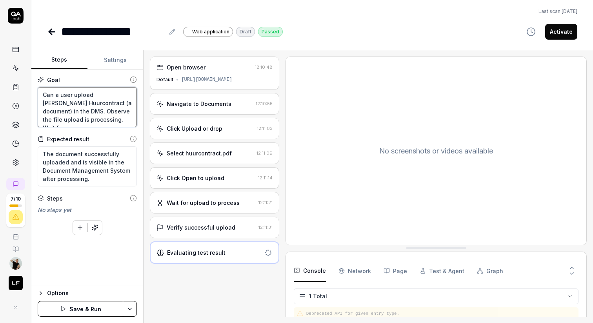
type textarea "*"
type textarea "Can a user upload Kasper's Huurcontract (a document) in the DMS. Observe the fi…"
type textarea "*"
type textarea "Can a user upload Kasper's Huurcontract (a document) in the DMS. Observe the fi…"
type textarea "*"
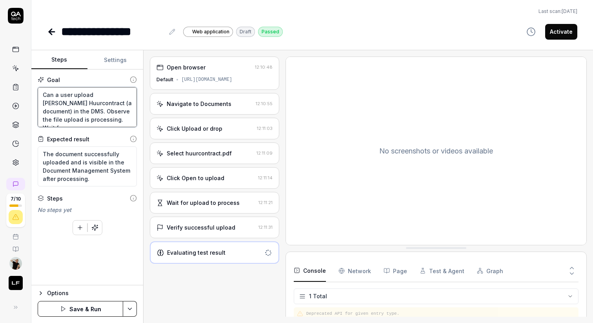
type textarea "Can a user upload Kasper's Huurcontract (a document) in the DMS. Observe the fi…"
type textarea "*"
type textarea "Can a user upload Kasper's Huurcontract (a document) in the DMS. Observe the fi…"
type textarea "*"
type textarea "Can a user upload Kasper's Huurcontract (a document) in the DMS. Observe the fi…"
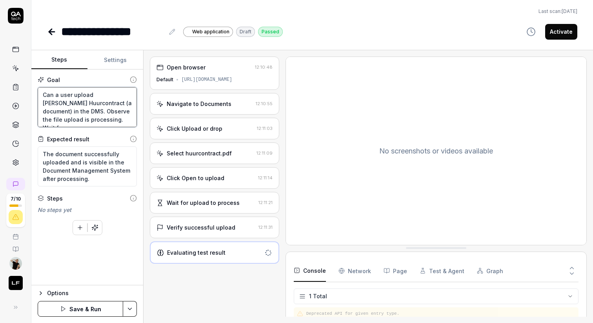
type textarea "*"
type textarea "Can a user upload Kasper's Huurcontract (a document) in the DMS. Observe the fi…"
type textarea "*"
type textarea "Can a user upload Kasper's Huurcontract (a document) in the DMS. Observe the fi…"
type textarea "*"
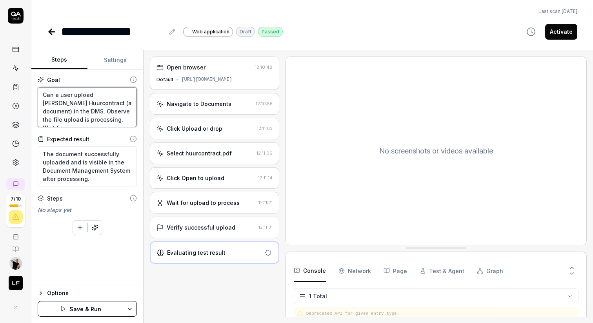
type textarea "Can a user upload Kasper's Huurcontract (a document) in the DMS. Observe the fi…"
type textarea "*"
type textarea "Can a user upload Kasper's Huurcontract (a document) in the DMS. Observe the fi…"
type textarea "*"
type textarea "Can a user upload Kasper's Huurcontract (a document) in the DMS. Observe the fi…"
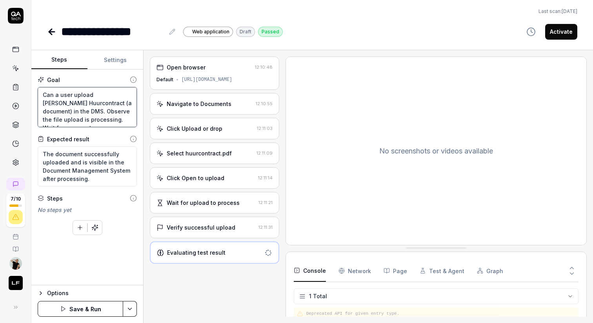
type textarea "*"
type textarea "Can a user upload Kasper's Huurcontract (a document) in the DMS. Observe the fi…"
type textarea "*"
type textarea "Can a user upload Kasper's Huurcontract (a document) in the DMS. Observe the fi…"
type textarea "*"
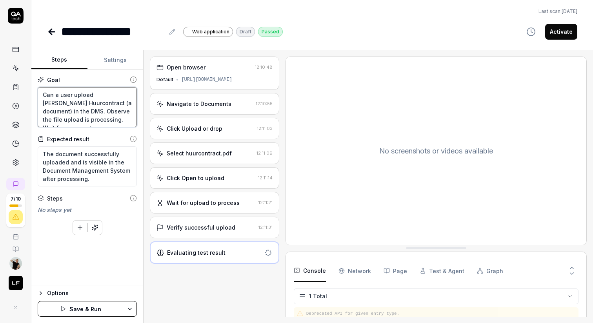
type textarea "Can a user upload Kasper's Huurcontract (a document) in the DMS. Observe the fi…"
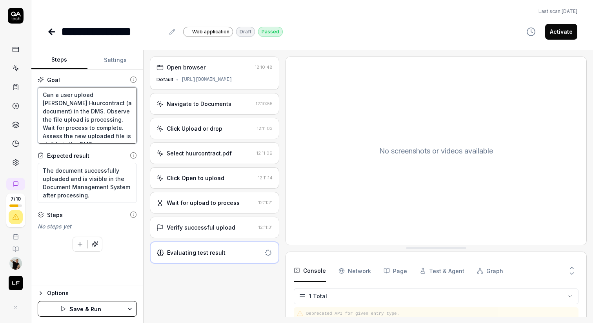
scroll to position [4, 0]
click at [84, 309] on button "Save & Run" at bounding box center [80, 309] width 85 height 16
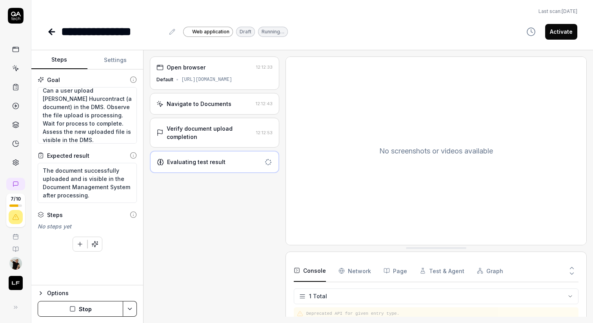
click at [199, 141] on div "Verify document upload completion 12:12:53" at bounding box center [214, 133] width 129 height 30
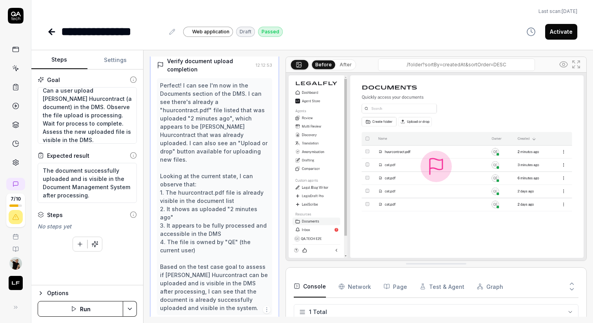
scroll to position [93, 0]
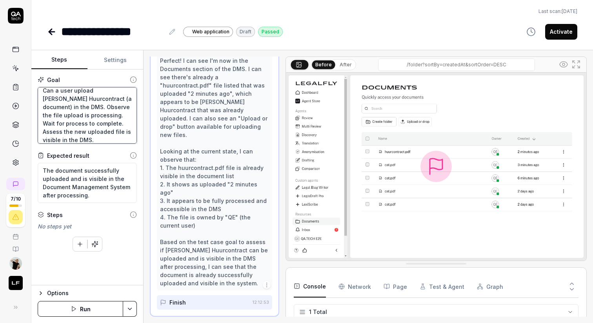
click at [79, 139] on textarea "Can a user upload Kasper's Huurcontract (a document) in the DMS. Observe the fi…" at bounding box center [87, 115] width 99 height 56
click at [86, 192] on textarea "The document successfully uploaded and is visible in the Document Management Sy…" at bounding box center [87, 183] width 99 height 40
click at [65, 179] on textarea "The document successfully uploaded and is visible in the Document Management Sy…" at bounding box center [87, 183] width 99 height 40
click at [95, 196] on textarea "The document successfully uploaded and is visible in the Document Management Sy…" at bounding box center [87, 183] width 99 height 40
click at [55, 170] on textarea "The document successfully uploaded and is visible in the Document Management Sy…" at bounding box center [87, 183] width 99 height 40
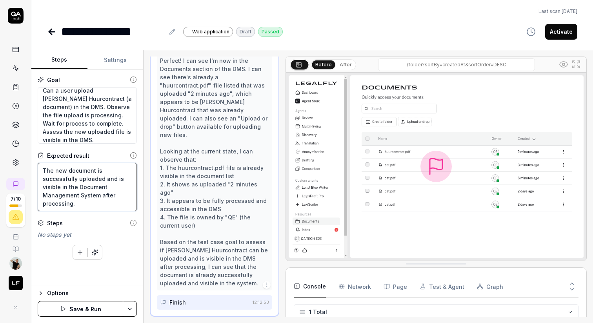
scroll to position [0, 0]
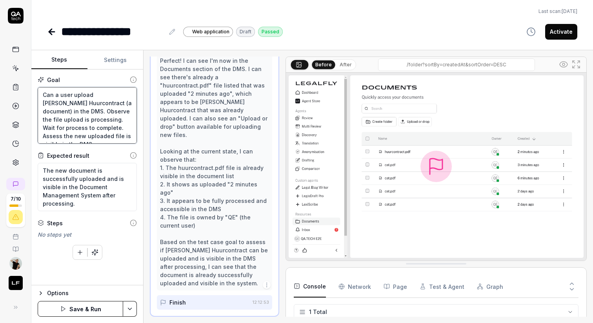
click at [82, 124] on textarea "Can a user upload Kasper's Huurcontract (a document) in the DMS. Observe the fi…" at bounding box center [87, 115] width 99 height 56
click at [70, 133] on textarea "Can a user upload Kasper's Huurcontract (a document) in the DMS. Observe the fi…" at bounding box center [87, 115] width 99 height 56
click at [87, 307] on button "Save & Run" at bounding box center [80, 309] width 85 height 16
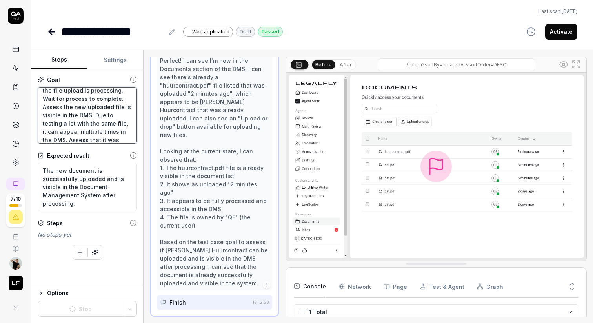
click at [97, 118] on textarea "Can a user upload Kasper's Huurcontract (a document) in the DMS. Observe the fi…" at bounding box center [87, 115] width 99 height 56
click at [116, 269] on div "Goal Can a user upload Kasper's Huurcontract (a document) in the DMS. Observe t…" at bounding box center [87, 177] width 112 height 216
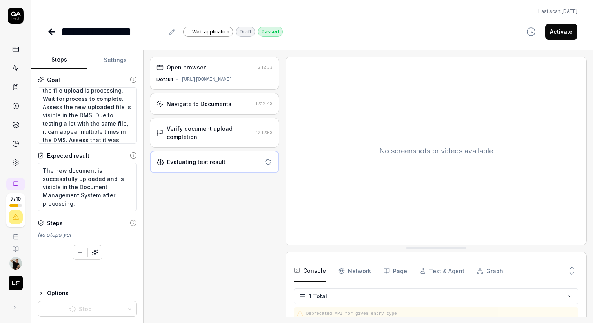
click at [181, 239] on div "Open browser 12:12:33 Default https://app.legalfly.dev/ Navigate to Documents 1…" at bounding box center [214, 186] width 129 height 260
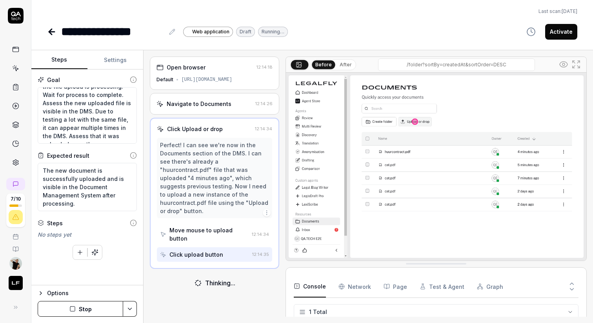
type textarea "*"
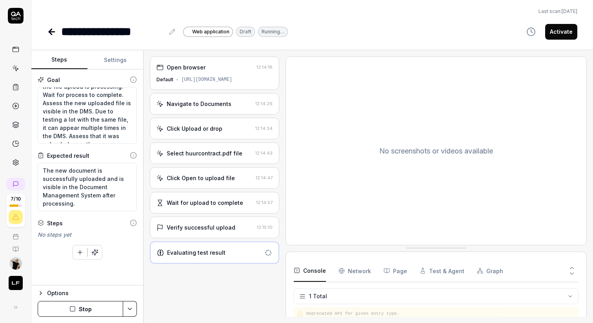
click at [213, 202] on div "Wait for upload to complete" at bounding box center [205, 202] width 76 height 8
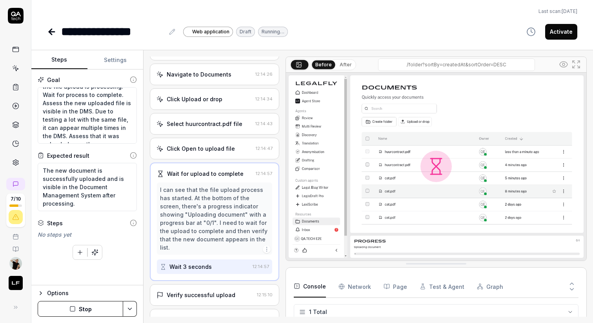
scroll to position [35, 0]
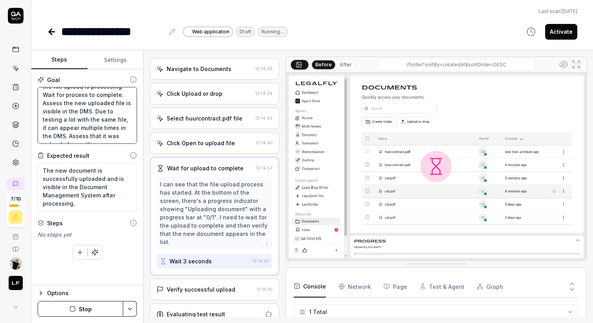
click at [106, 136] on textarea "Can a user upload [PERSON_NAME] Huurcontract (a document) in the DMS. Observe t…" at bounding box center [87, 115] width 99 height 56
type textarea "Can a user upload [PERSON_NAME] Huurcontract (a document) in the DMS. Observe t…"
type textarea "*"
type textarea "Can a user upload [PERSON_NAME] Huurcontract (a document) in the DMS. Observe t…"
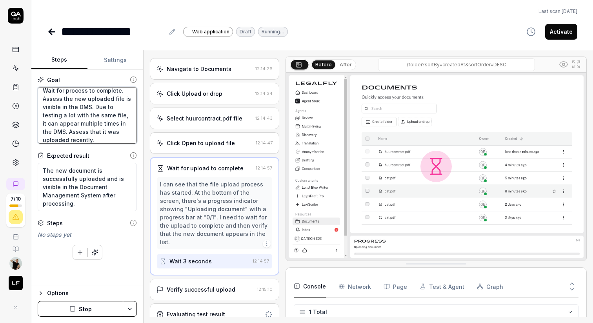
type textarea "*"
type textarea "Can a user upload [PERSON_NAME] Huurcontract (a document) in the DMS. Observe t…"
type textarea "*"
type textarea "Can a user upload [PERSON_NAME] Huurcontract (a document) in the DMS. Observe t…"
type textarea "*"
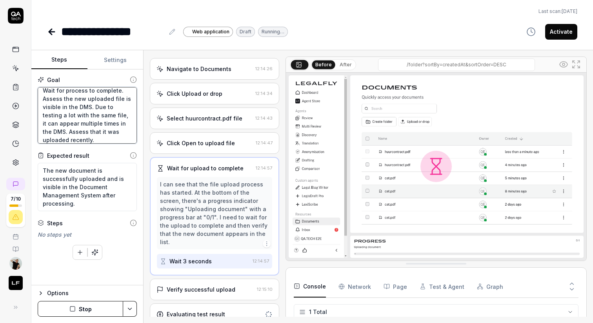
type textarea "Can a user upload [PERSON_NAME] Huurcontract (a document) in the DMS. Observe t…"
type textarea "*"
type textarea "Can a user upload [PERSON_NAME] Huurcontract (a document) in the DMS. Observe t…"
type textarea "*"
type textarea "Can a user upload [PERSON_NAME] Huurcontract (a document) in the DMS. Observe t…"
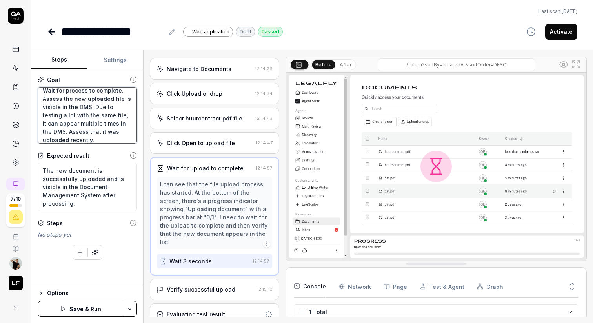
type textarea "*"
type textarea "Can a user upload [PERSON_NAME] Huurcontract (a document) in the DMS. Observe t…"
type textarea "*"
type textarea "Can a user upload [PERSON_NAME] Huurcontract (a document) in the DMS. Observe t…"
type textarea "*"
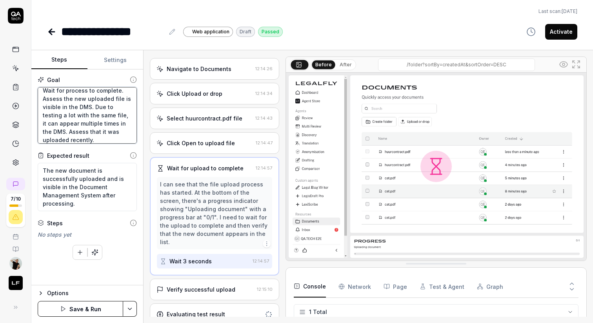
type textarea "Can a user upload [PERSON_NAME] Huurcontract (a document) in the DMS. Observe t…"
type textarea "*"
type textarea "Can a user upload [PERSON_NAME] Huurcontract (a document) in the DMS. Observe t…"
type textarea "*"
type textarea "Can a user upload [PERSON_NAME] Huurcontract (a document) in the DMS. Observe t…"
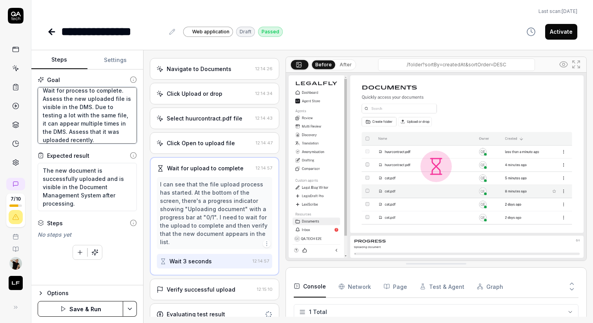
type textarea "*"
type textarea "Can a user upload [PERSON_NAME] Huurcontract (a document) in the DMS. Observe t…"
type textarea "*"
type textarea "Can a user upload [PERSON_NAME] Huurcontract (a document) in the DMS. Observe t…"
type textarea "*"
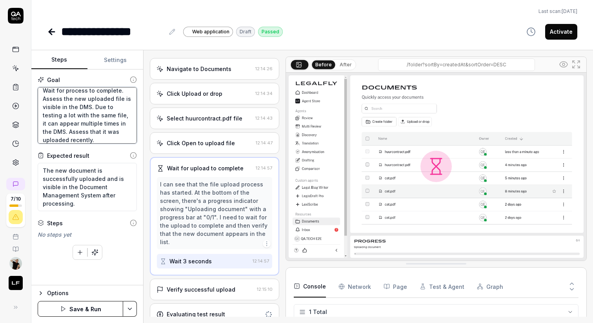
type textarea "Can a user upload [PERSON_NAME] Huurcontract (a document) in the DMS. Observe t…"
type textarea "*"
type textarea "Can a user upload [PERSON_NAME] Huurcontract (a document) in the DMS. Observe t…"
type textarea "*"
type textarea "Can a user upload [PERSON_NAME] Huurcontract (a document) in the DMS. Observe t…"
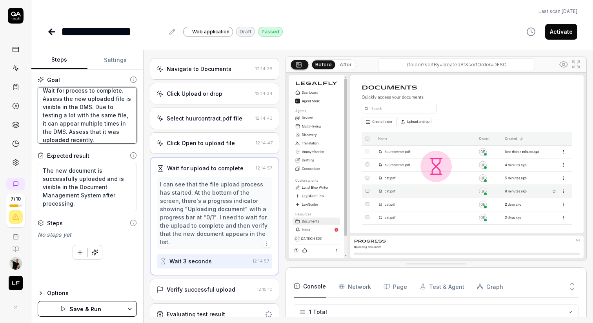
type textarea "*"
type textarea "Can a user upload [PERSON_NAME] Huurcontract (a document) in the DMS. Observe t…"
type textarea "*"
type textarea "Can a user upload [PERSON_NAME] Huurcontract (a document) in the DMS. Observe t…"
type textarea "*"
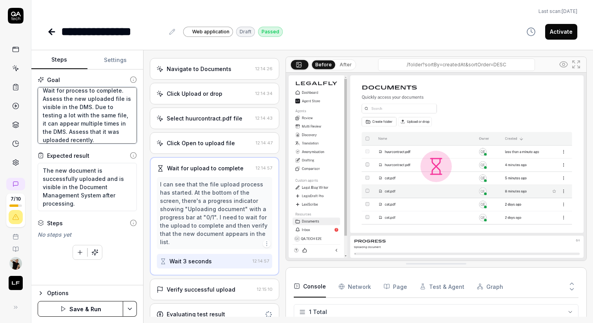
type textarea "Can a user upload [PERSON_NAME] Huurcontract (a document) in the DMS. Observe t…"
type textarea "*"
type textarea "Can a user upload [PERSON_NAME] Huurcontract (a document) in the DMS. Observe t…"
type textarea "*"
type textarea "Can a user upload [PERSON_NAME] Huurcontract (a document) in the DMS. Observe t…"
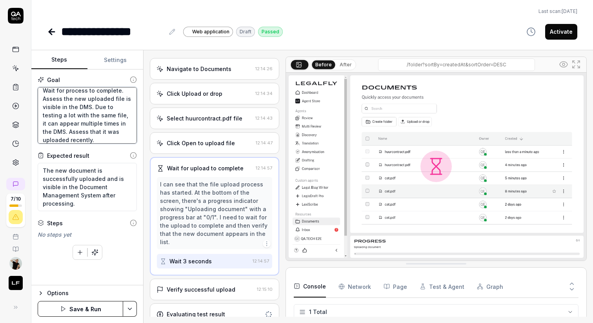
type textarea "*"
type textarea "Can a user upload [PERSON_NAME] Huurcontract (a document) in the DMS. Observe t…"
type textarea "*"
type textarea "Can a user upload [PERSON_NAME] Huurcontract (a document) in the DMS. Observe t…"
type textarea "*"
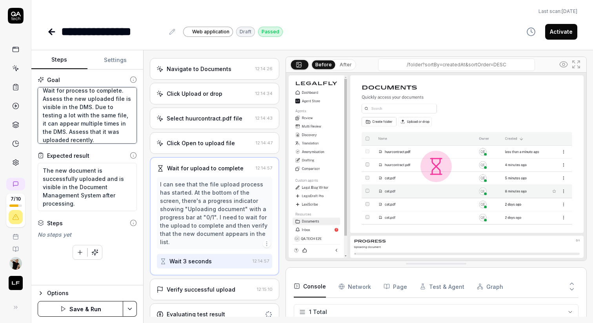
type textarea "Can a user upload [PERSON_NAME] Huurcontract (a document) in the DMS. Observe t…"
type textarea "*"
type textarea "Can a user upload [PERSON_NAME] Huurcontract (a document) in the DMS. Observe t…"
type textarea "*"
type textarea "Can a user upload [PERSON_NAME] Huurcontract (a document) in the DMS. Observe t…"
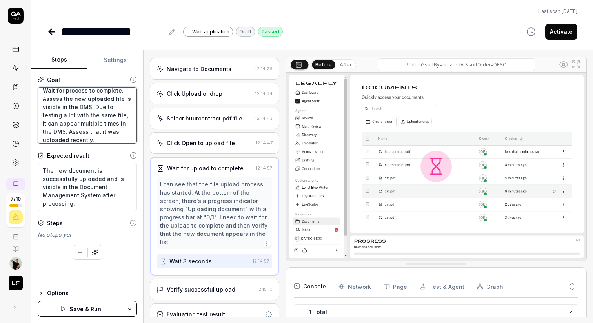
type textarea "*"
type textarea "Can a user upload [PERSON_NAME] Huurcontract (a document) in the DMS. Observe t…"
type textarea "*"
type textarea "Can a user upload [PERSON_NAME] Huurcontract (a document) in the DMS. Observe t…"
type textarea "*"
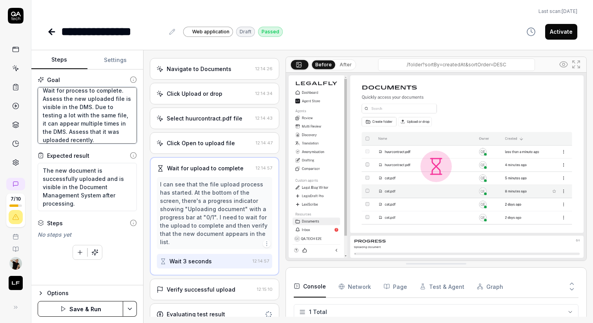
type textarea "Can a user upload [PERSON_NAME] Huurcontract (a document) in the DMS. Observe t…"
type textarea "*"
type textarea "Can a user upload [PERSON_NAME] Huurcontract (a document) in the DMS. Observe t…"
type textarea "*"
type textarea "Can a user upload [PERSON_NAME] Huurcontract (a document) in the DMS. Observe t…"
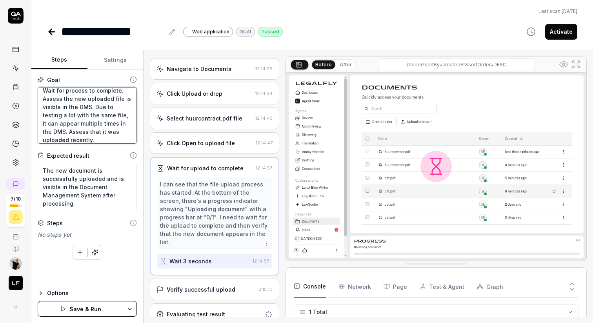
type textarea "*"
type textarea "Can a user upload [PERSON_NAME] Huurcontract (a document) in the DMS. Observe t…"
type textarea "*"
type textarea "Can a user upload [PERSON_NAME] Huurcontract (a document) in the DMS. Observe t…"
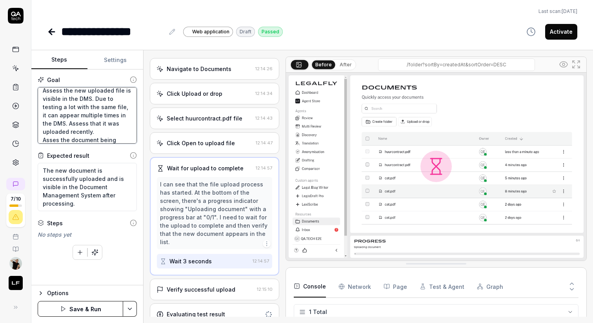
type textarea "*"
type textarea "Can a user upload [PERSON_NAME] Huurcontract (a document) in the DMS. Observe t…"
type textarea "*"
type textarea "Can a user upload [PERSON_NAME] Huurcontract (a document) in the DMS. Observe t…"
type textarea "*"
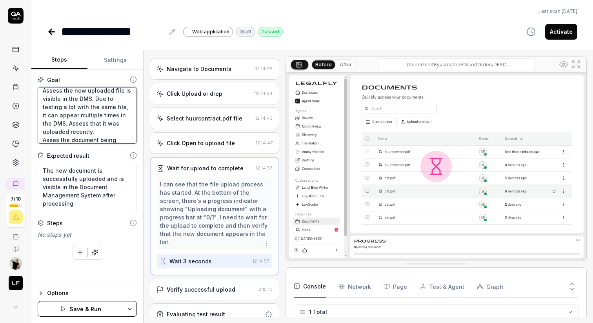
type textarea "Can a user upload [PERSON_NAME] Huurcontract (a document) in the DMS. Observe t…"
type textarea "*"
type textarea "Can a user upload [PERSON_NAME] Huurcontract (a document) in the DMS. Observe t…"
type textarea "*"
type textarea "Can a user upload [PERSON_NAME] Huurcontract (a document) in the DMS. Observe t…"
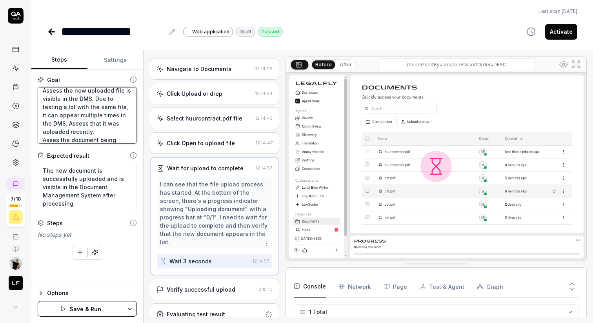
type textarea "*"
type textarea "Can a user upload [PERSON_NAME] Huurcontract (a document) in the DMS. Observe t…"
type textarea "*"
type textarea "Can a user upload [PERSON_NAME] Huurcontract (a document) in the DMS. Observe t…"
type textarea "*"
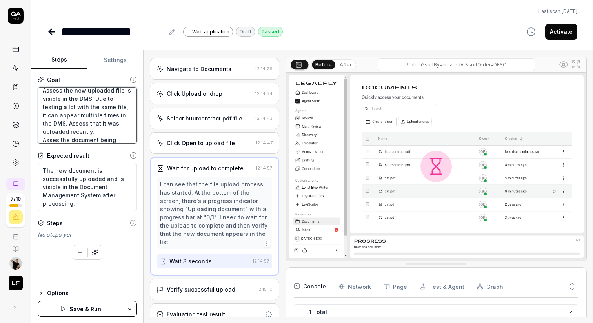
type textarea "Can a user upload [PERSON_NAME] Huurcontract (a document) in the DMS. Observe t…"
type textarea "*"
type textarea "Can a user upload [PERSON_NAME] Huurcontract (a document) in the DMS. Observe t…"
type textarea "*"
type textarea "Can a user upload [PERSON_NAME] Huurcontract (a document) in the DMS. Observe t…"
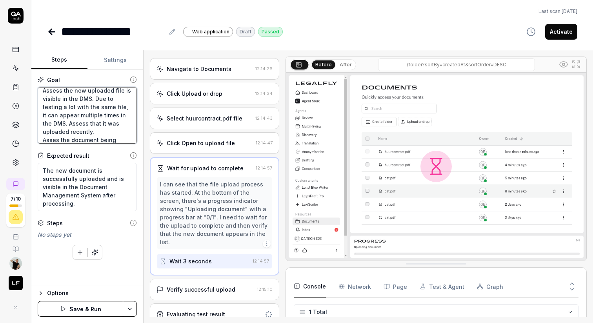
type textarea "*"
type textarea "Can a user upload [PERSON_NAME] Huurcontract (a document) in the DMS. Observe t…"
type textarea "*"
type textarea "Can a user upload [PERSON_NAME] Huurcontract (a document) in the DMS. Observe t…"
type textarea "*"
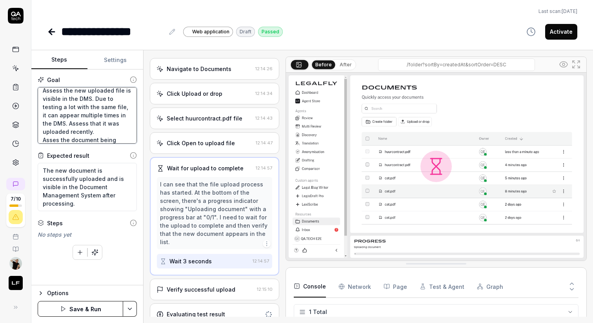
type textarea "Can a user upload [PERSON_NAME] Huurcontract (a document) in the DMS. Observe t…"
type textarea "*"
type textarea "Can a user upload [PERSON_NAME] Huurcontract (a document) in the DMS. Observe t…"
type textarea "*"
type textarea "Can a user upload [PERSON_NAME] Huurcontract (a document) in the DMS. Observe t…"
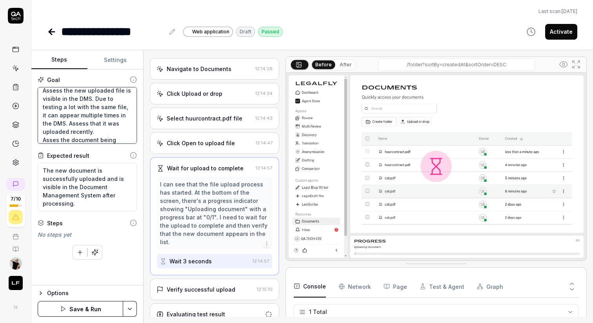
type textarea "*"
type textarea "Can a user upload [PERSON_NAME] Huurcontract (a document) in the DMS. Observe t…"
type textarea "*"
type textarea "Can a user upload [PERSON_NAME] Huurcontract (a document) in the DMS. Observe t…"
type textarea "*"
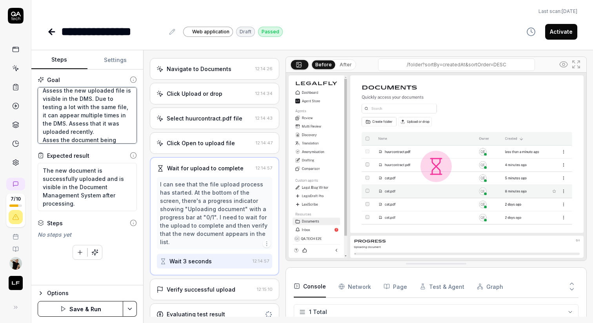
type textarea "Can a user upload [PERSON_NAME] Huurcontract (a document) in the DMS. Observe t…"
type textarea "*"
type textarea "Can a user upload [PERSON_NAME] Huurcontract (a document) in the DMS. Observe t…"
type textarea "*"
type textarea "Can a user upload [PERSON_NAME] Huurcontract (a document) in the DMS. Observe t…"
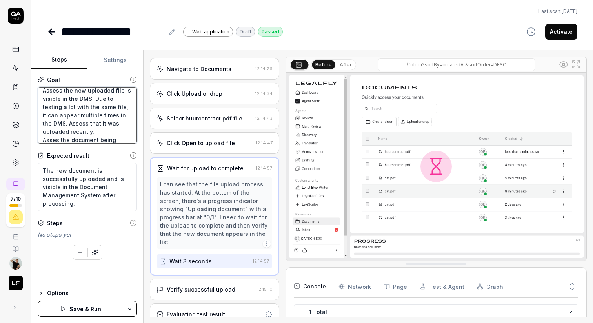
type textarea "*"
type textarea "Can a user upload [PERSON_NAME] Huurcontract (a document) in the DMS. Observe t…"
type textarea "*"
type textarea "Can a user upload [PERSON_NAME] Huurcontract (a document) in the DMS. Observe t…"
type textarea "*"
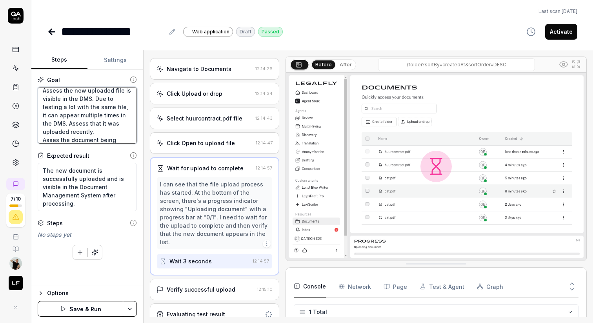
type textarea "Can a user upload [PERSON_NAME] Huurcontract (a document) in the DMS. Observe t…"
type textarea "*"
type textarea "Can a user upload [PERSON_NAME] Huurcontract (a document) in the DMS. Observe t…"
type textarea "*"
type textarea "Can a user upload [PERSON_NAME] Huurcontract (a document) in the DMS. Observe t…"
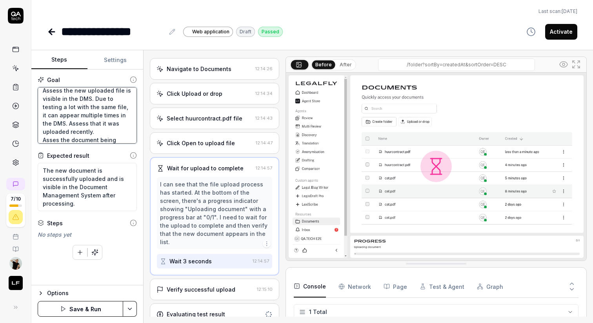
type textarea "*"
type textarea "Can a user upload [PERSON_NAME] Huurcontract (a document) in the DMS. Observe t…"
type textarea "*"
type textarea "Can a user upload [PERSON_NAME] Huurcontract (a document) in the DMS. Observe t…"
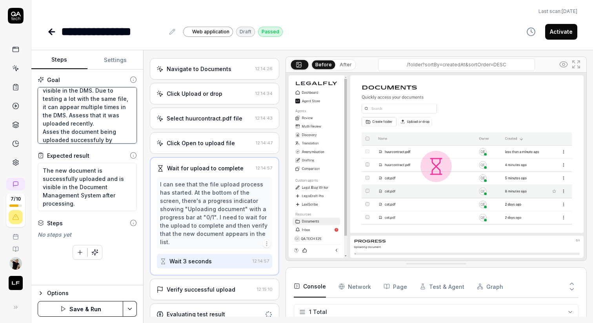
type textarea "*"
type textarea "Can a user upload [PERSON_NAME] Huurcontract (a document) in the DMS. Observe t…"
type textarea "*"
type textarea "Can a user upload [PERSON_NAME] Huurcontract (a document) in the DMS. Observe t…"
type textarea "*"
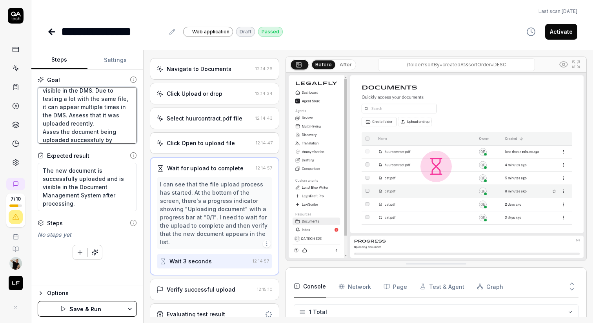
type textarea "Can a user upload [PERSON_NAME] Huurcontract (a document) in the DMS. Observe t…"
type textarea "*"
type textarea "Can a user upload [PERSON_NAME] Huurcontract (a document) in the DMS. Observe t…"
type textarea "*"
type textarea "Can a user upload [PERSON_NAME] Huurcontract (a document) in the DMS. Observe t…"
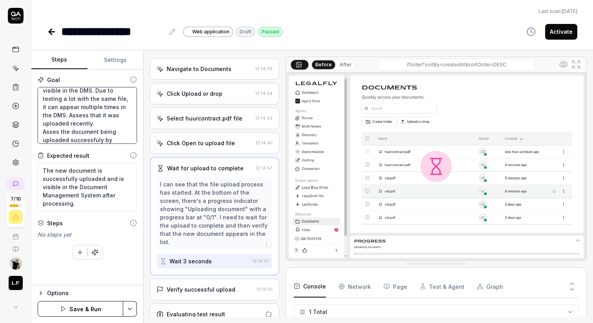
type textarea "*"
type textarea "Can a user upload [PERSON_NAME] Huurcontract (a document) in the DMS. Observe t…"
type textarea "*"
type textarea "Can a user upload [PERSON_NAME] Huurcontract (a document) in the DMS. Observe t…"
type textarea "*"
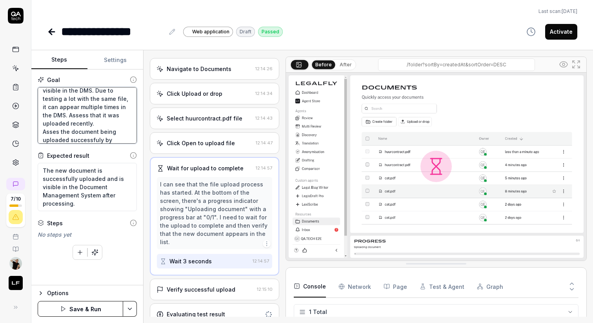
type textarea "Can a user upload [PERSON_NAME] Huurcontract (a document) in the DMS. Observe t…"
type textarea "*"
type textarea "Can a user upload Kasper's Huurcontract (a document) in the DMS. Observe the fi…"
type textarea "*"
type textarea "Can a user upload Kasper's Huurcontract (a document) in the DMS. Observe the fi…"
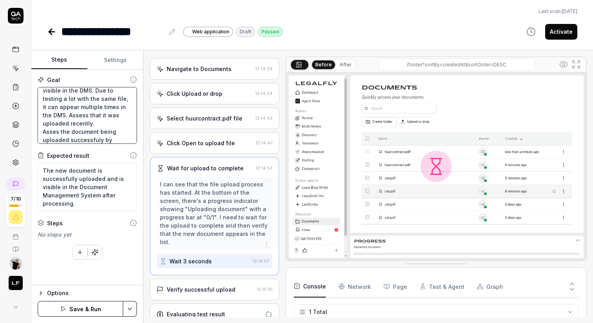
type textarea "*"
type textarea "Can a user upload Kasper's Huurcontract (a document) in the DMS. Observe the fi…"
type textarea "*"
type textarea "Can a user upload Kasper's Huurcontract (a document) in the DMS. Observe the fi…"
type textarea "*"
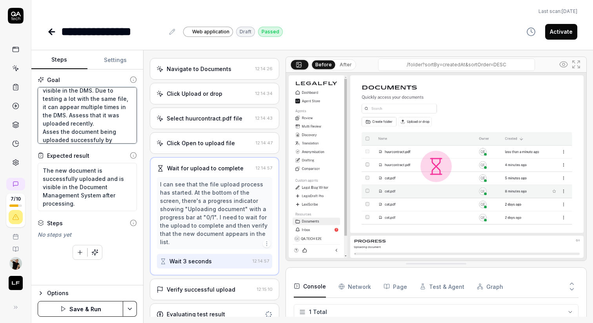
type textarea "Can a user upload Kasper's Huurcontract (a document) in the DMS. Observe the fi…"
type textarea "*"
type textarea "Can a user upload Kasper's Huurcontract (a document) in the DMS. Observe the fi…"
type textarea "*"
type textarea "Can a user upload Kasper's Huurcontract (a document) in the DMS. Observe the fi…"
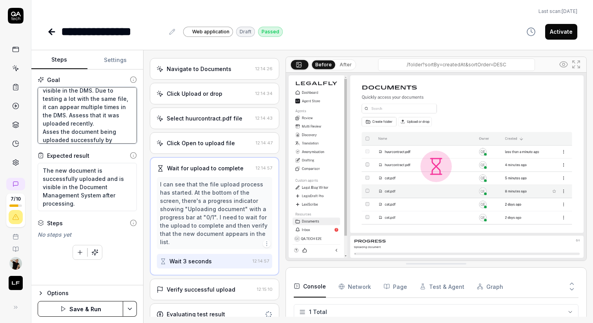
type textarea "*"
type textarea "Can a user upload Kasper's Huurcontract (a document) in the DMS. Observe the fi…"
type textarea "*"
type textarea "Can a user upload Kasper's Huurcontract (a document) in the DMS. Observe the fi…"
type textarea "*"
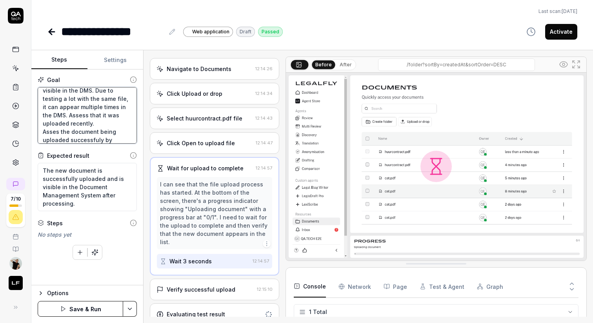
type textarea "Can a user upload Kasper's Huurcontract (a document) in the DMS. Observe the fi…"
type textarea "*"
type textarea "Can a user upload Kasper's Huurcontract (a document) in the DMS. Observe the fi…"
type textarea "*"
type textarea "Can a user upload Kasper's Huurcontract (a document) in the DMS. Observe the fi…"
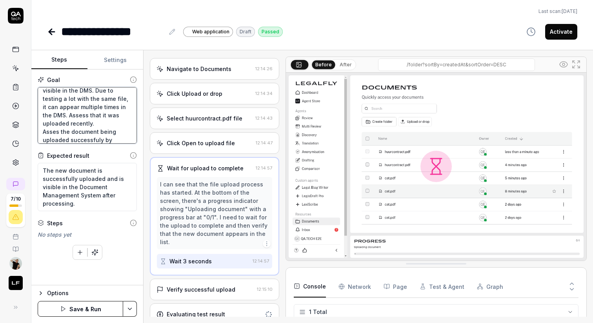
type textarea "*"
type textarea "Can a user upload Kasper's Huurcontract (a document) in the DMS. Observe the fi…"
type textarea "*"
type textarea "Can a user upload Kasper's Huurcontract (a document) in the DMS. Observe the fi…"
type textarea "*"
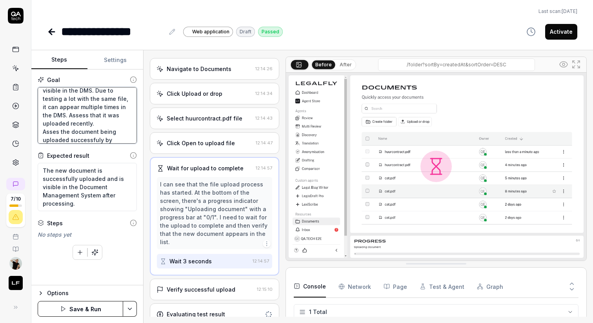
type textarea "Can a user upload Kasper's Huurcontract (a document) in the DMS. Observe the fi…"
type textarea "*"
type textarea "Can a user upload Kasper's Huurcontract (a document) in the DMS. Observe the fi…"
type textarea "*"
type textarea "Can a user upload Kasper's Huurcontract (a document) in the DMS. Observe the fi…"
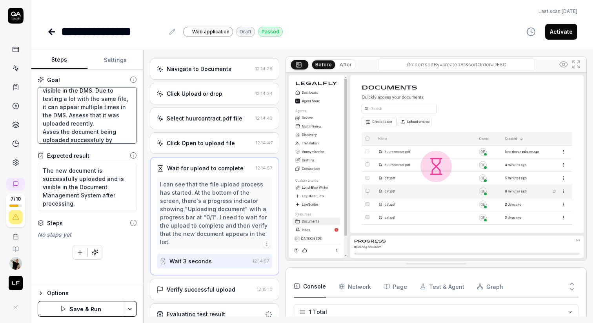
type textarea "*"
type textarea "Can a user upload Kasper's Huurcontract (a document) in the DMS. Observe the fi…"
type textarea "*"
type textarea "Can a user upload Kasper's Huurcontract (a document) in the DMS. Observe the fi…"
type textarea "*"
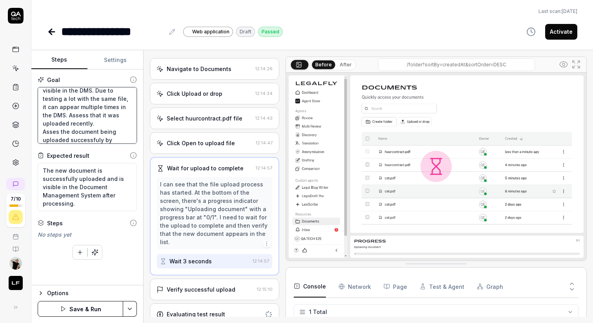
type textarea "Can a user upload Kasper's Huurcontract (a document) in the DMS. Observe the fi…"
type textarea "*"
type textarea "Can a user upload Kasper's Huurcontract (a document) in the DMS. Observe the fi…"
type textarea "*"
type textarea "Can a user upload Kasper's Huurcontract (a document) in the DMS. Observe the fi…"
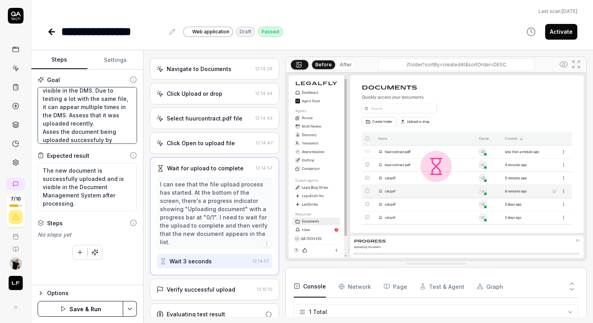
type textarea "*"
type textarea "Can a user upload Kasper's Huurcontract (a document) in the DMS. Observe the fi…"
type textarea "*"
type textarea "Can a user upload Kasper's Huurcontract (a document) in the DMS. Observe the fi…"
type textarea "*"
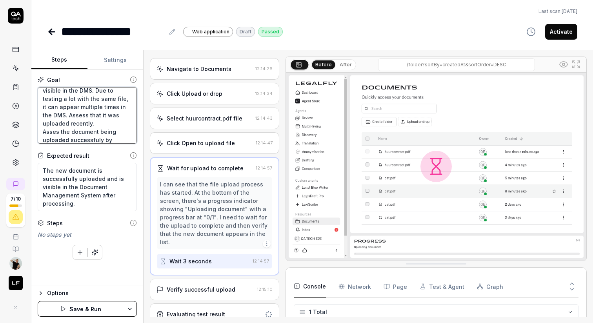
type textarea "Can a user upload Kasper's Huurcontract (a document) in the DMS. Observe the fi…"
type textarea "*"
type textarea "Can a user upload Kasper's Huurcontract (a document) in the DMS. Observe the fi…"
type textarea "*"
type textarea "Can a user upload Kasper's Huurcontract (a document) in the DMS. Observe the fi…"
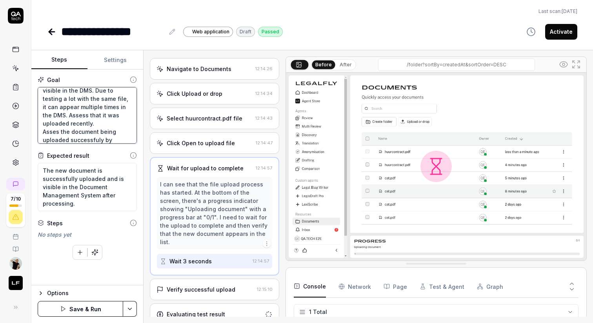
type textarea "*"
type textarea "Can a user upload Kasper's Huurcontract (a document) in the DMS. Observe the fi…"
type textarea "*"
type textarea "Can a user upload Kasper's Huurcontract (a document) in the DMS. Observe the fi…"
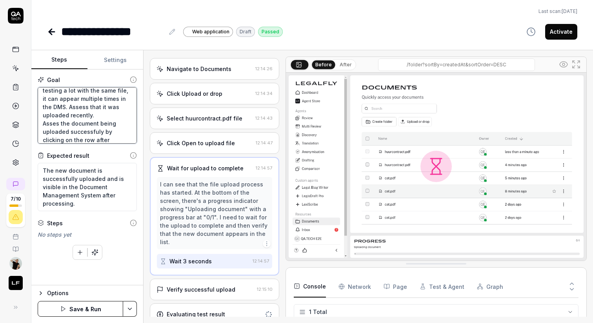
type textarea "*"
type textarea "Can a user upload Kasper's Huurcontract (a document) in the DMS. Observe the fi…"
type textarea "*"
type textarea "Can a user upload Kasper's Huurcontract (a document) in the DMS. Observe the fi…"
click at [109, 140] on textarea "Can a user upload Kasper's Huurcontract (a document) in the DMS. Observe the fi…" at bounding box center [87, 115] width 99 height 56
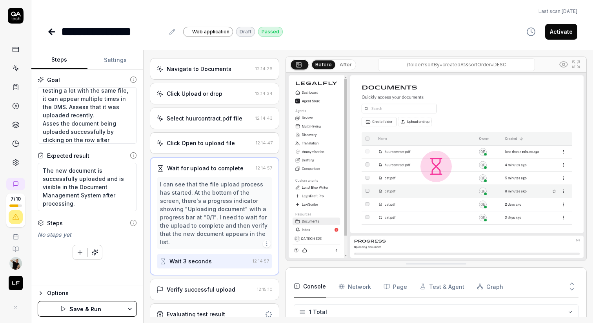
click at [102, 307] on button "Save & Run" at bounding box center [80, 309] width 85 height 16
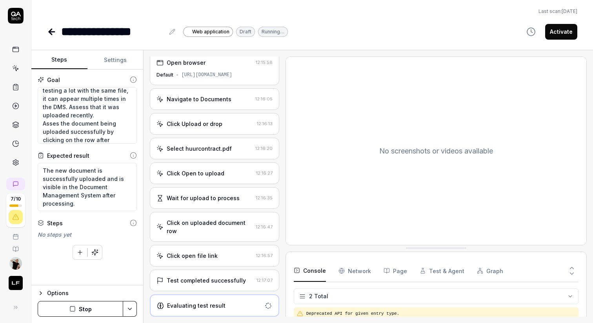
scroll to position [5, 0]
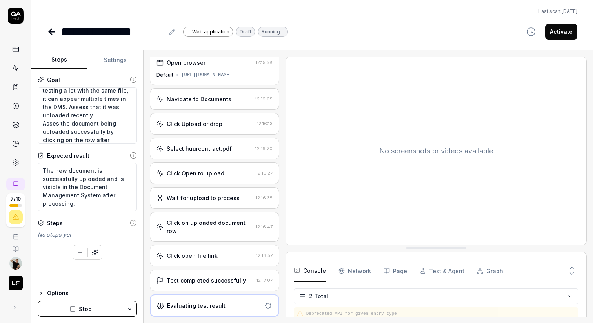
click at [205, 254] on div "Click open file link" at bounding box center [192, 255] width 51 height 8
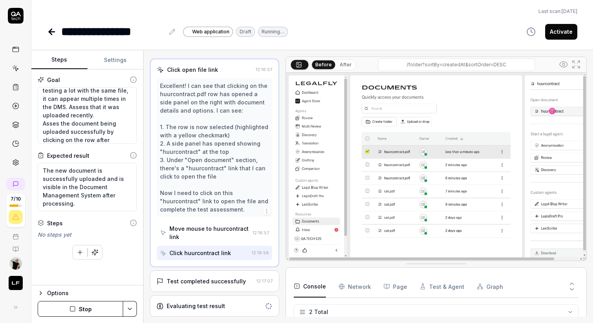
click at [207, 278] on div "Test completed successfully" at bounding box center [206, 281] width 79 height 8
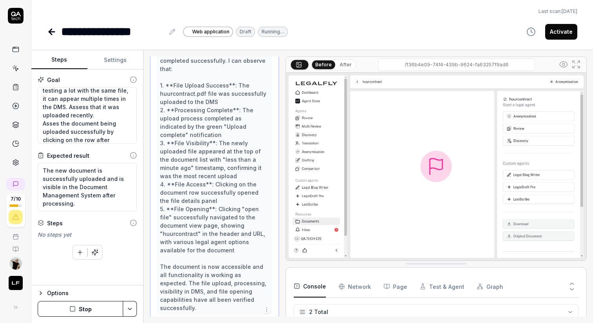
scroll to position [274, 0]
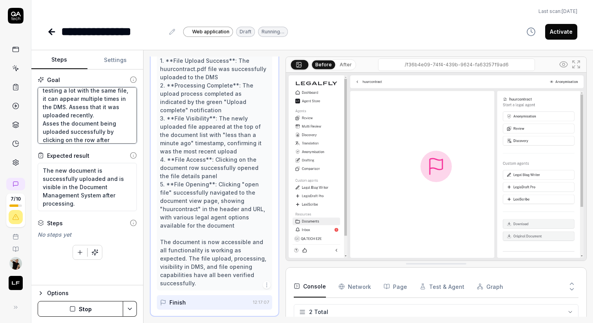
click at [105, 139] on textarea "Can a user upload Kasper's Huurcontract (a document) in the DMS. Observe the fi…" at bounding box center [87, 115] width 99 height 56
click at [89, 309] on button "Save & Run" at bounding box center [80, 309] width 85 height 16
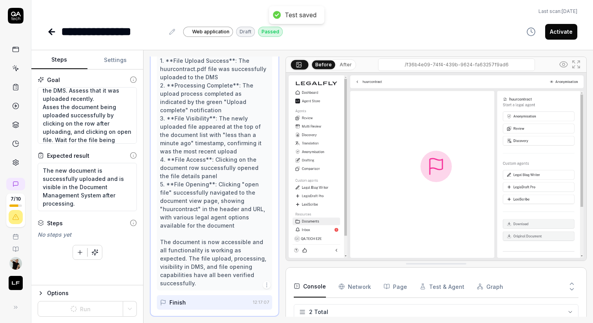
scroll to position [290, 0]
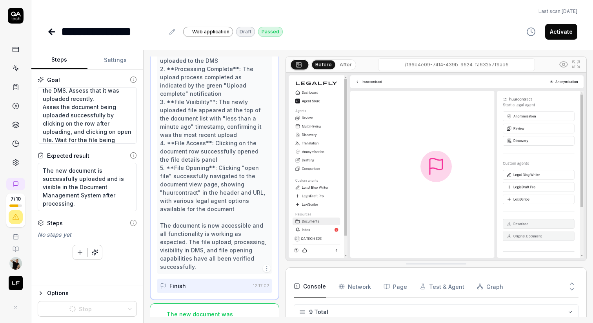
scroll to position [118, 0]
click at [94, 122] on textarea "Can a user upload Kasper's Huurcontract (a document) in the DMS. Observe the fi…" at bounding box center [87, 115] width 99 height 56
click at [127, 267] on div "Goal Can a user upload Kasper's Huurcontract (a document) in the DMS. Observe t…" at bounding box center [87, 177] width 112 height 216
click at [224, 202] on div "Perfect! The test case has been completed successfully. I can observe that: 1. …" at bounding box center [214, 139] width 109 height 264
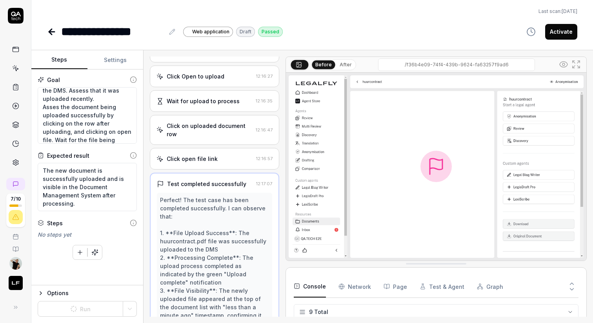
click at [213, 155] on div "Click open file link" at bounding box center [192, 158] width 51 height 8
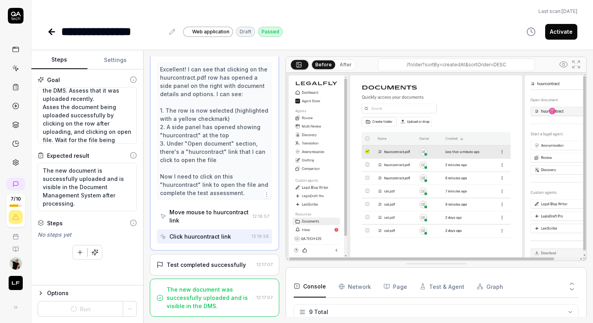
click at [202, 262] on div "Test completed successfully" at bounding box center [206, 264] width 79 height 8
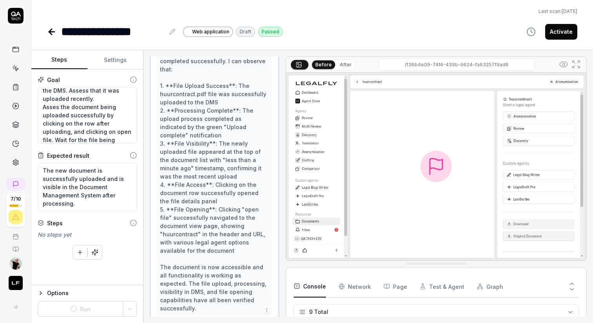
scroll to position [249, 0]
click at [104, 138] on textarea "Can a user upload Kasper's Huurcontract (a document) in the DMS. Observe the fi…" at bounding box center [87, 115] width 99 height 56
click at [84, 129] on textarea "Can a user upload Kasper's Huurcontract (a document) in the DMS. Observe the fi…" at bounding box center [87, 115] width 99 height 56
click at [112, 136] on textarea "Can a user upload Kasper's Huurcontract (a document) in the DMS. Observe the fi…" at bounding box center [87, 115] width 99 height 56
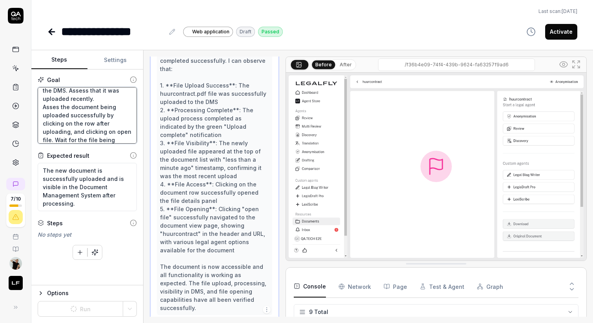
scroll to position [82, 0]
click at [48, 135] on textarea "Can a user upload Kasper's Huurcontract (a document) in the DMS. Observe the fi…" at bounding box center [87, 115] width 99 height 56
click at [116, 140] on textarea "Can a user upload [PERSON_NAME] Huurcontract (a document) in the DMS. Observe t…" at bounding box center [87, 115] width 99 height 56
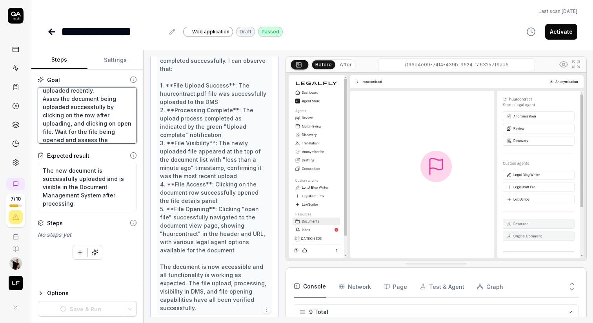
click at [105, 135] on textarea "Can a user upload [PERSON_NAME] Huurcontract (a document) in the DMS. Observe t…" at bounding box center [87, 115] width 99 height 56
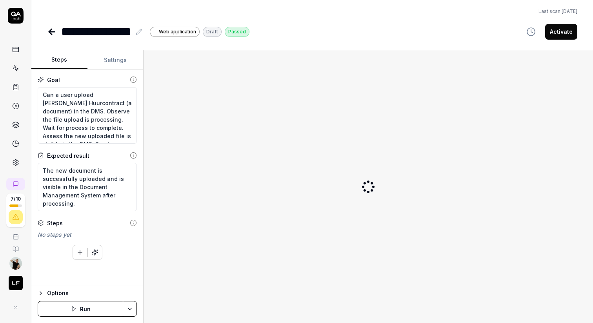
type textarea "*"
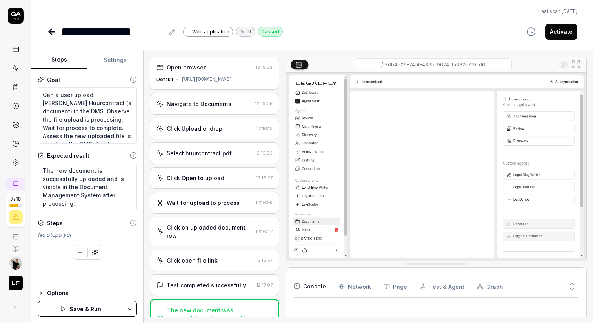
type textarea "Can a user upload [PERSON_NAME] Huurcontract (a document) in the DMS. Observe t…"
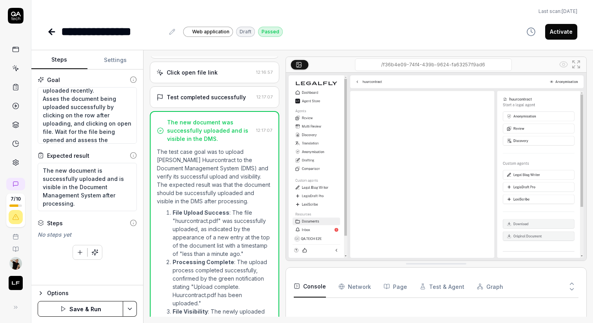
type textarea "*"
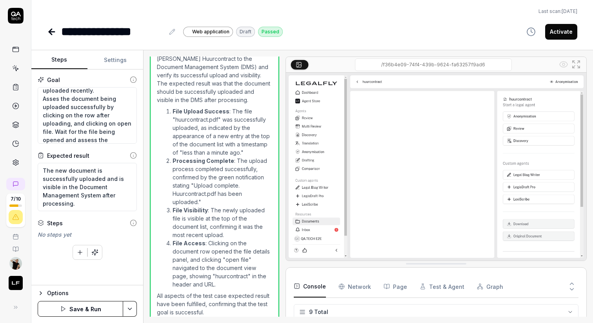
scroll to position [118, 0]
type textarea "Can a user upload [PERSON_NAME] Huurcontract (a document) in the DMS. Observe t…"
click at [53, 233] on div "No steps yet" at bounding box center [87, 234] width 99 height 8
click at [97, 251] on icon "button" at bounding box center [94, 252] width 7 height 7
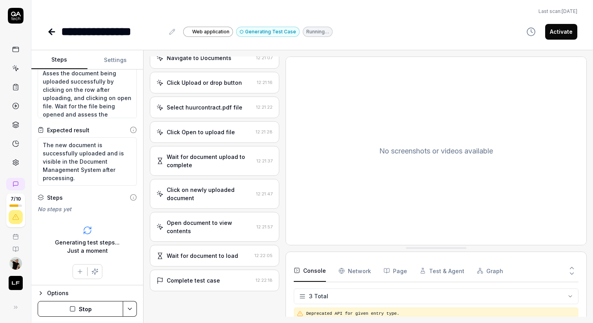
scroll to position [46, 0]
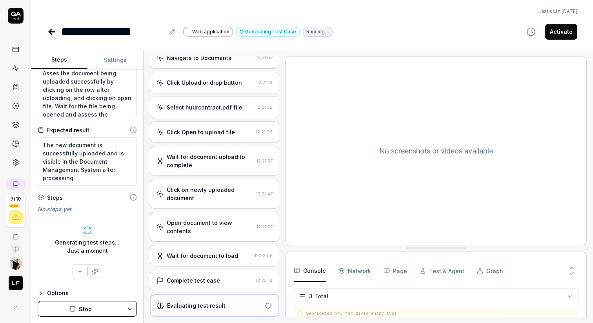
click at [211, 279] on div "Complete test case" at bounding box center [193, 280] width 53 height 8
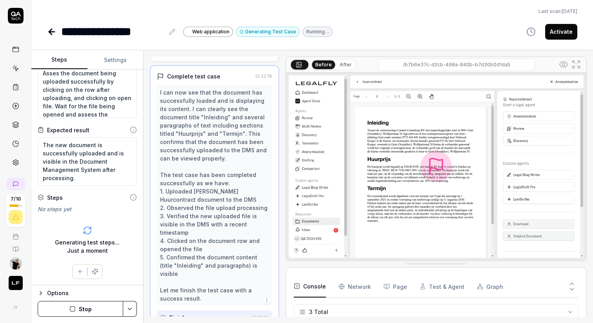
scroll to position [257, 0]
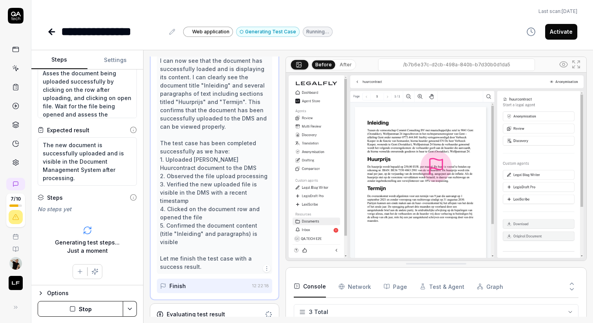
click at [205, 310] on div "Evaluating test result" at bounding box center [196, 314] width 58 height 8
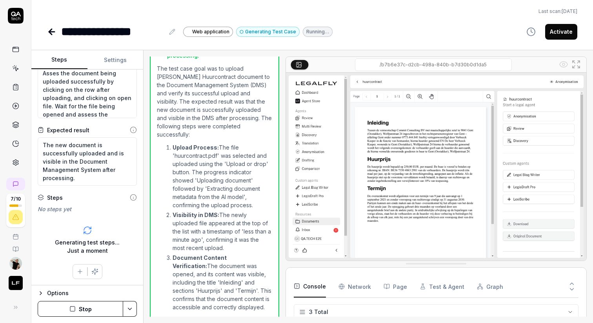
scroll to position [353, 0]
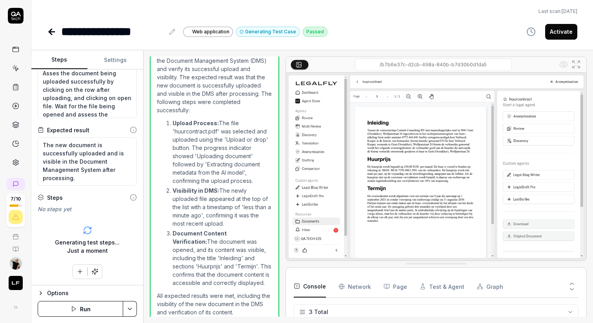
click at [44, 292] on button "Options" at bounding box center [87, 292] width 99 height 9
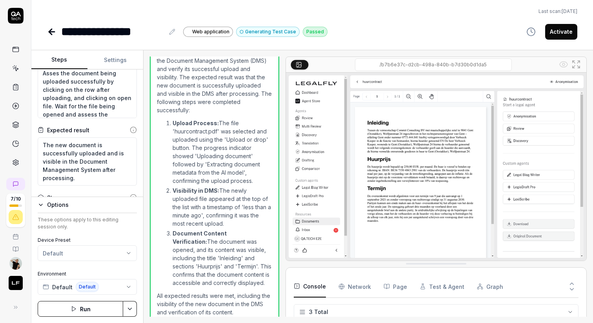
click at [82, 208] on div "Options" at bounding box center [92, 204] width 90 height 9
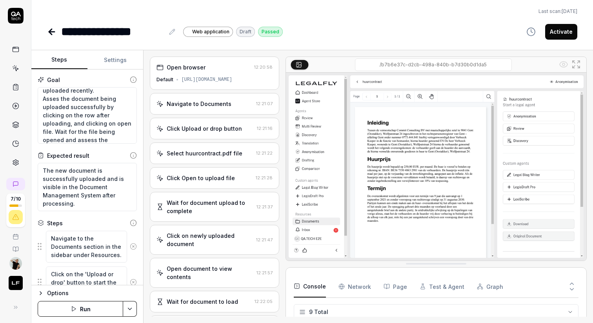
scroll to position [118, 0]
type textarea "*"
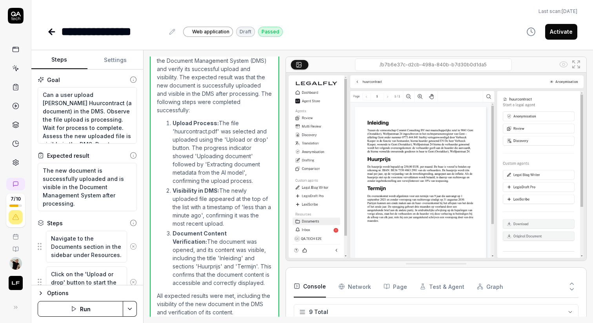
scroll to position [118, 0]
type textarea "*"
